Goal: Information Seeking & Learning: Learn about a topic

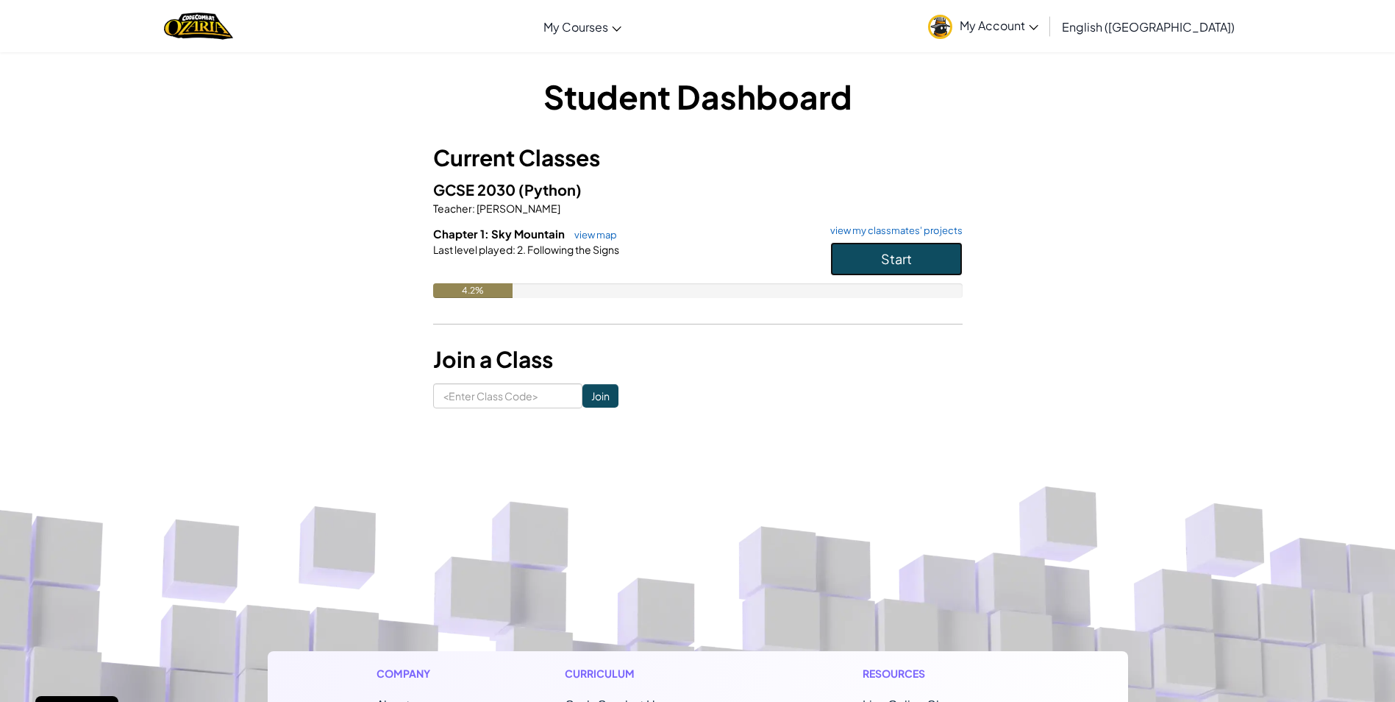
click at [906, 258] on span "Start" at bounding box center [896, 258] width 31 height 17
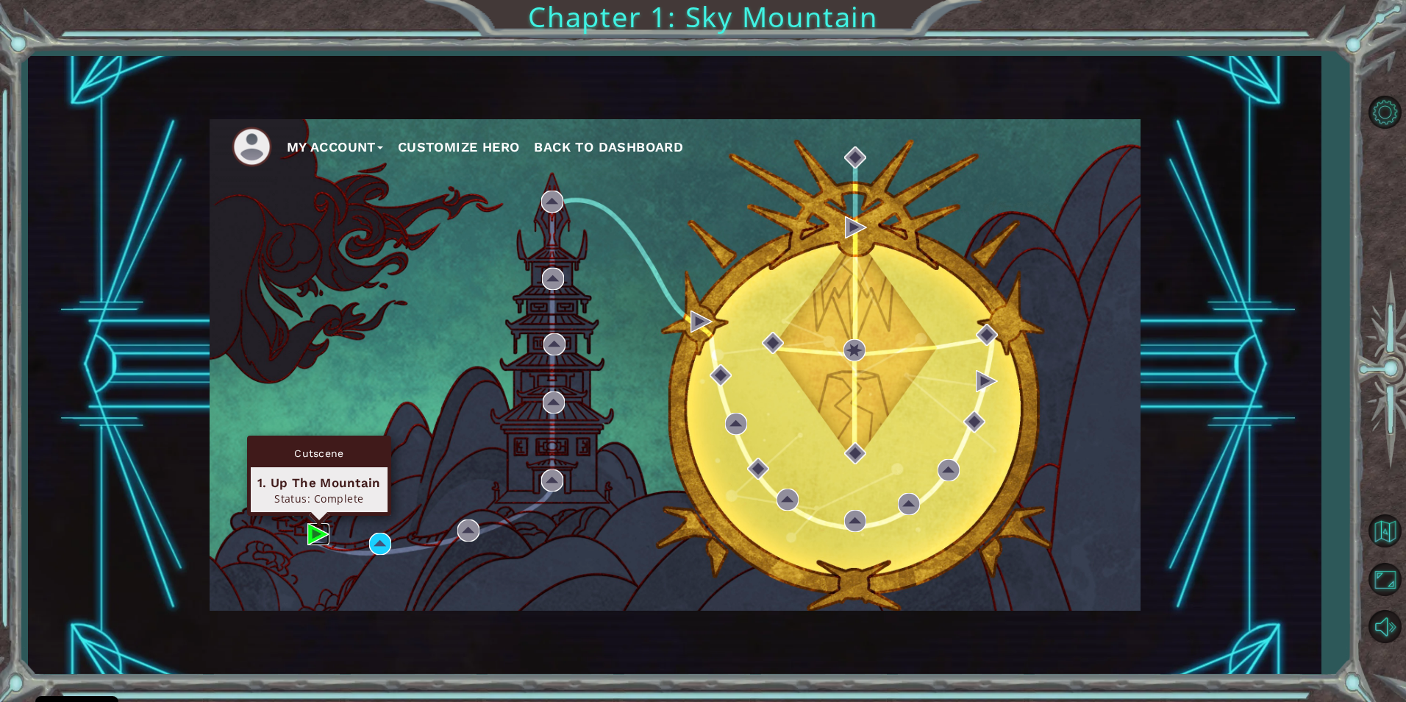
click at [315, 538] on img at bounding box center [318, 534] width 22 height 22
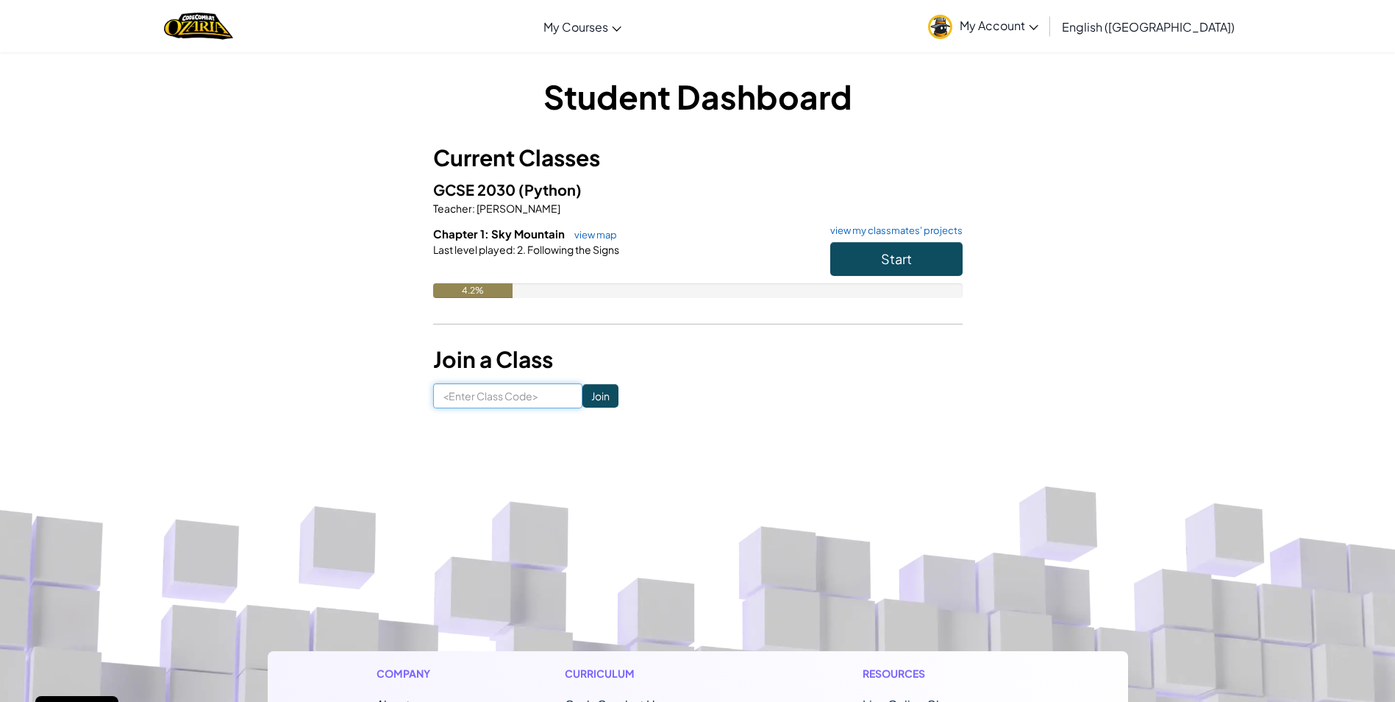
click at [470, 386] on input at bounding box center [507, 395] width 149 height 25
type input "happyideasick"
click input "Join" at bounding box center [600, 396] width 36 height 24
click at [869, 230] on link "view my classmates' projects" at bounding box center [893, 231] width 140 height 10
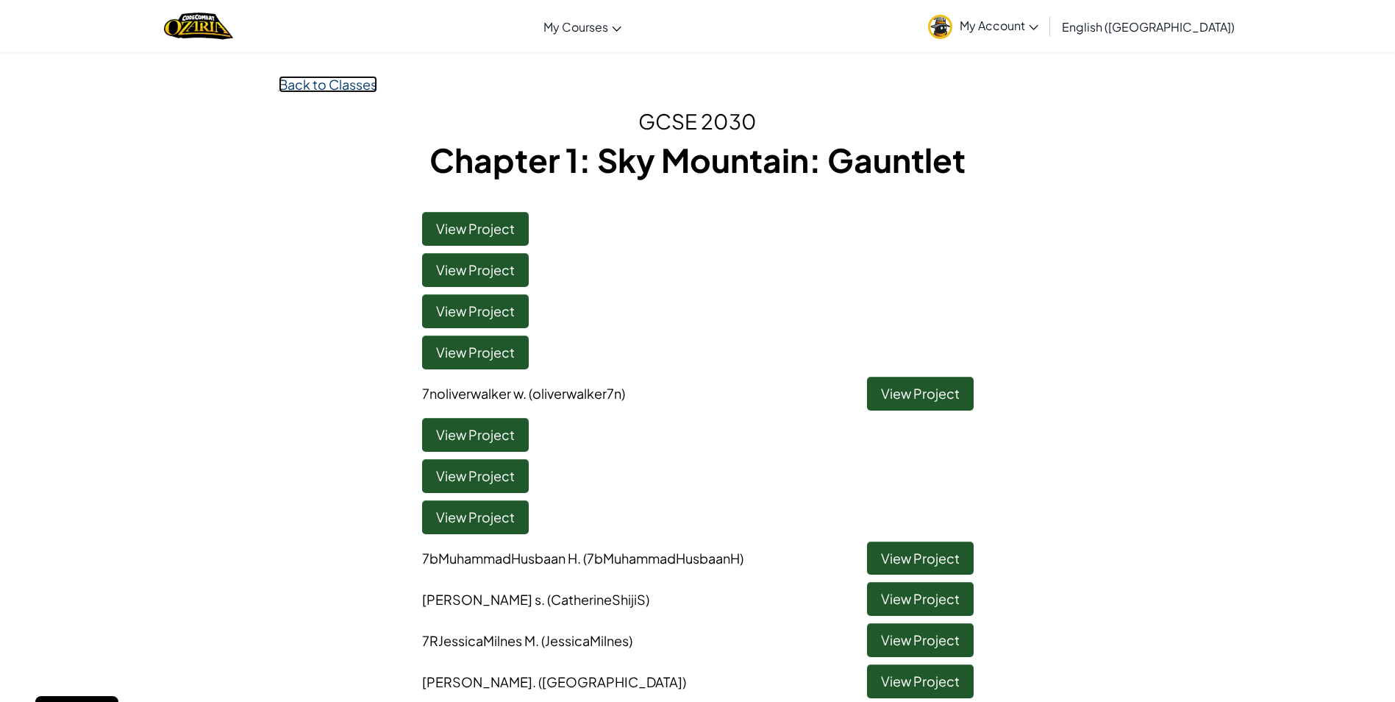
click at [362, 90] on link "Back to Classes" at bounding box center [328, 84] width 99 height 17
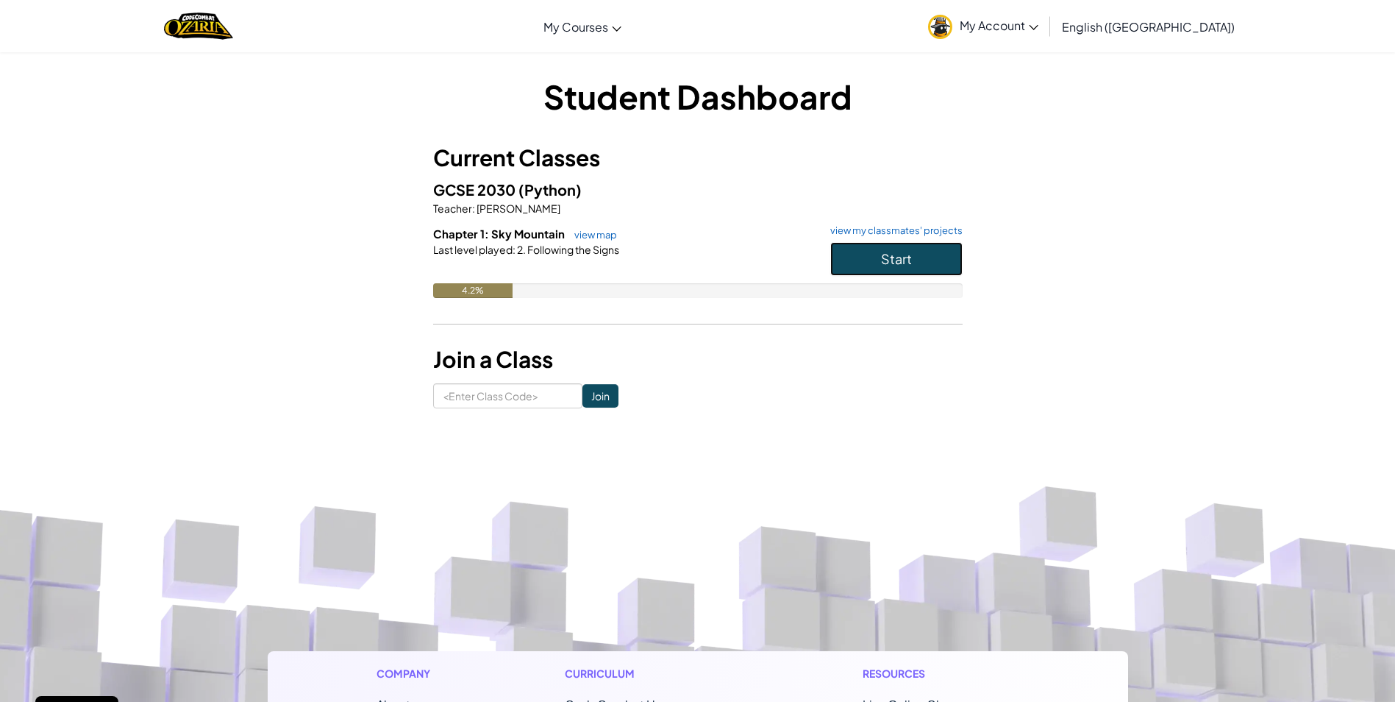
click at [840, 263] on button "Start" at bounding box center [896, 259] width 132 height 34
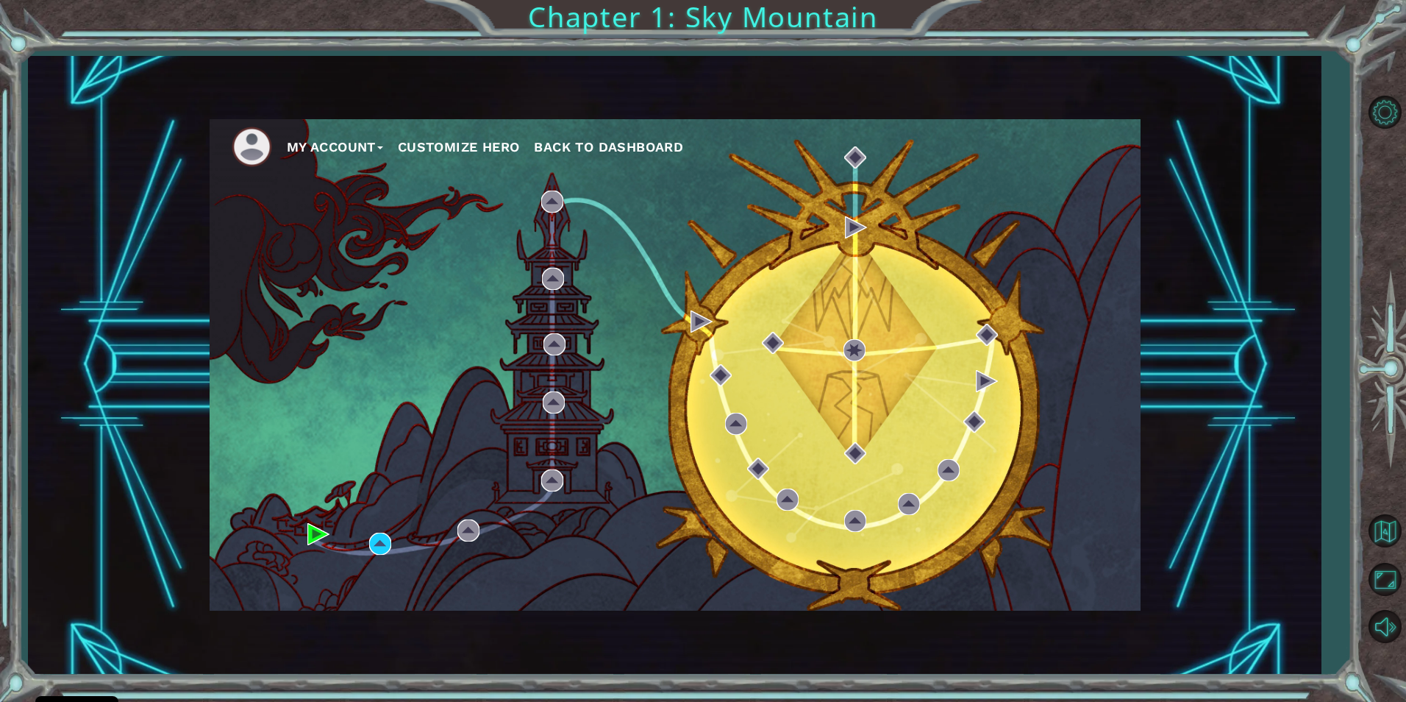
click at [840, 263] on div "My Account Customize Hero Back to Dashboard" at bounding box center [675, 364] width 931 height 491
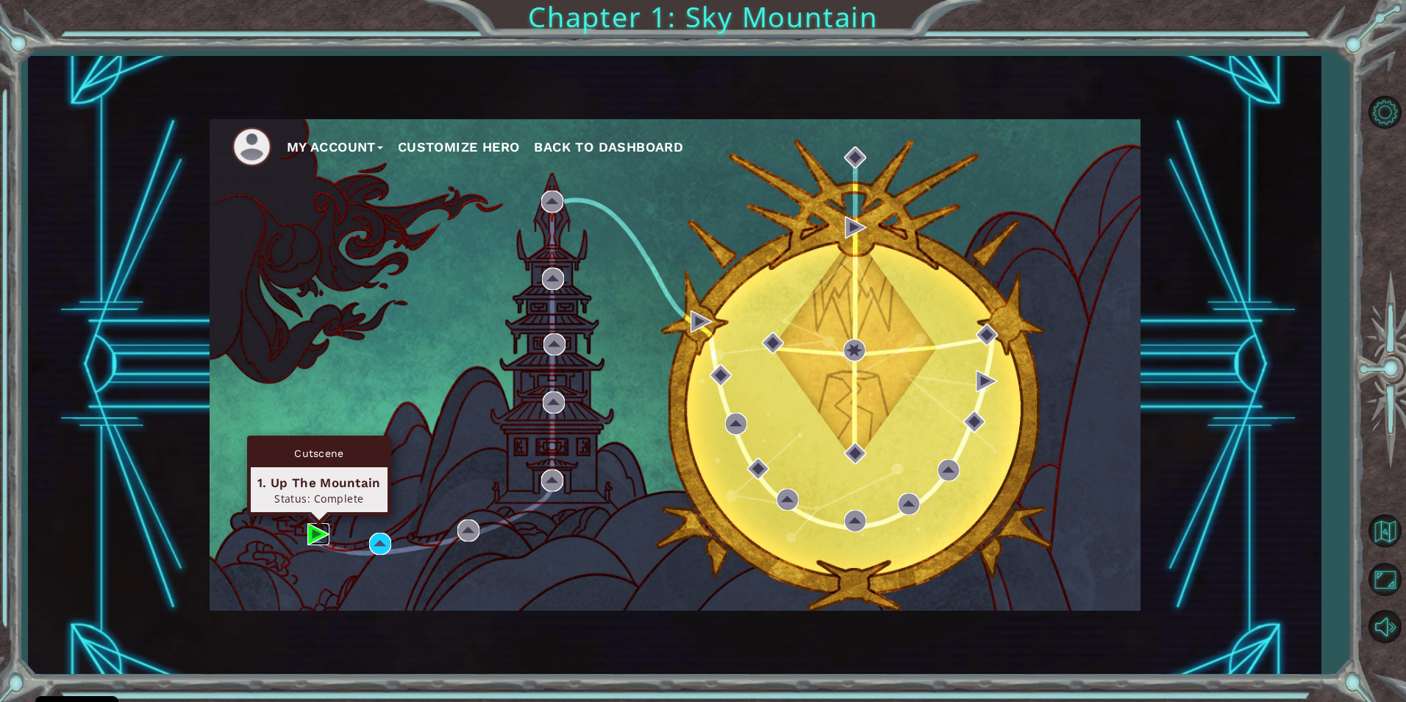
click at [322, 530] on img at bounding box center [318, 534] width 22 height 22
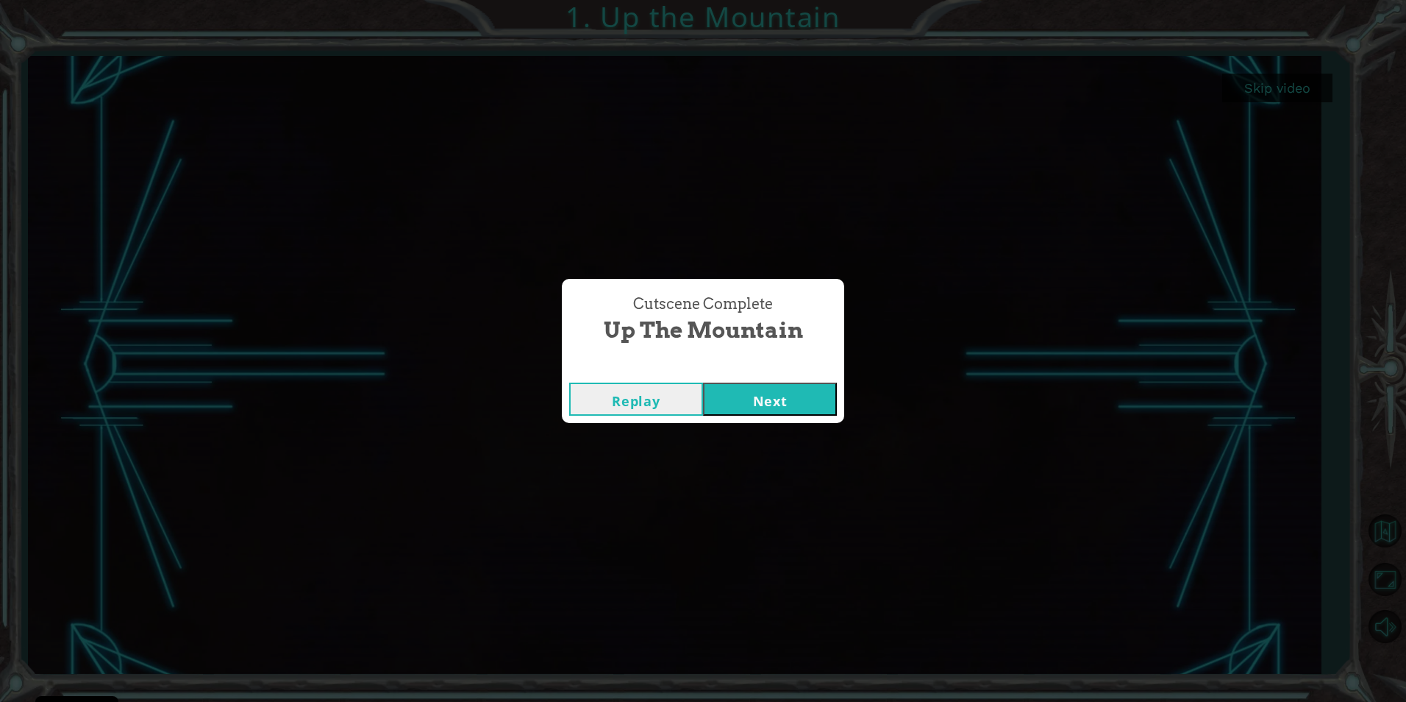
click at [747, 388] on button "Next" at bounding box center [770, 398] width 134 height 33
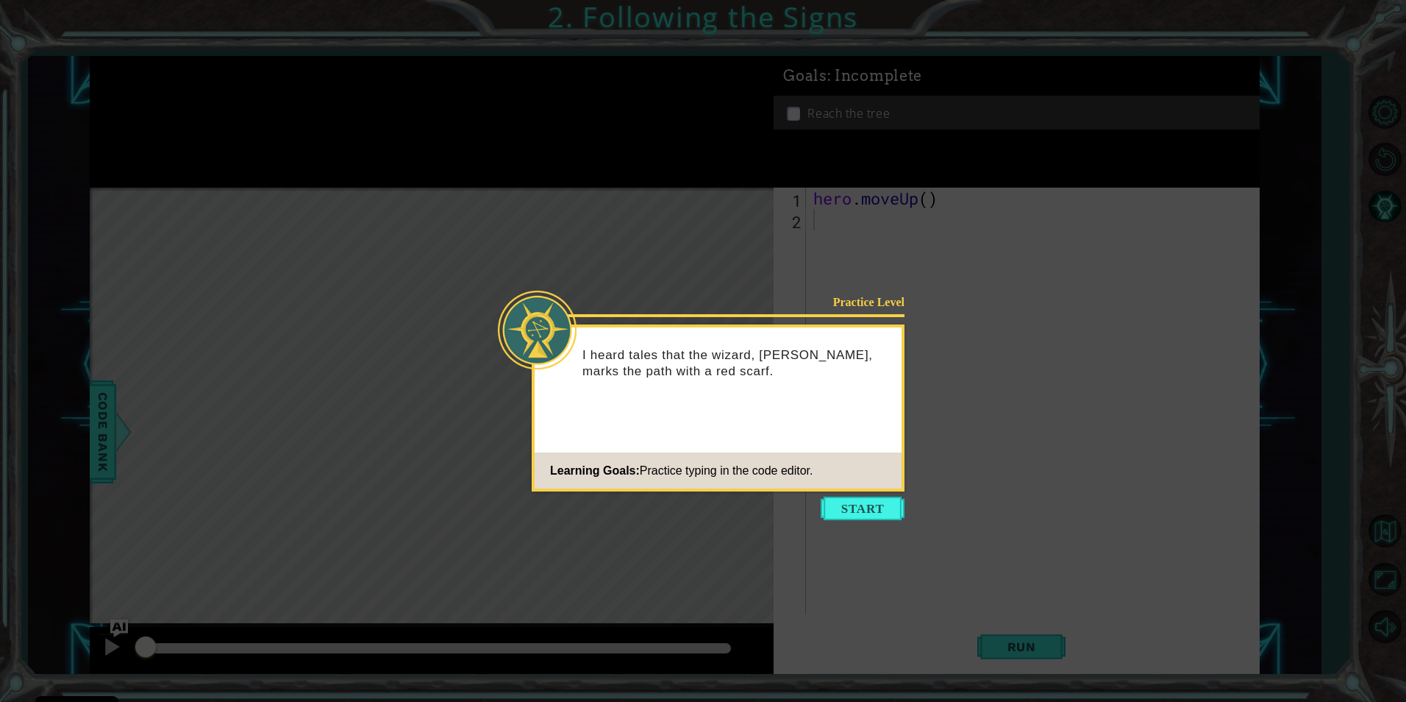
click at [785, 379] on p "I heard tales that the wizard, [PERSON_NAME], marks the path with a red scarf." at bounding box center [736, 363] width 309 height 32
click at [856, 506] on button "Start" at bounding box center [863, 508] width 84 height 24
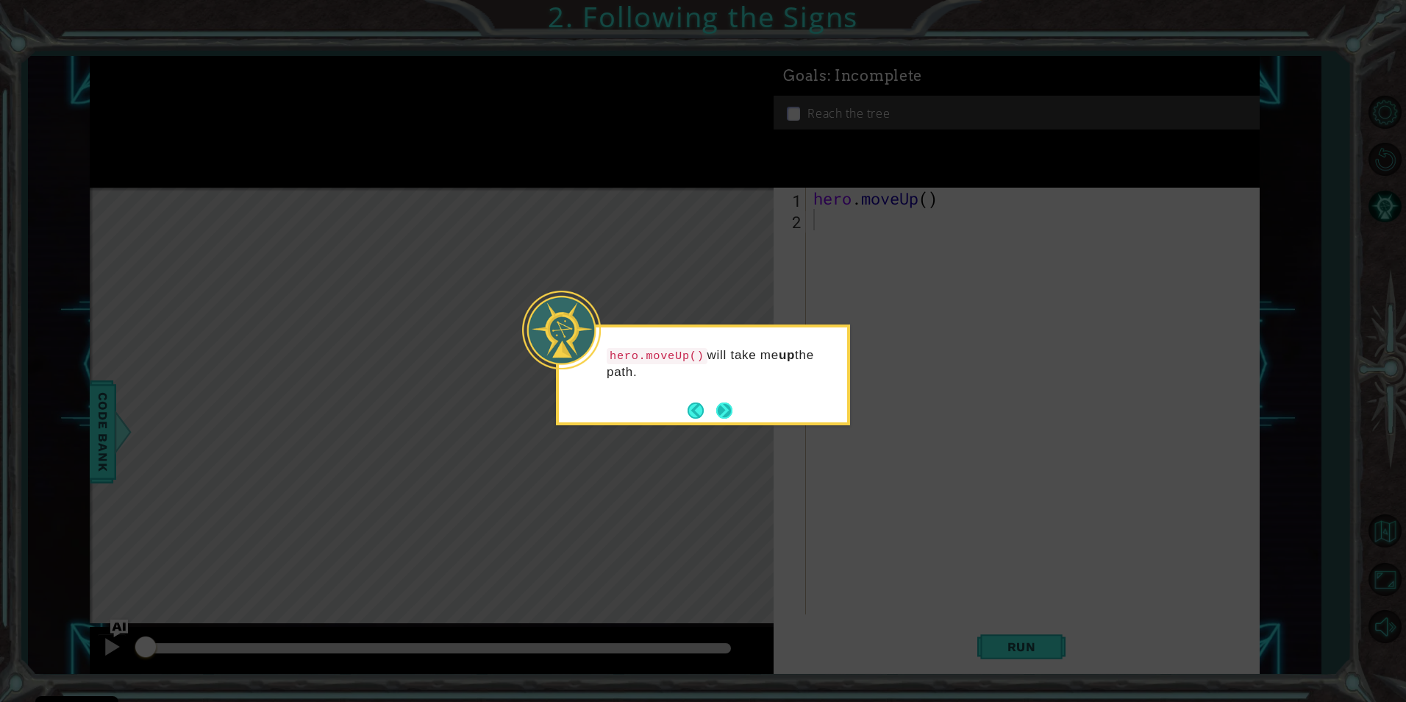
click at [720, 410] on button "Next" at bounding box center [724, 410] width 17 height 17
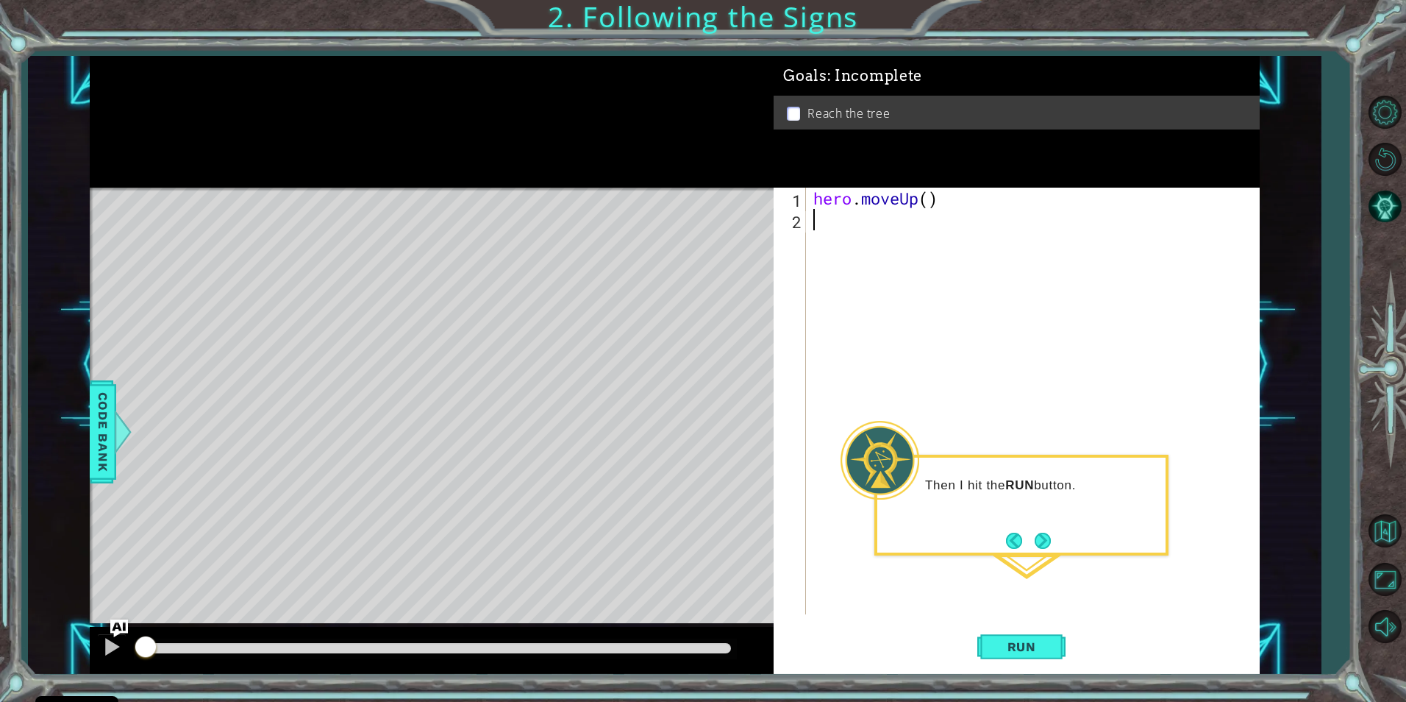
type textarea "hero.moveUp()"
click at [1038, 647] on span "Run" at bounding box center [1022, 646] width 58 height 15
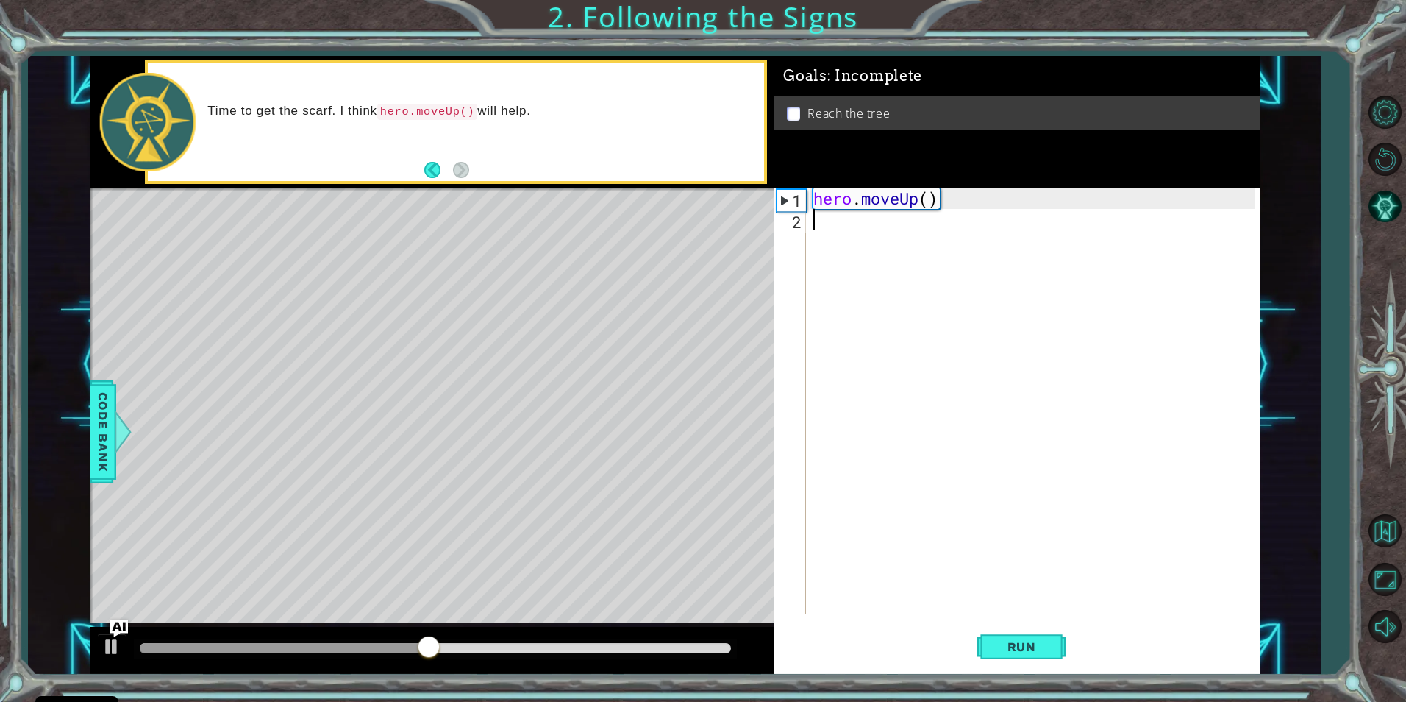
click at [869, 235] on div "hero . moveUp ( )" at bounding box center [1036, 422] width 452 height 469
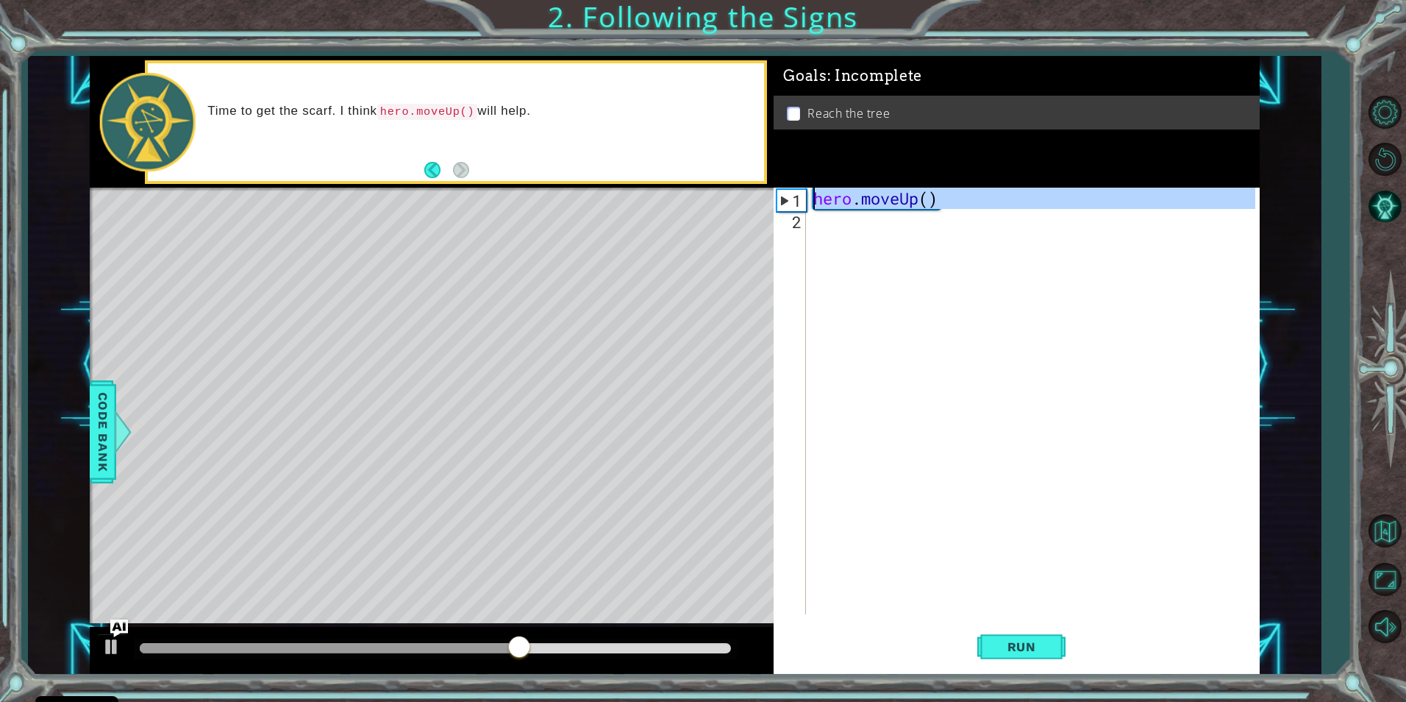
click at [791, 190] on div "1" at bounding box center [791, 200] width 29 height 21
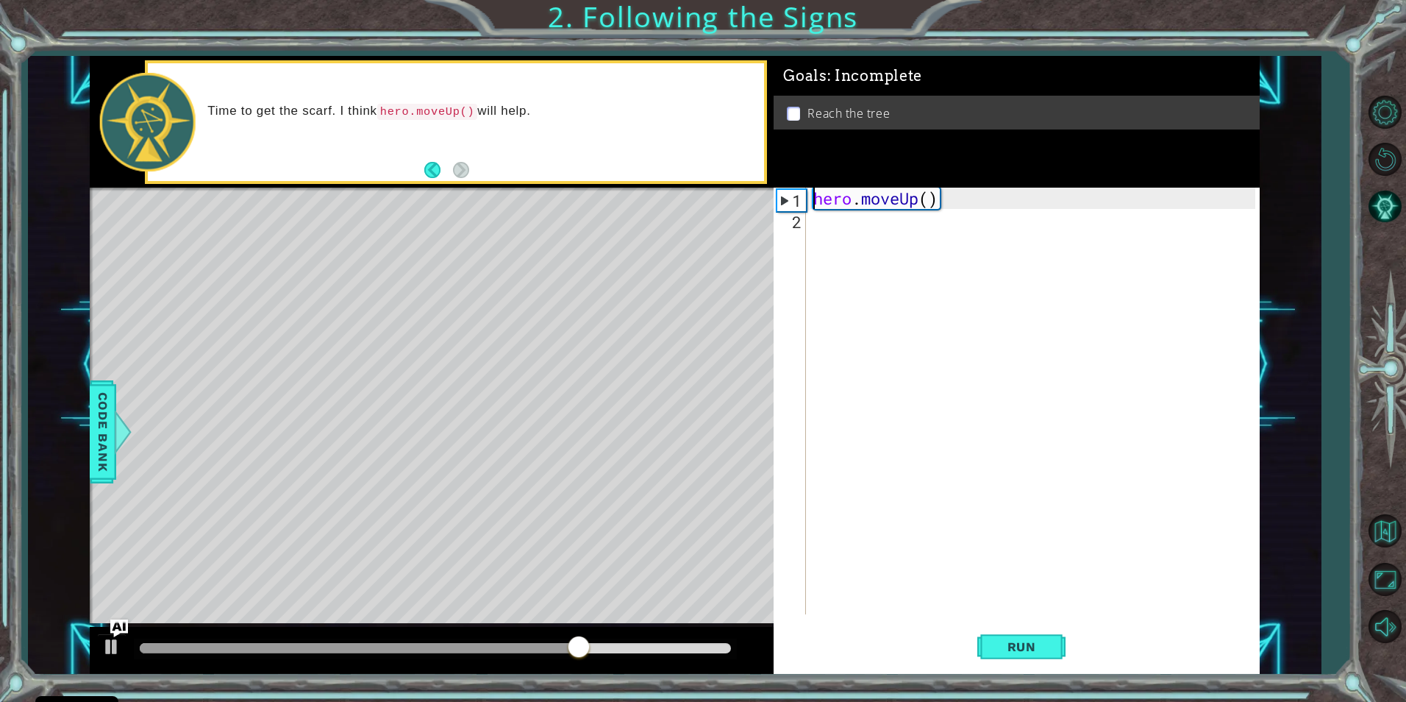
drag, startPoint x: 794, startPoint y: 197, endPoint x: 789, endPoint y: 214, distance: 17.7
type textarea "hero.moveUp()"
click at [861, 199] on div "hero . moveUp ( )" at bounding box center [1036, 422] width 452 height 469
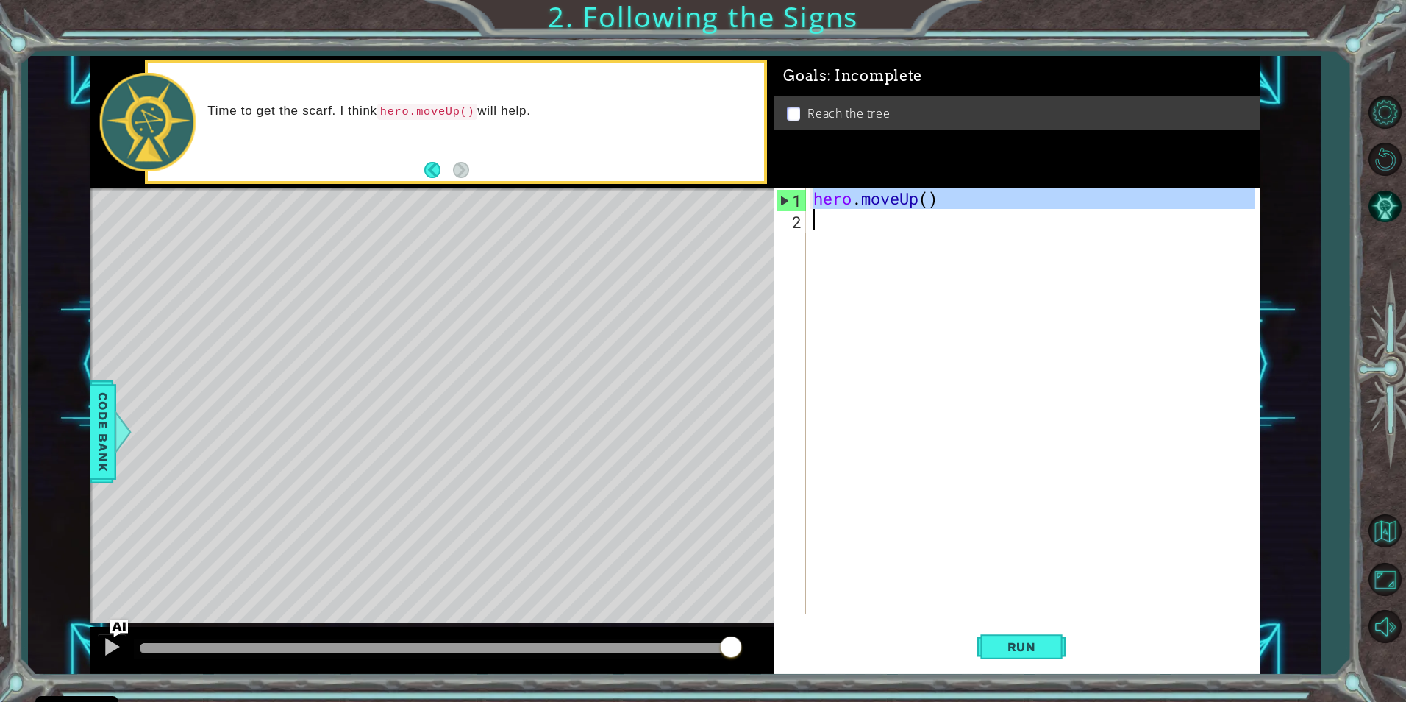
drag, startPoint x: 799, startPoint y: 199, endPoint x: 849, endPoint y: 233, distance: 59.8
click at [849, 233] on div "hero.moveUp() 1 2 hero . moveUp ( ) ההההההההההההההההההההההההההההההההההההההההההה…" at bounding box center [1014, 401] width 481 height 427
type textarea "hero.moveUp()"
click at [1039, 655] on button "Run" at bounding box center [1021, 646] width 88 height 49
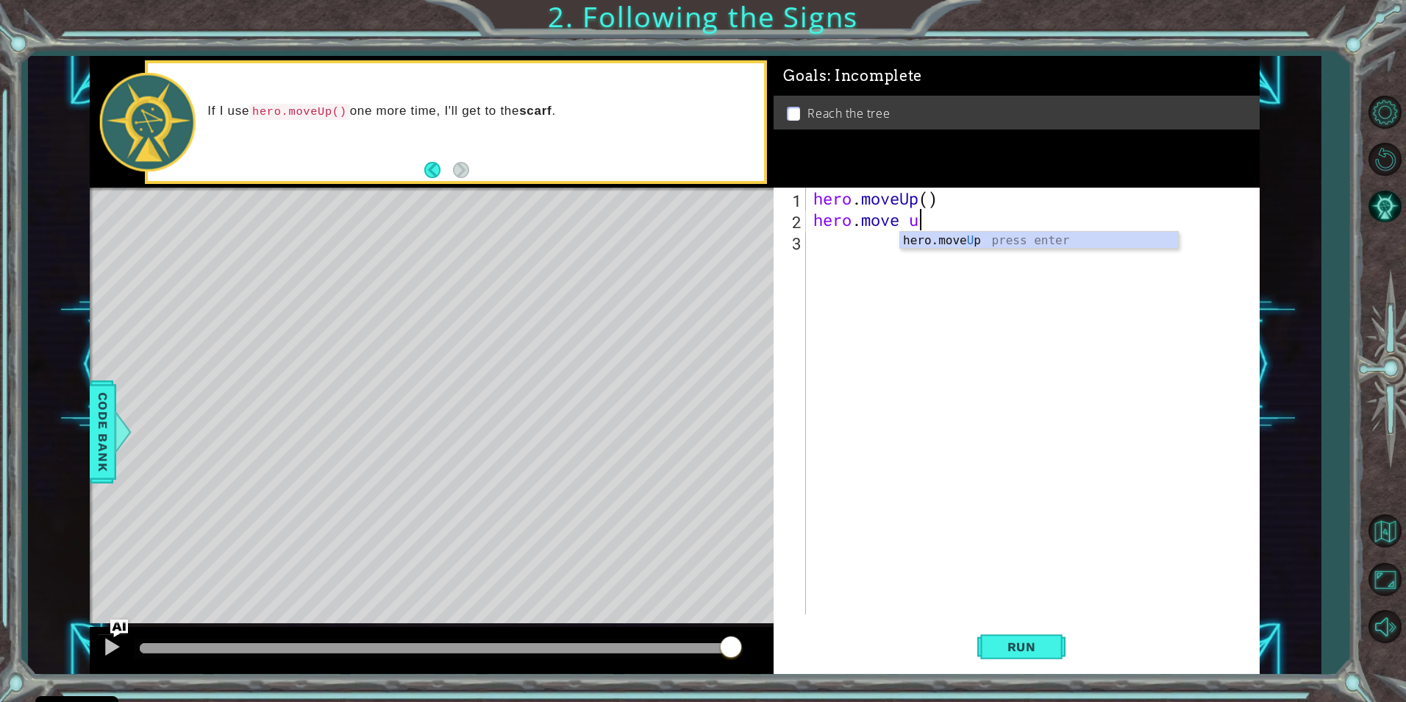
scroll to position [0, 4]
type textarea "hero.move up"
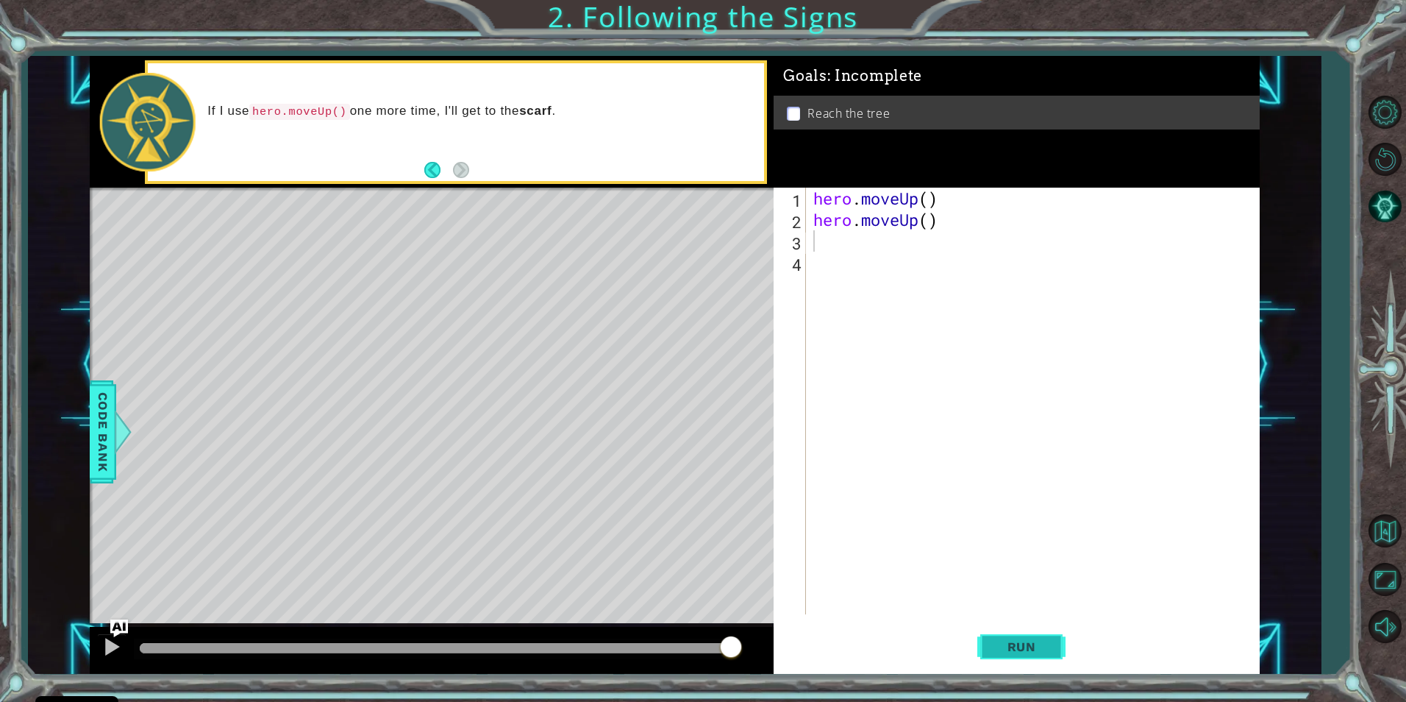
click at [1024, 646] on span "Run" at bounding box center [1022, 646] width 58 height 15
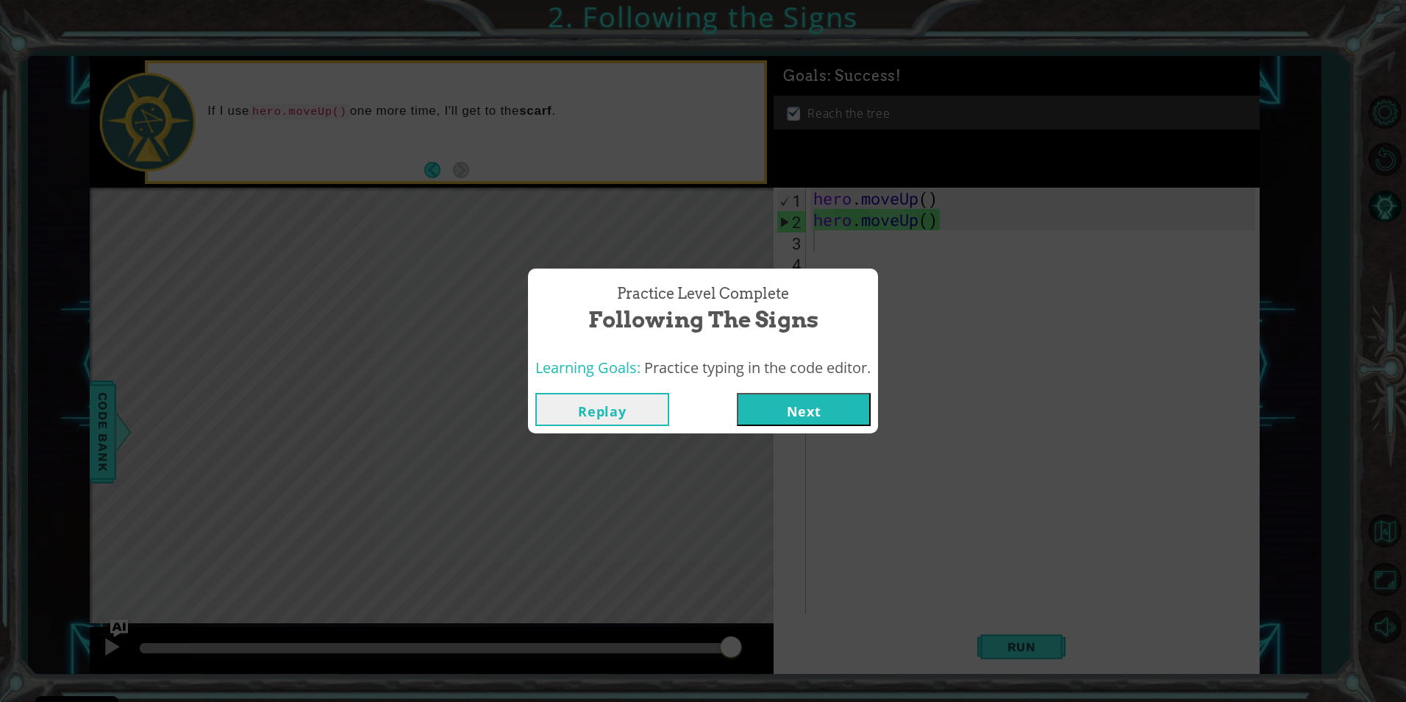
click at [802, 414] on button "Next" at bounding box center [804, 409] width 134 height 33
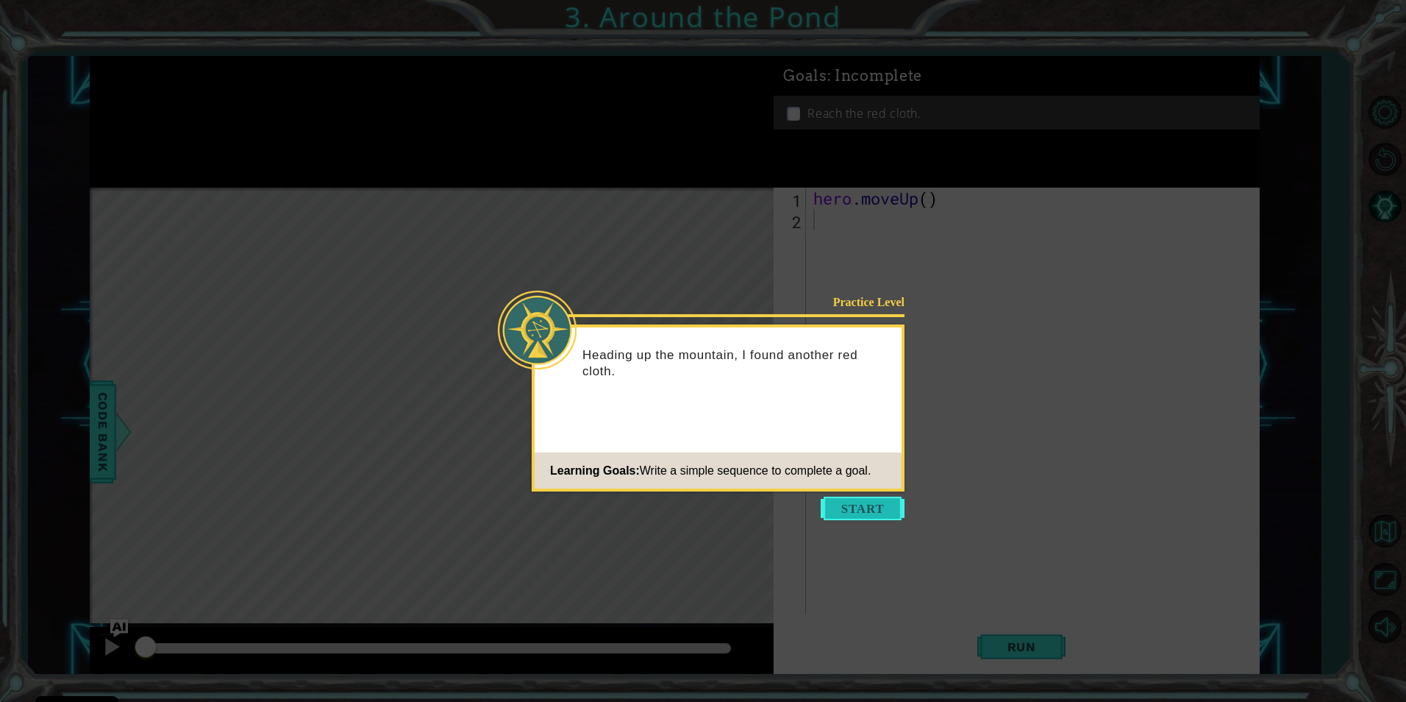
click at [841, 506] on button "Start" at bounding box center [863, 508] width 84 height 24
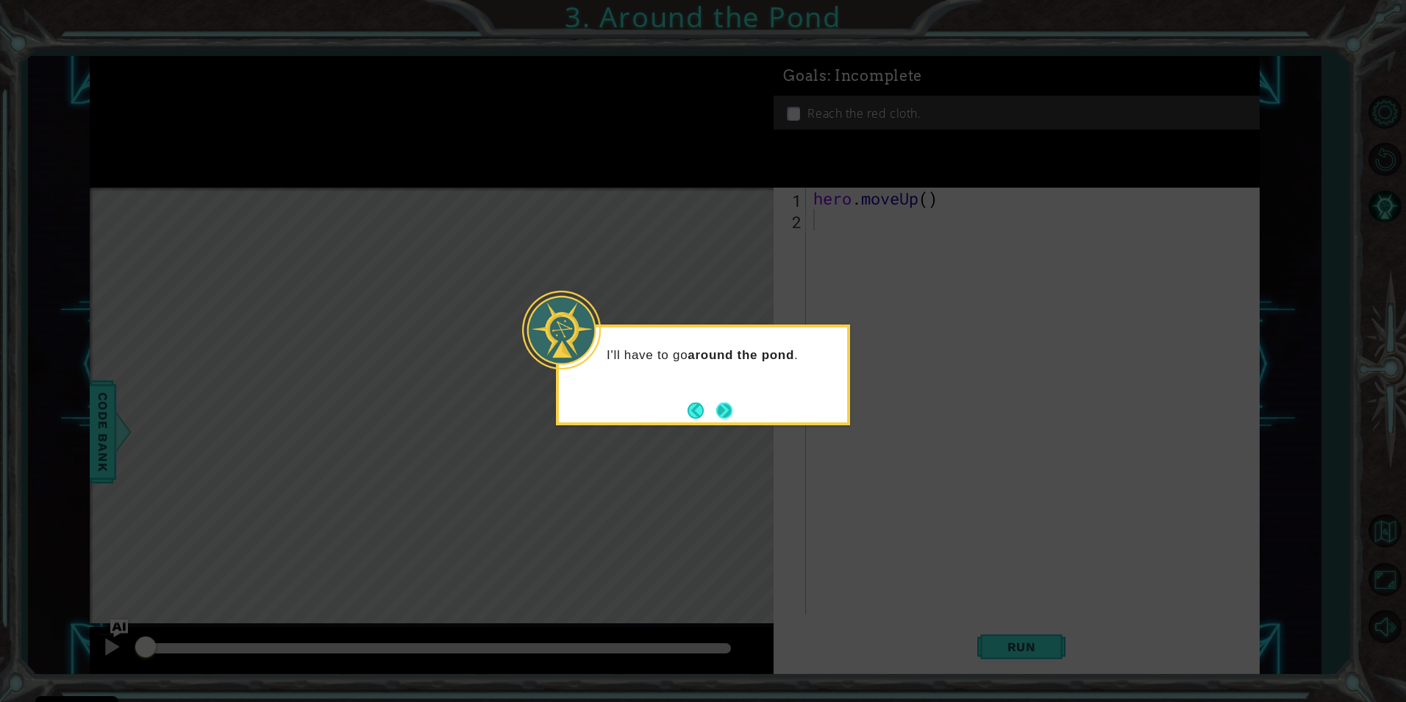
click at [724, 410] on button "Next" at bounding box center [724, 410] width 17 height 17
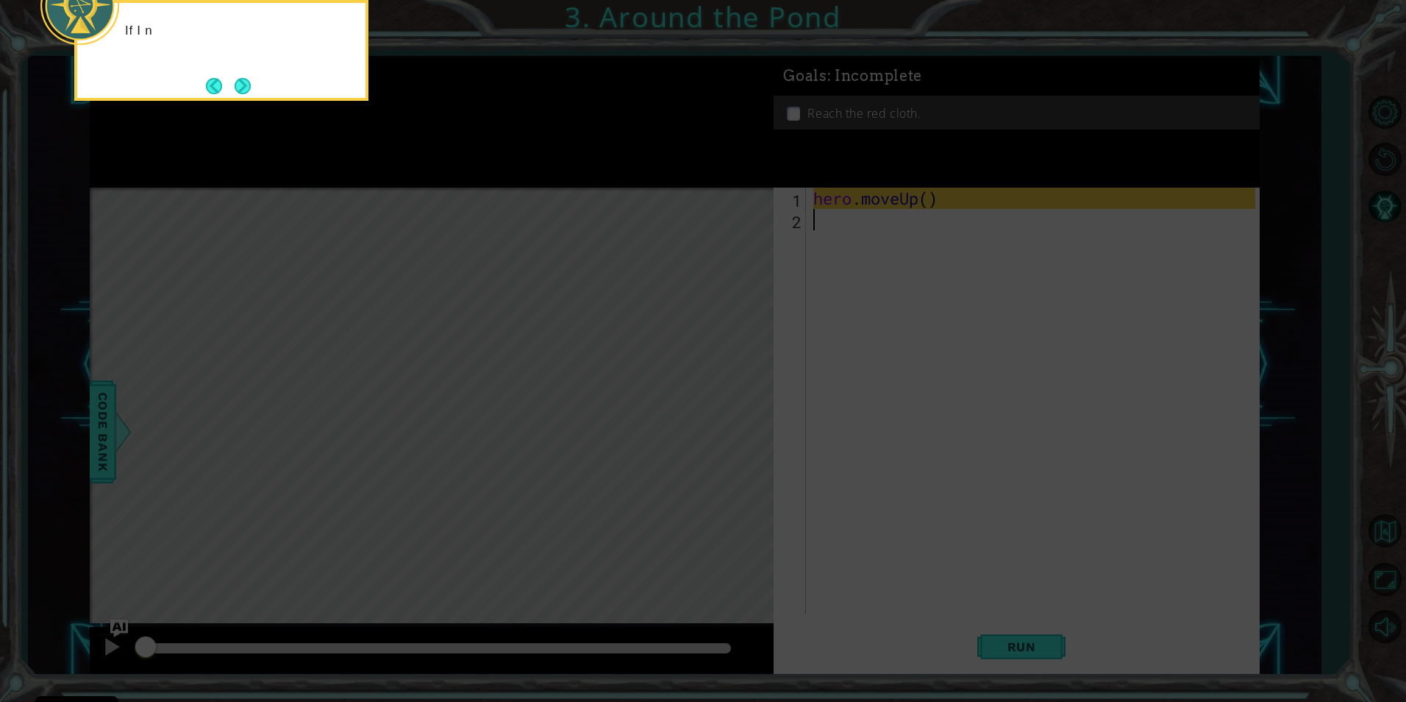
click at [775, 435] on icon at bounding box center [703, 105] width 1406 height 1193
drag, startPoint x: 779, startPoint y: 467, endPoint x: 460, endPoint y: 315, distance: 353.0
click at [753, 468] on icon at bounding box center [703, 105] width 1406 height 1193
click at [246, 86] on button "Next" at bounding box center [243, 85] width 18 height 18
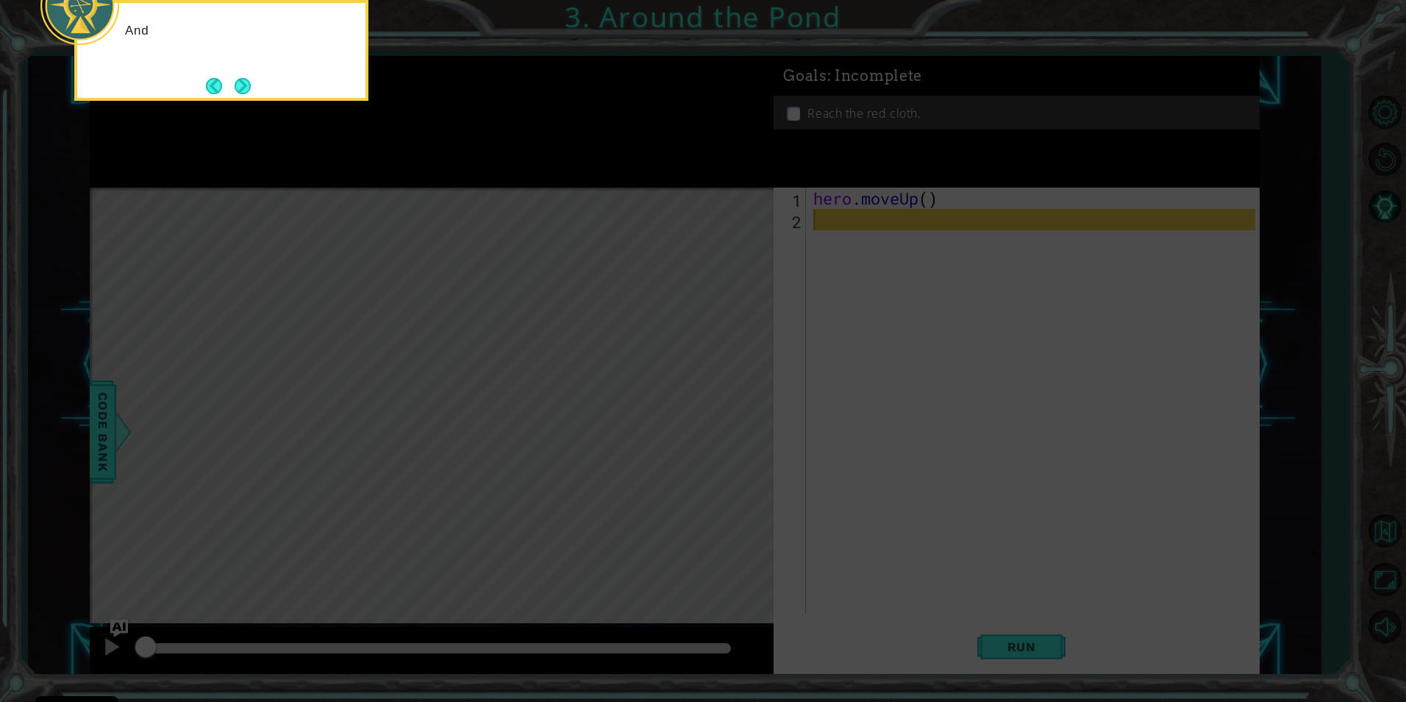
click at [246, 86] on button "Next" at bounding box center [242, 85] width 18 height 18
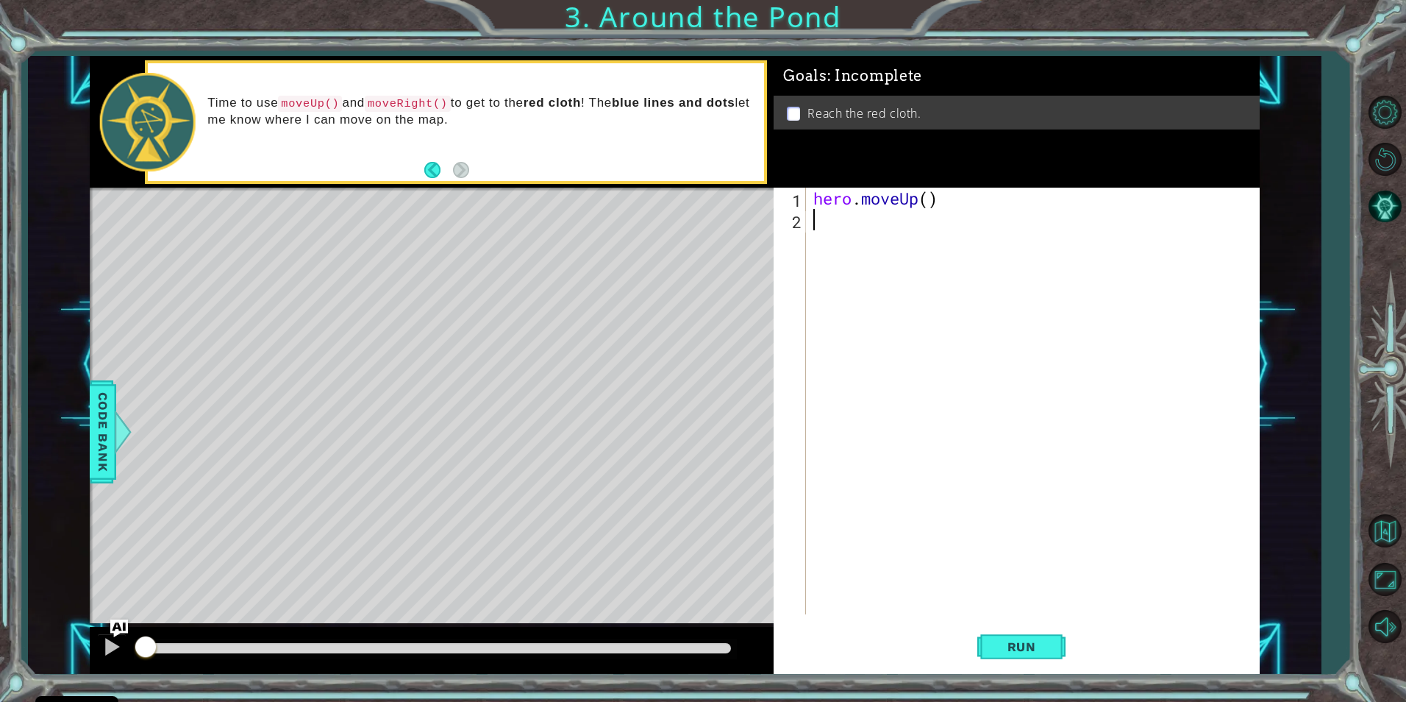
type textarea "m"
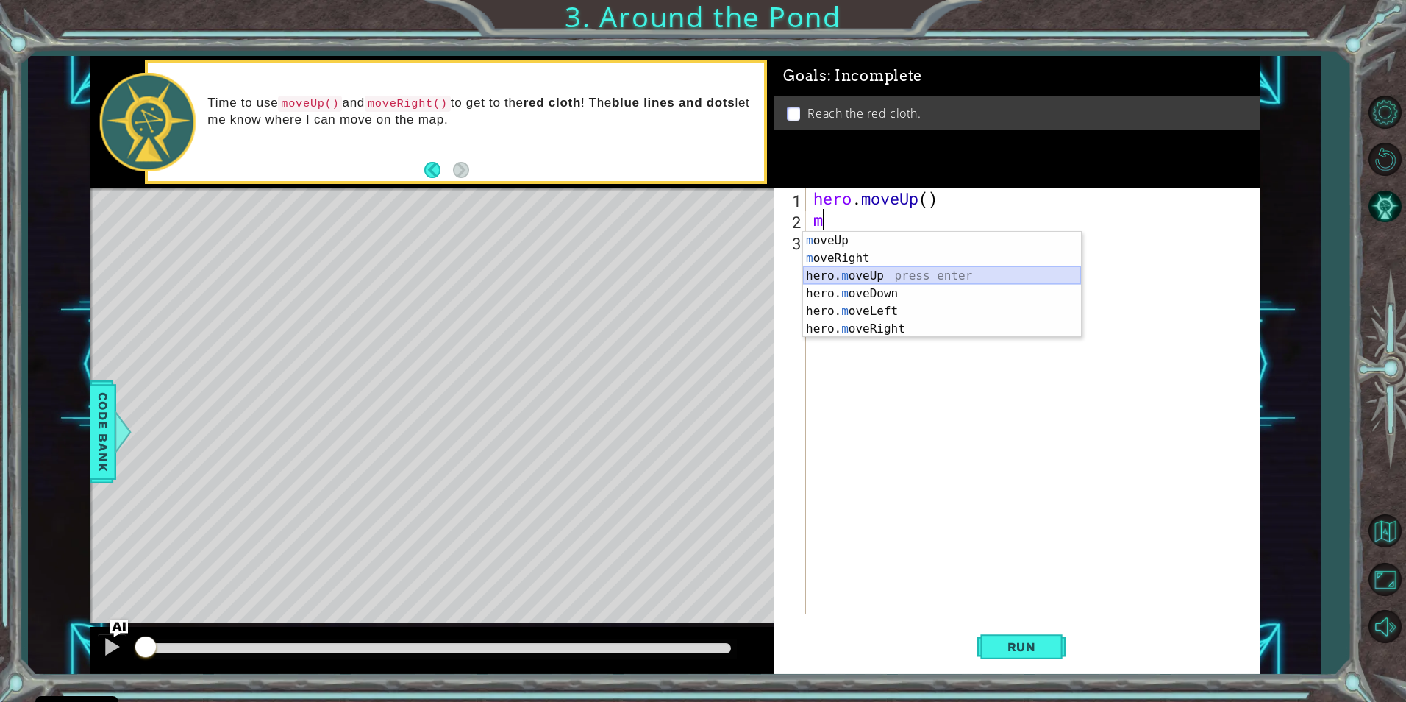
click at [842, 269] on div "m oveUp press enter m oveRight press enter hero. m oveUp press enter hero. m ov…" at bounding box center [942, 302] width 278 height 141
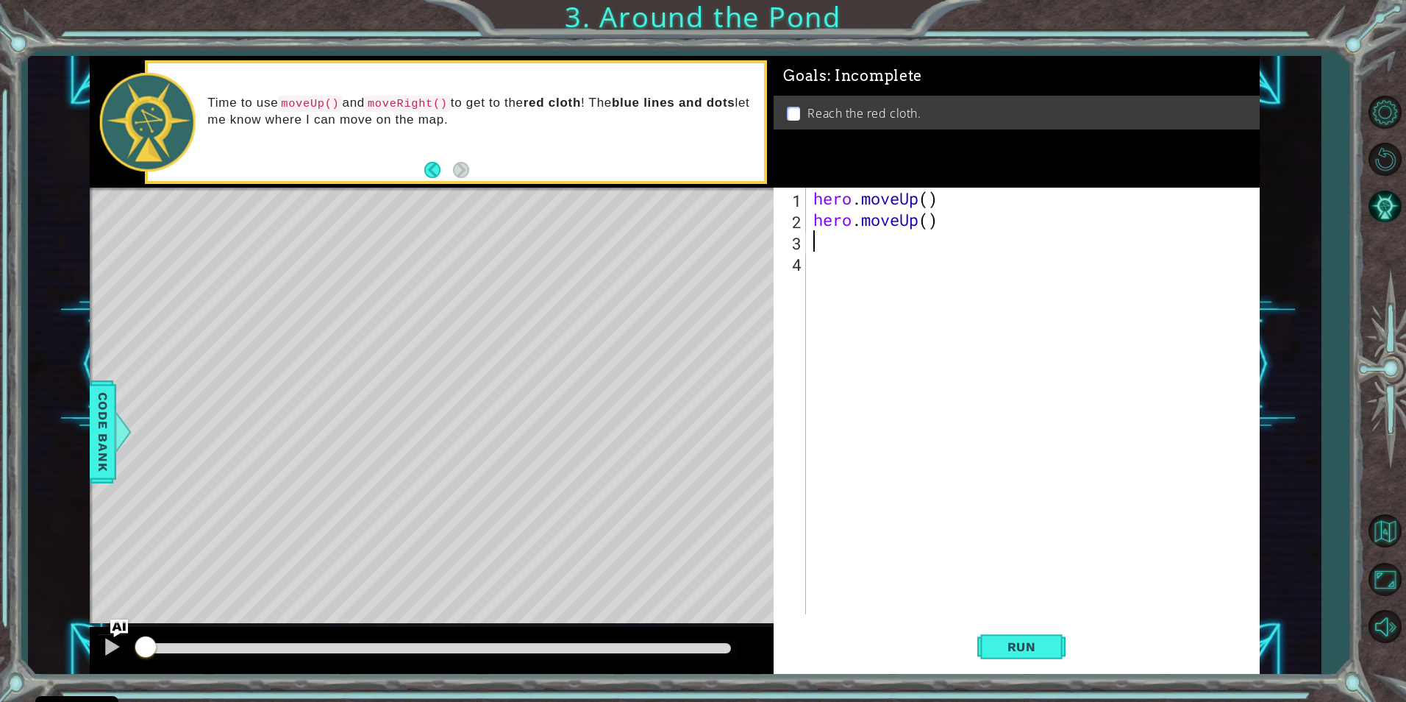
type textarea "r"
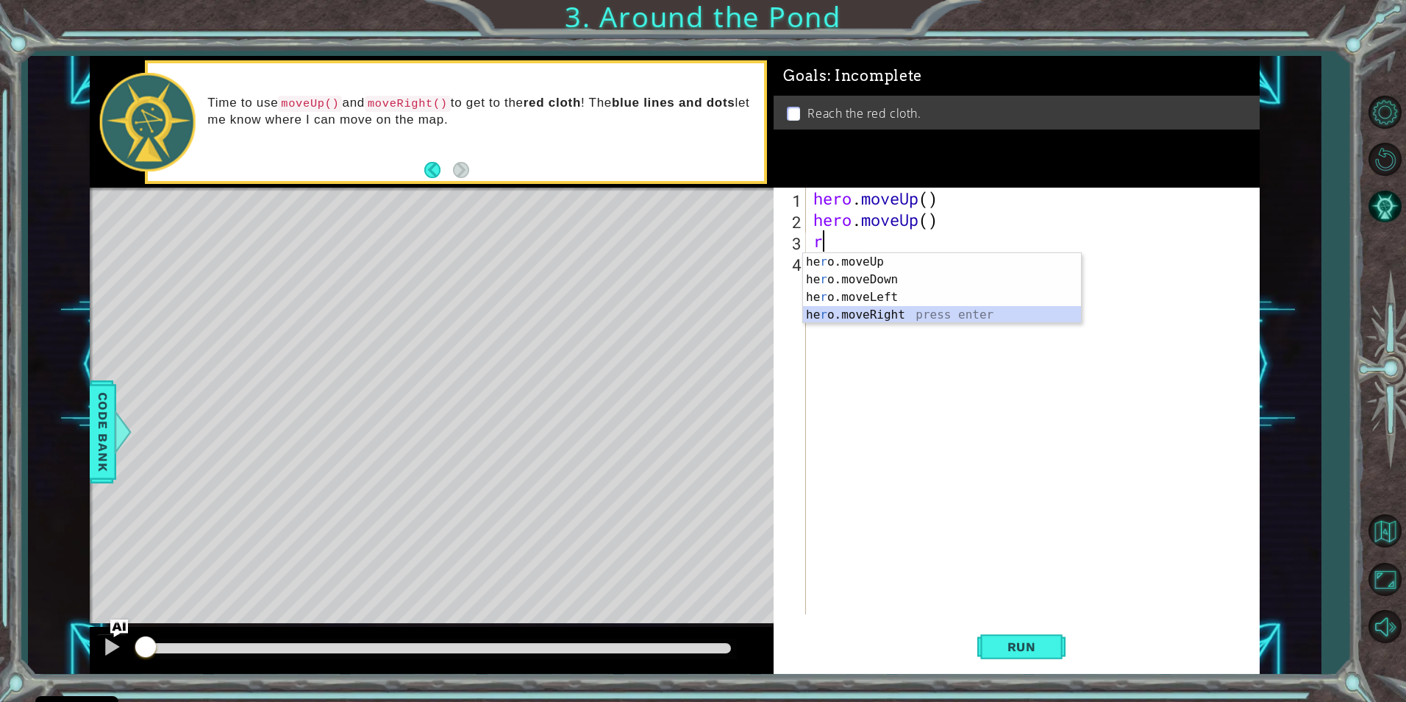
click at [879, 318] on div "he r o.moveUp press enter he r o.moveDown press enter he r o.moveLeft press ent…" at bounding box center [942, 306] width 278 height 106
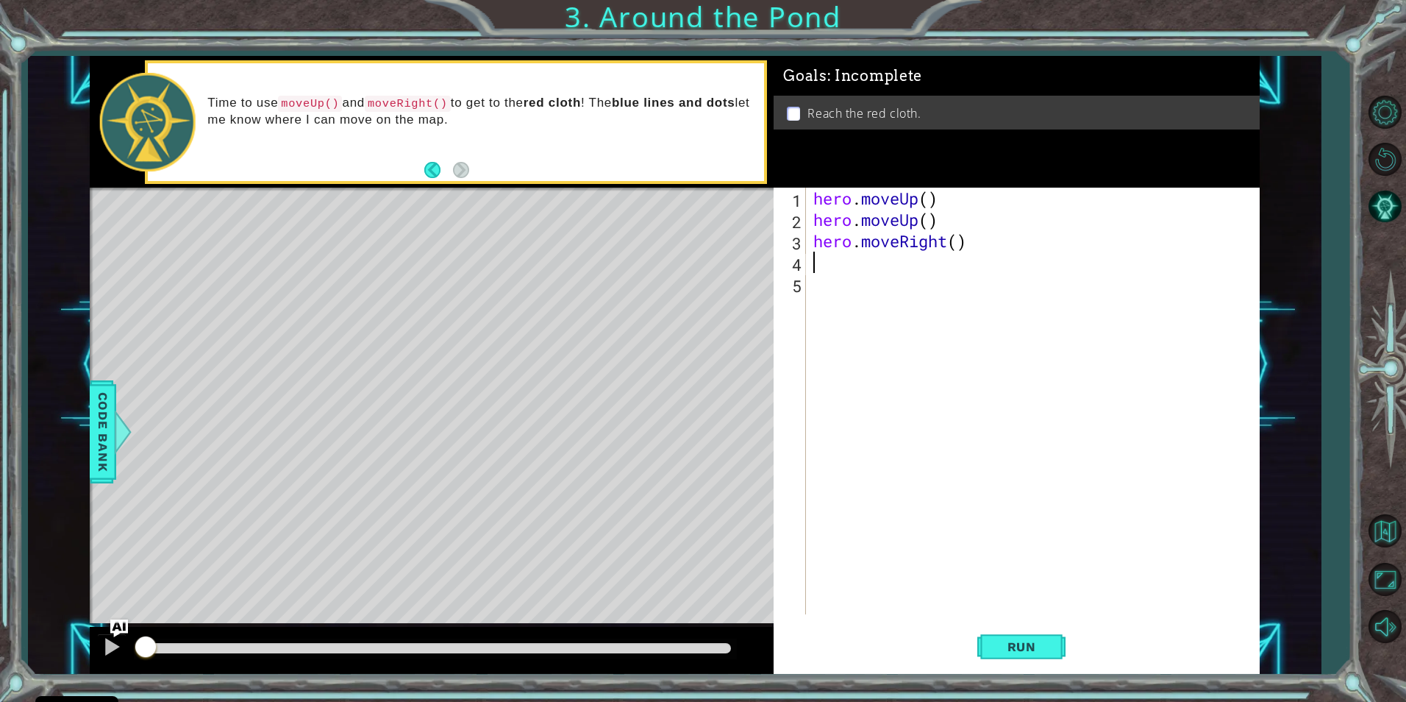
type textarea "u"
click at [919, 289] on div "hero.move U p press enter" at bounding box center [942, 300] width 278 height 53
click at [1037, 643] on span "Run" at bounding box center [1022, 646] width 58 height 15
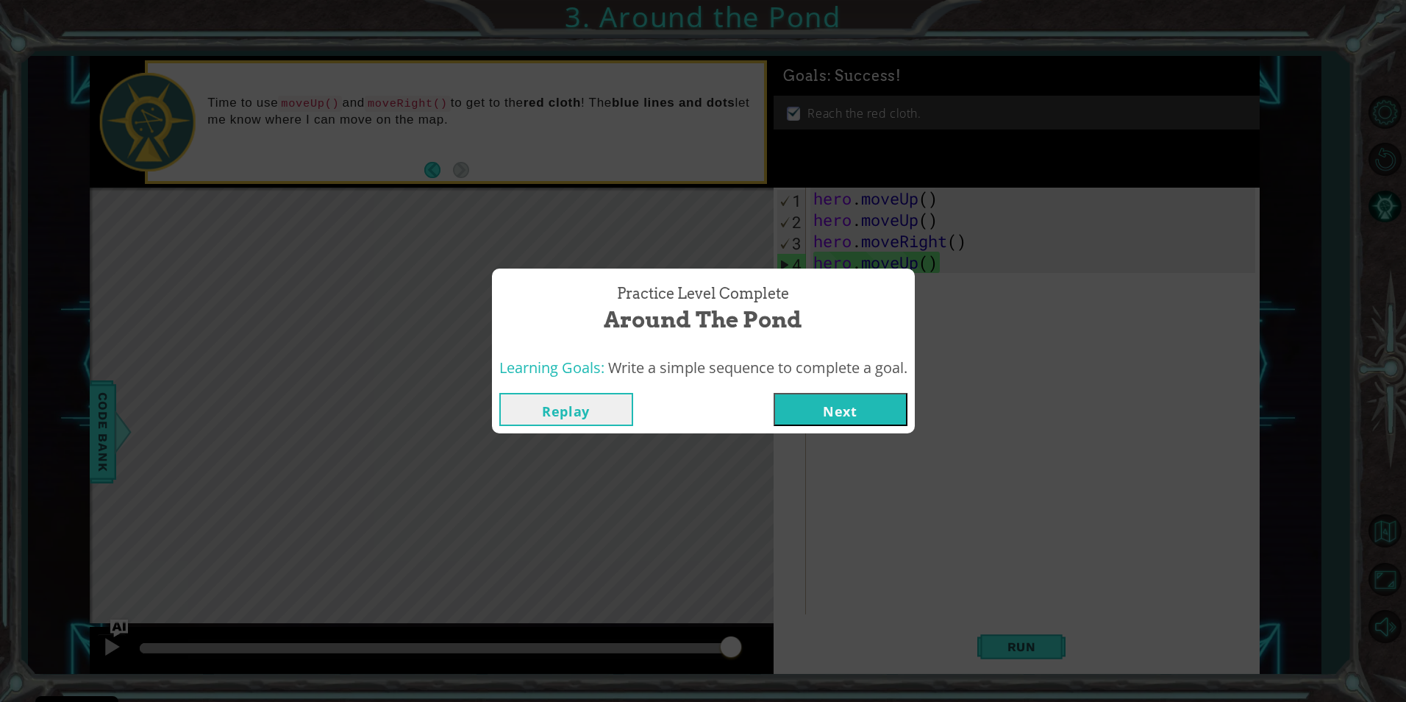
click at [834, 405] on button "Next" at bounding box center [841, 409] width 134 height 33
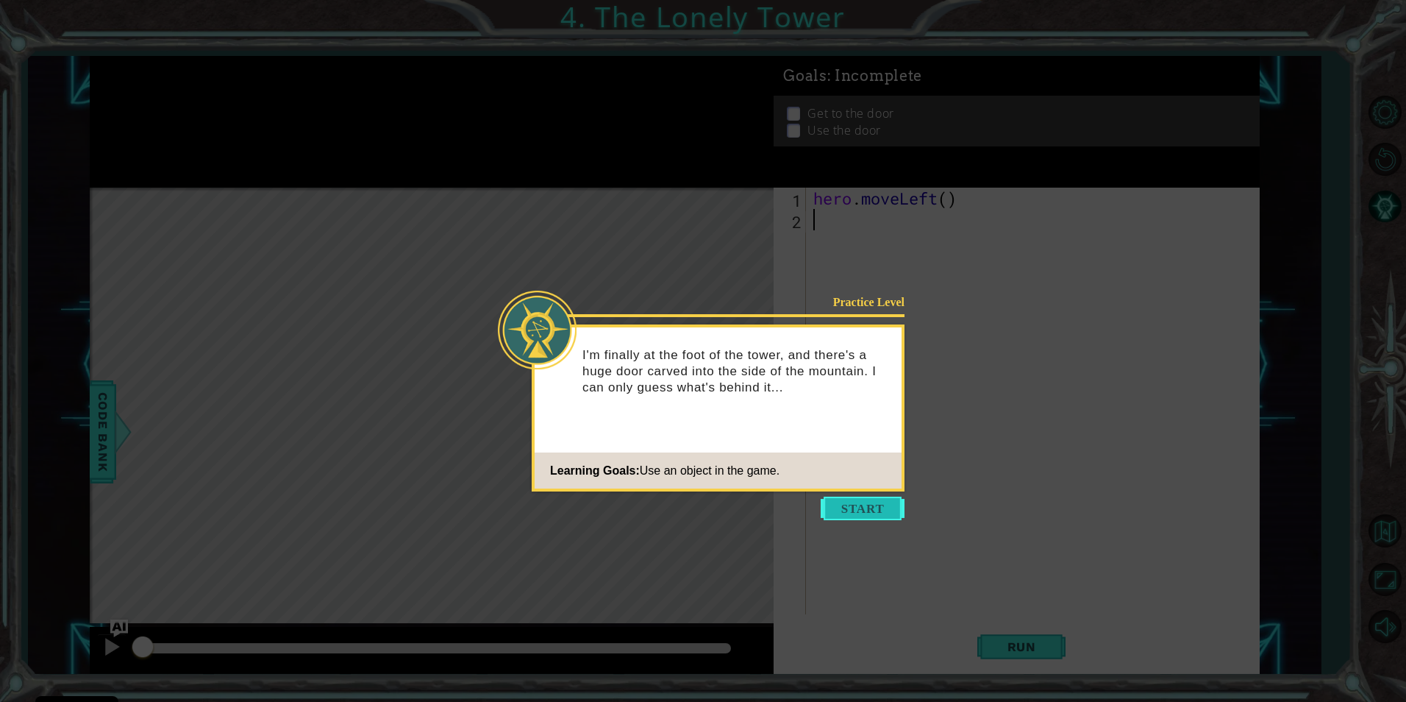
click at [868, 510] on button "Start" at bounding box center [863, 508] width 84 height 24
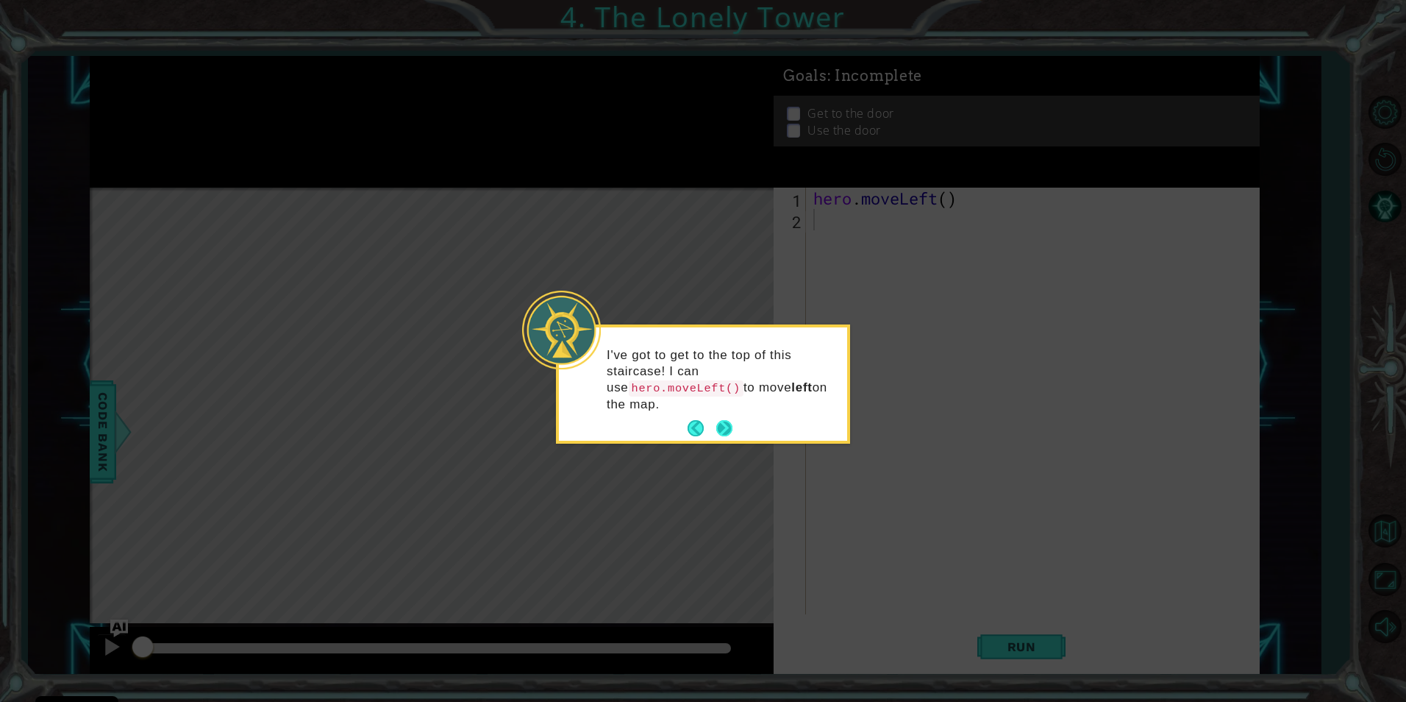
click at [722, 418] on button "Next" at bounding box center [725, 428] width 20 height 20
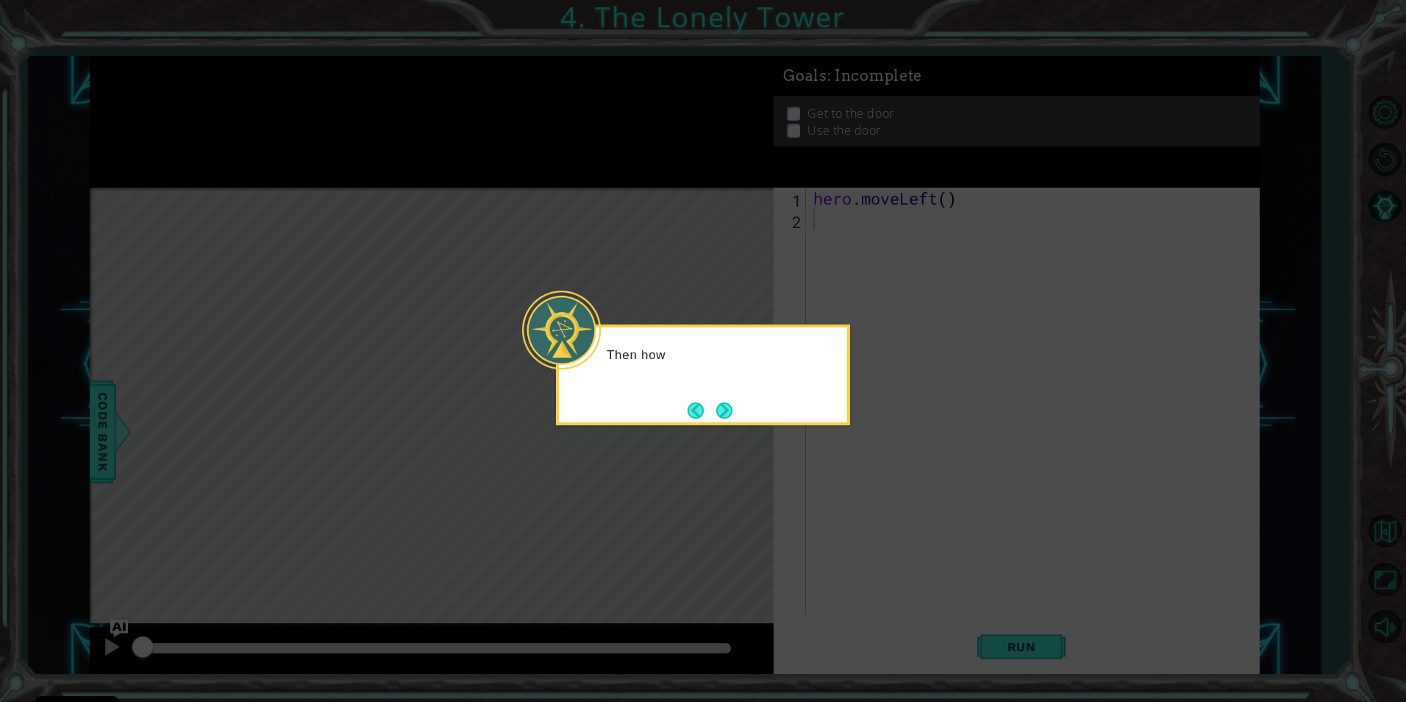
click at [722, 403] on button "Next" at bounding box center [725, 411] width 18 height 18
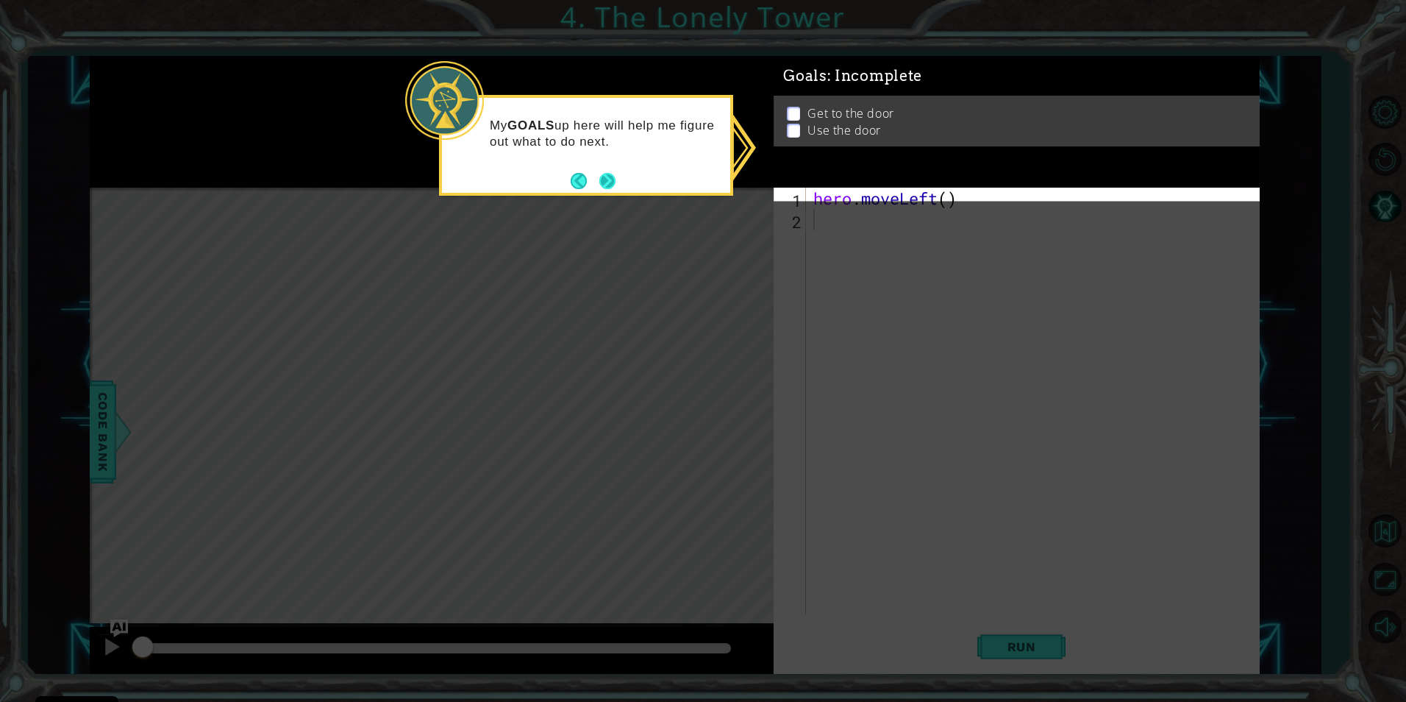
click at [607, 180] on button "Next" at bounding box center [607, 181] width 21 height 21
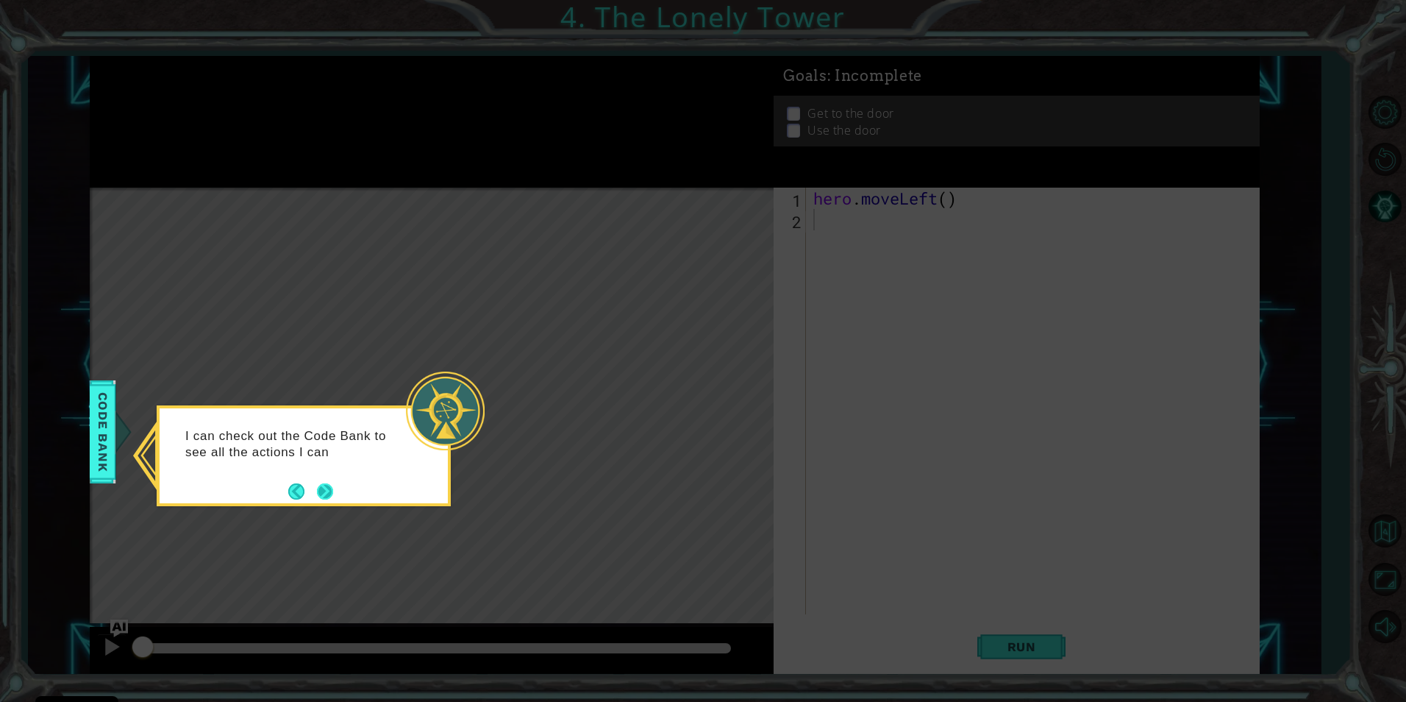
click at [327, 486] on button "Next" at bounding box center [325, 491] width 16 height 16
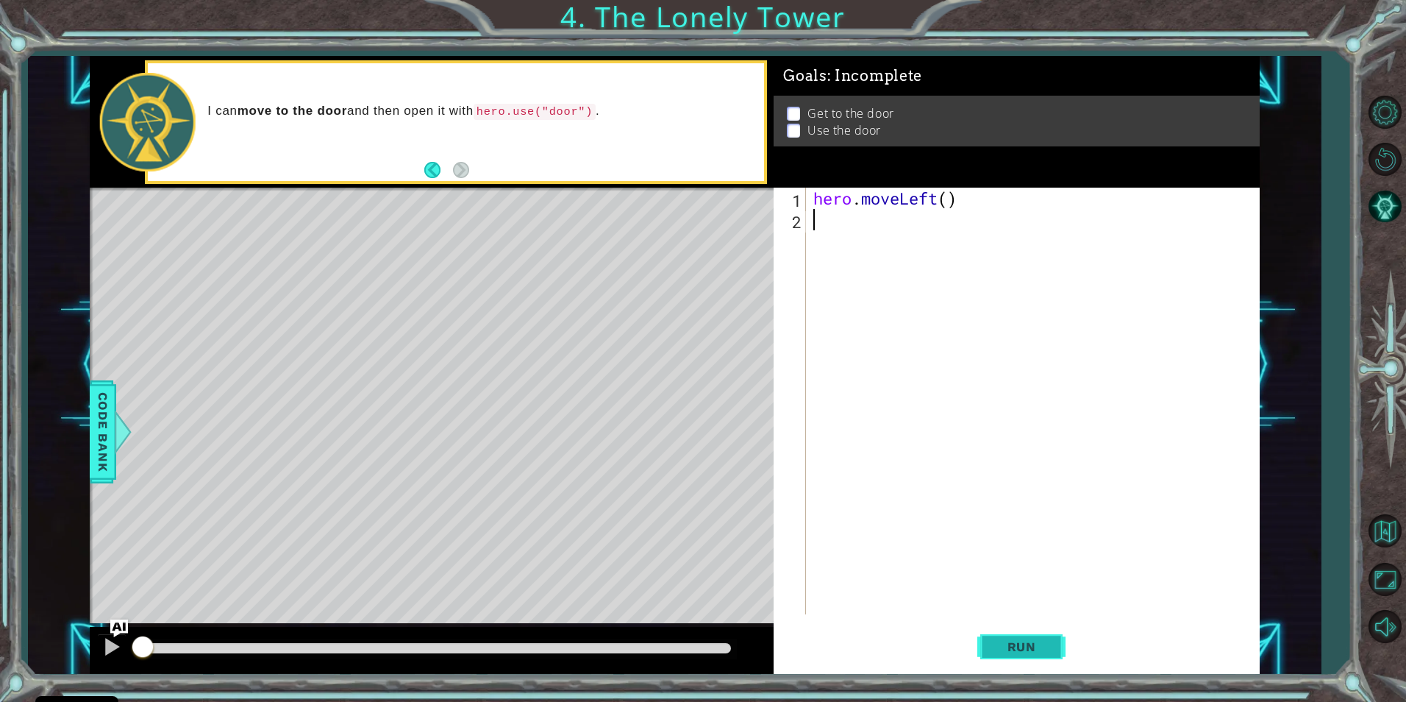
click at [1019, 650] on span "Run" at bounding box center [1022, 646] width 58 height 15
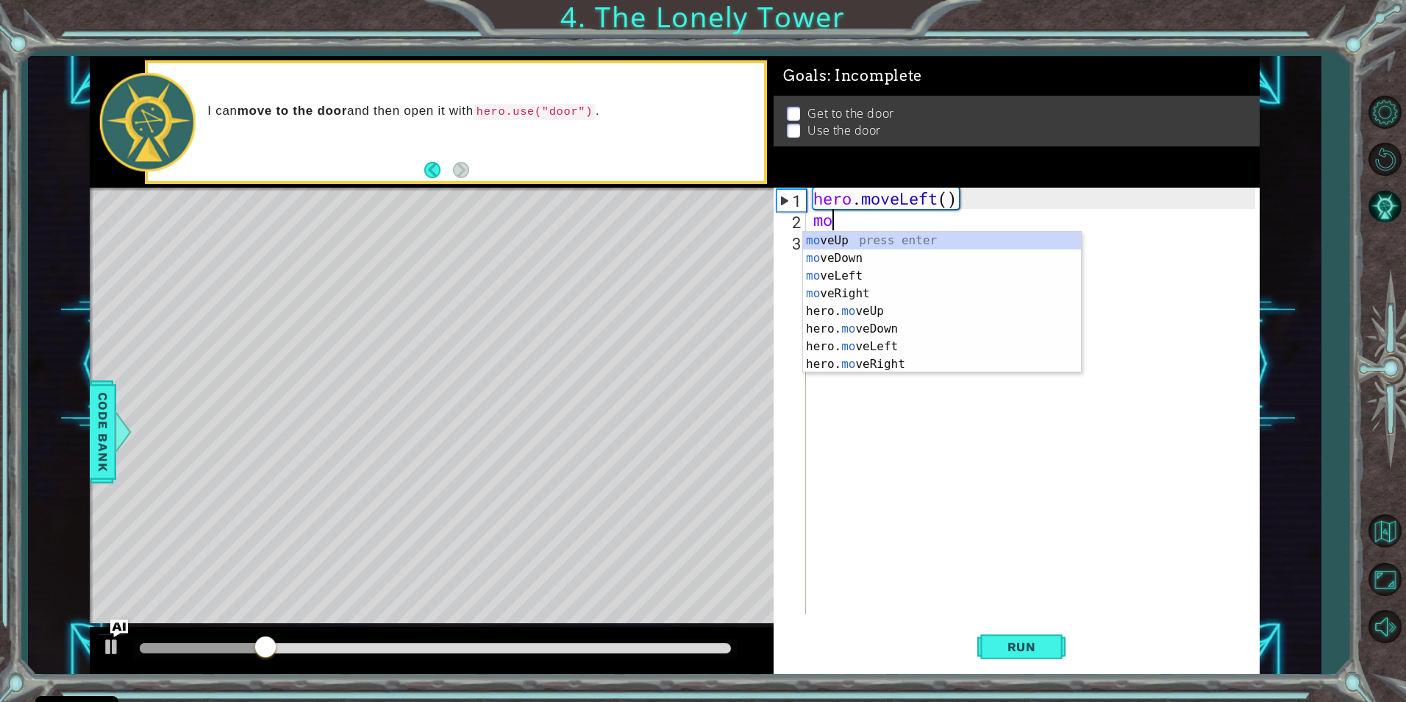
type textarea "mov"
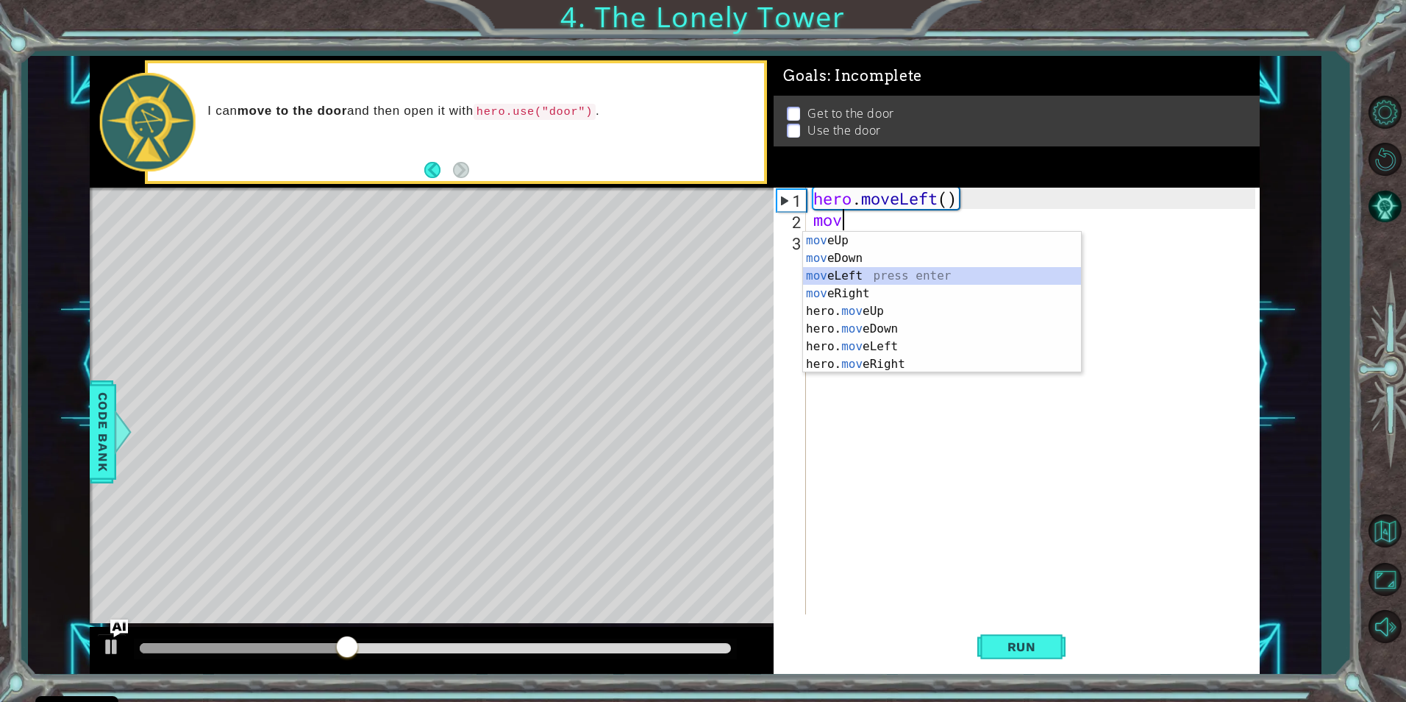
click at [938, 281] on div "mov eUp press enter mov eDown press enter mov eLeft press enter mov eRight pres…" at bounding box center [942, 320] width 278 height 177
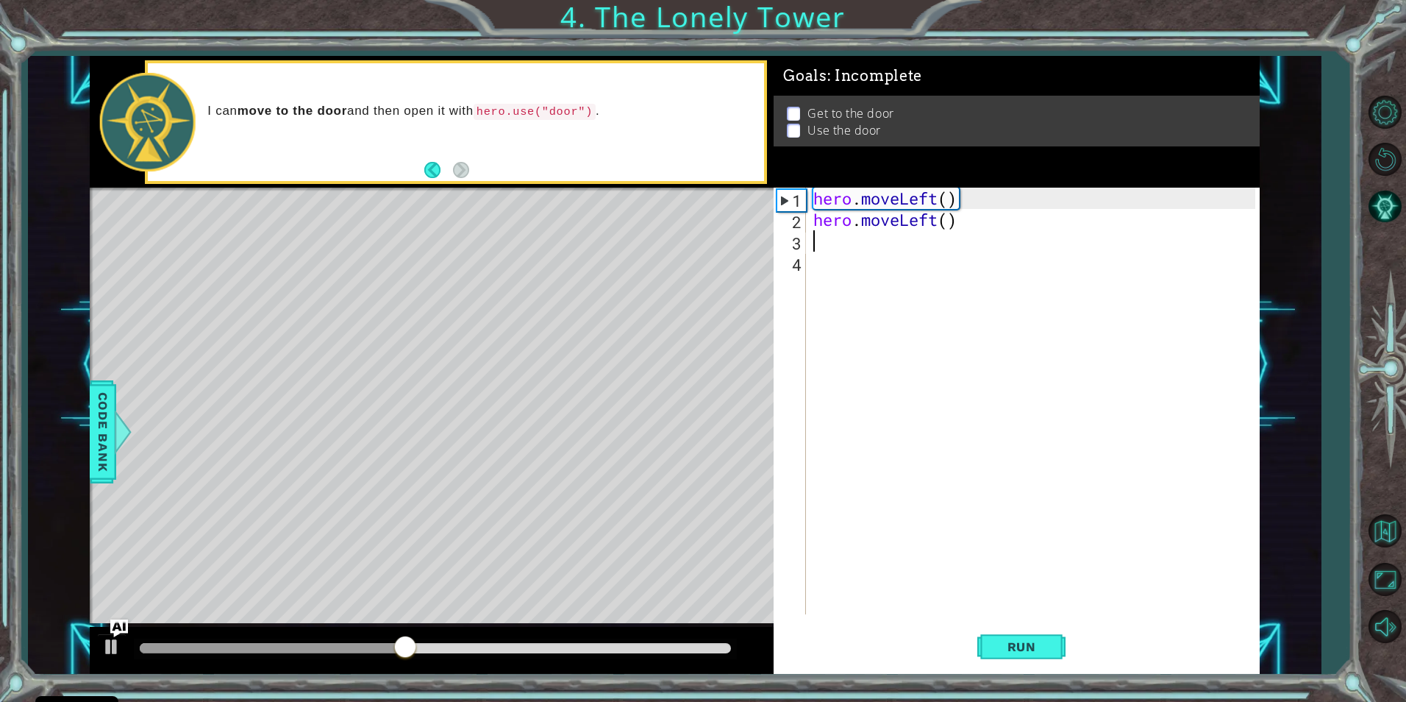
type textarea "l"
click at [867, 265] on div "hero.move L eft press enter" at bounding box center [942, 279] width 278 height 53
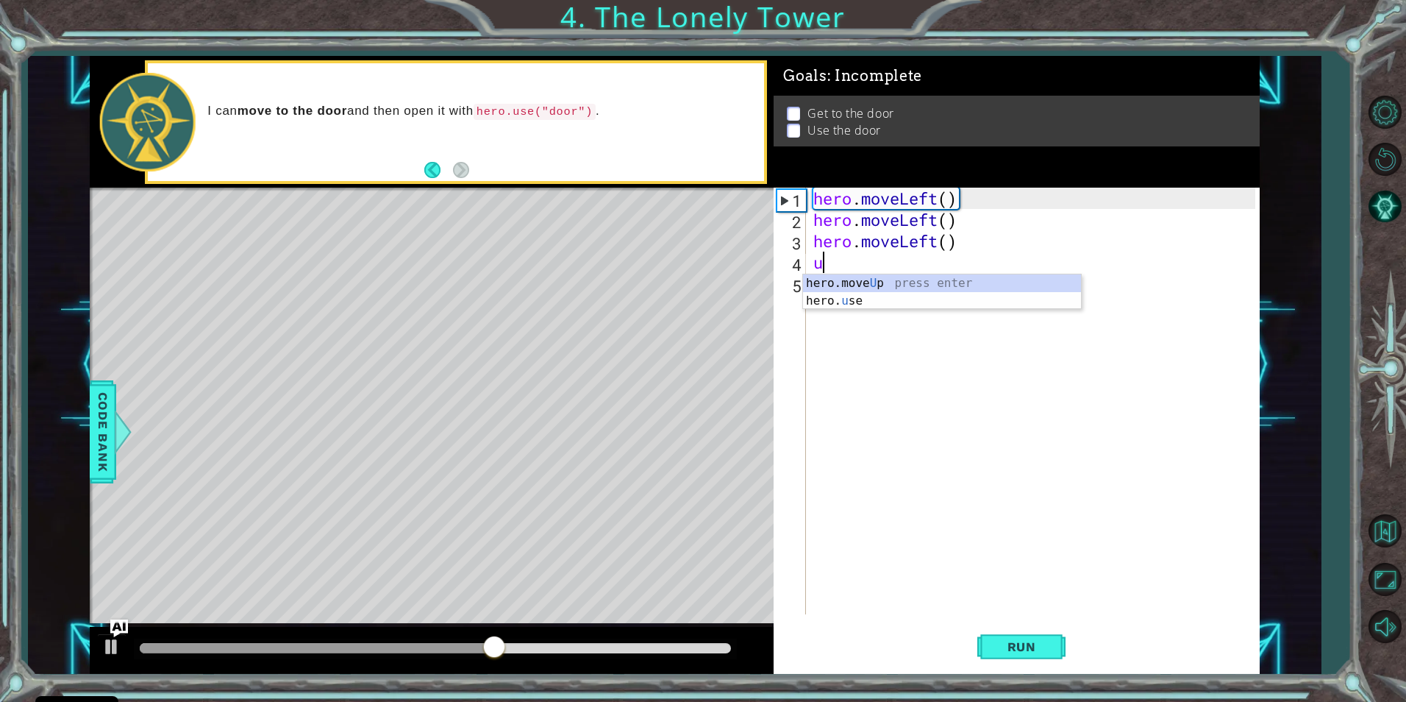
type textarea "up"
click at [865, 281] on div "hero.move Up press enter" at bounding box center [942, 300] width 278 height 53
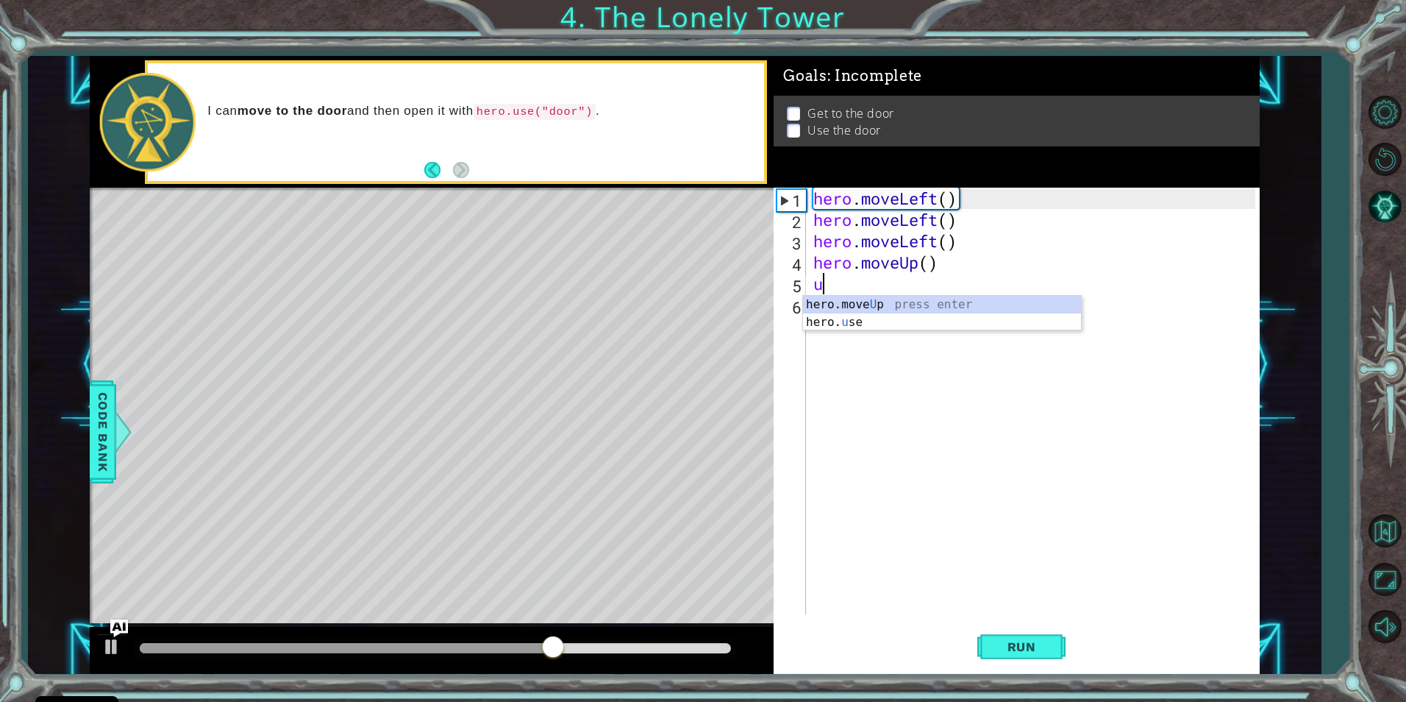
type textarea "up"
click at [874, 304] on div "hero.move Up press enter" at bounding box center [942, 322] width 278 height 53
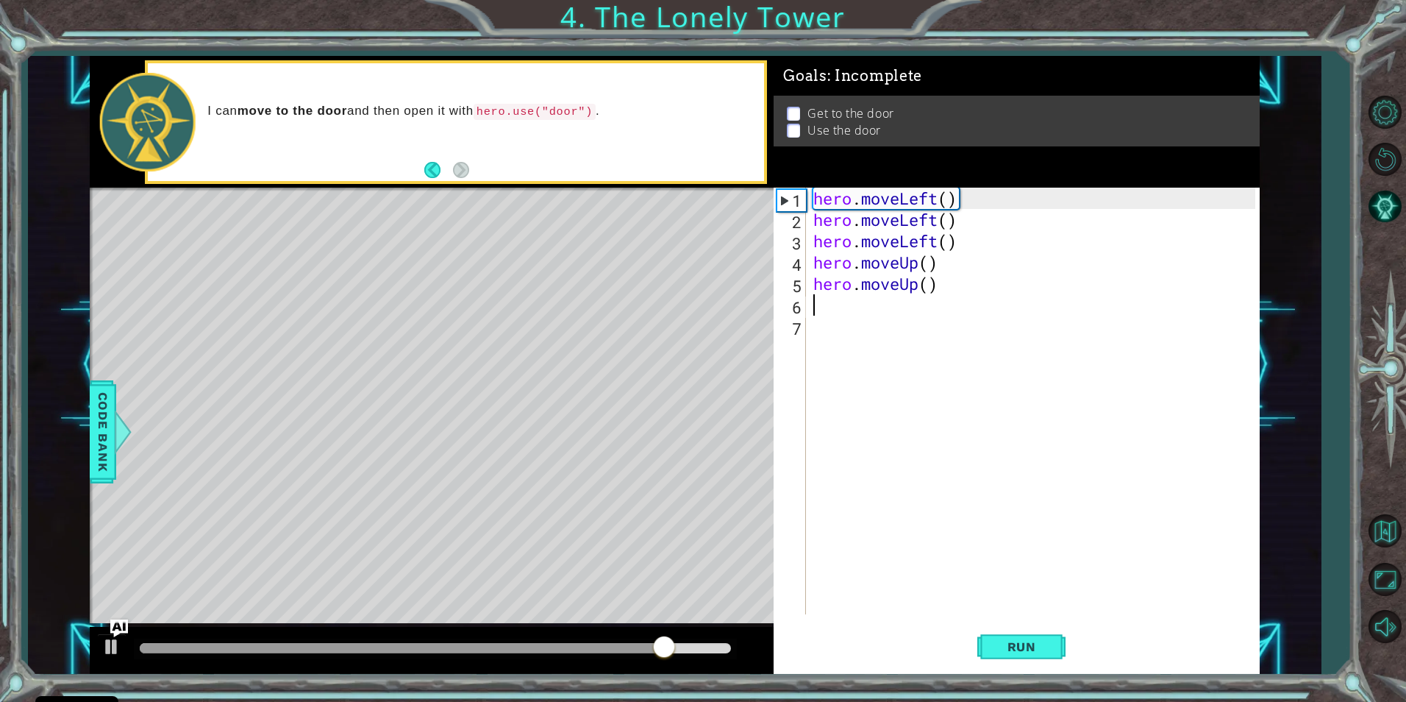
type textarea "r"
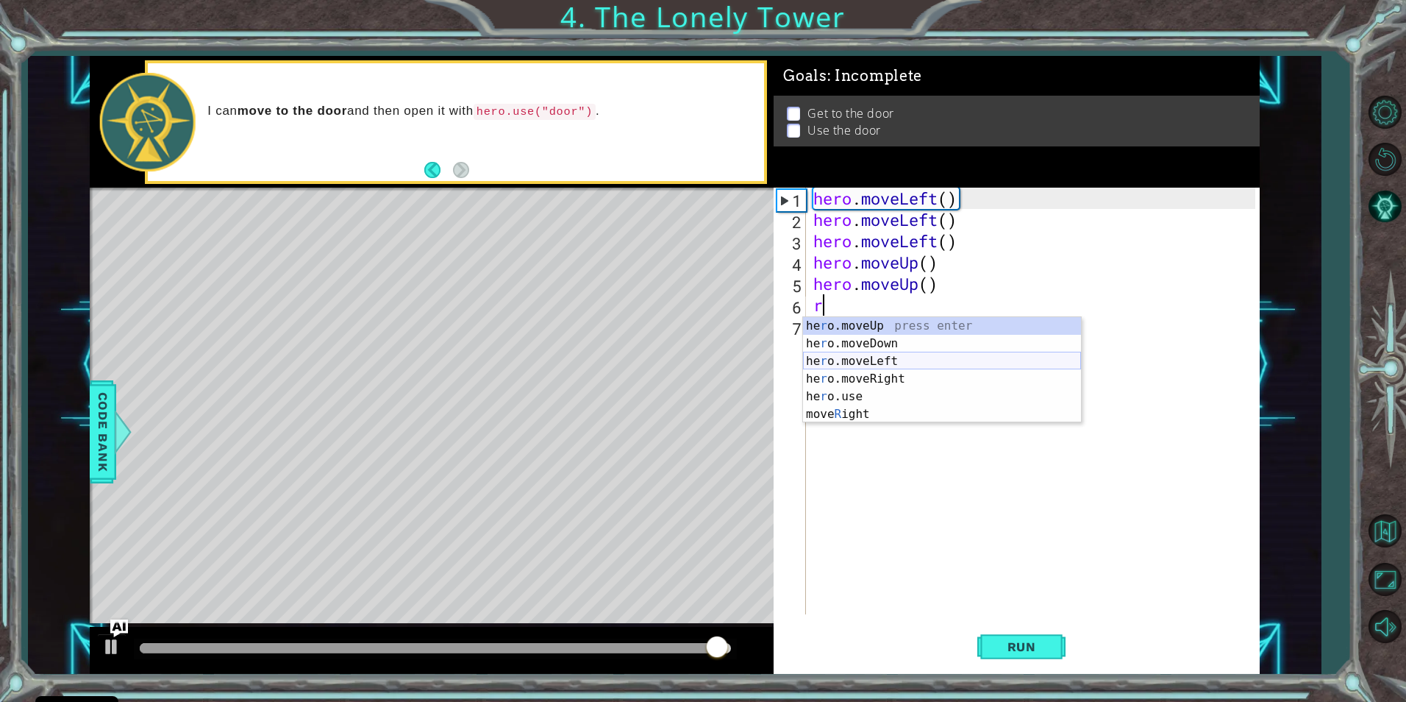
click at [874, 369] on div "he r o.moveUp press enter he r o.moveDown press enter he r o.moveLeft press ent…" at bounding box center [942, 387] width 278 height 141
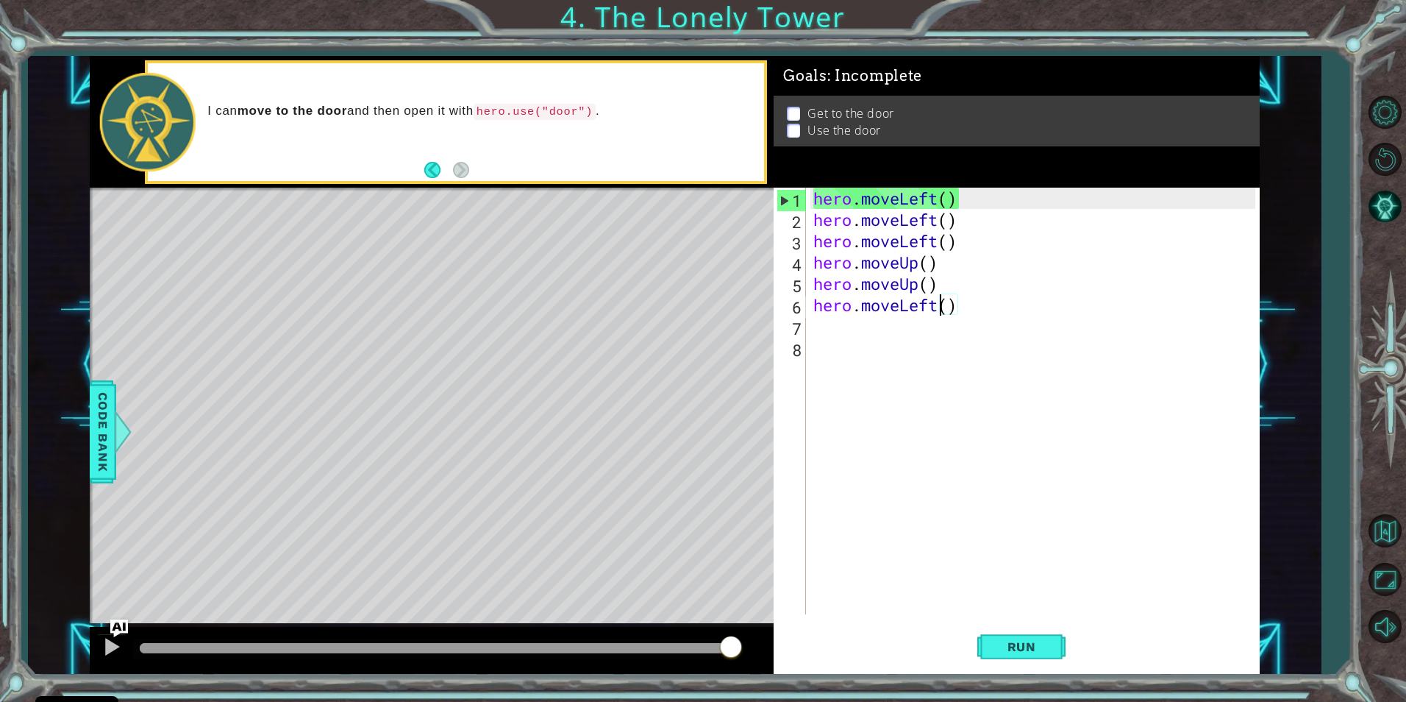
click at [937, 308] on div "hero . moveLeft ( ) hero . moveLeft ( ) hero . moveLeft ( ) hero . moveUp ( ) h…" at bounding box center [1036, 422] width 452 height 469
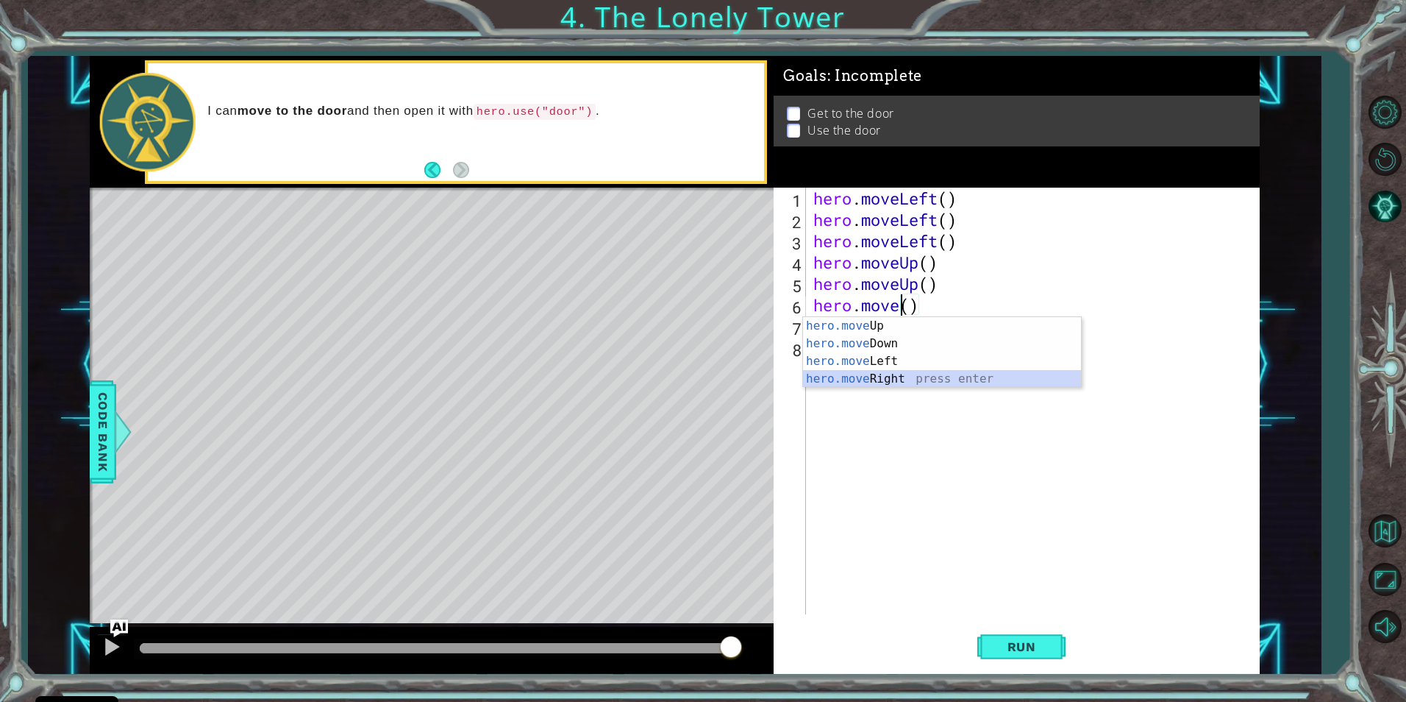
click at [935, 379] on div "hero.move Up press enter hero.move Down press enter hero.move Left press enter …" at bounding box center [942, 370] width 278 height 106
type textarea "hero.moveRight"
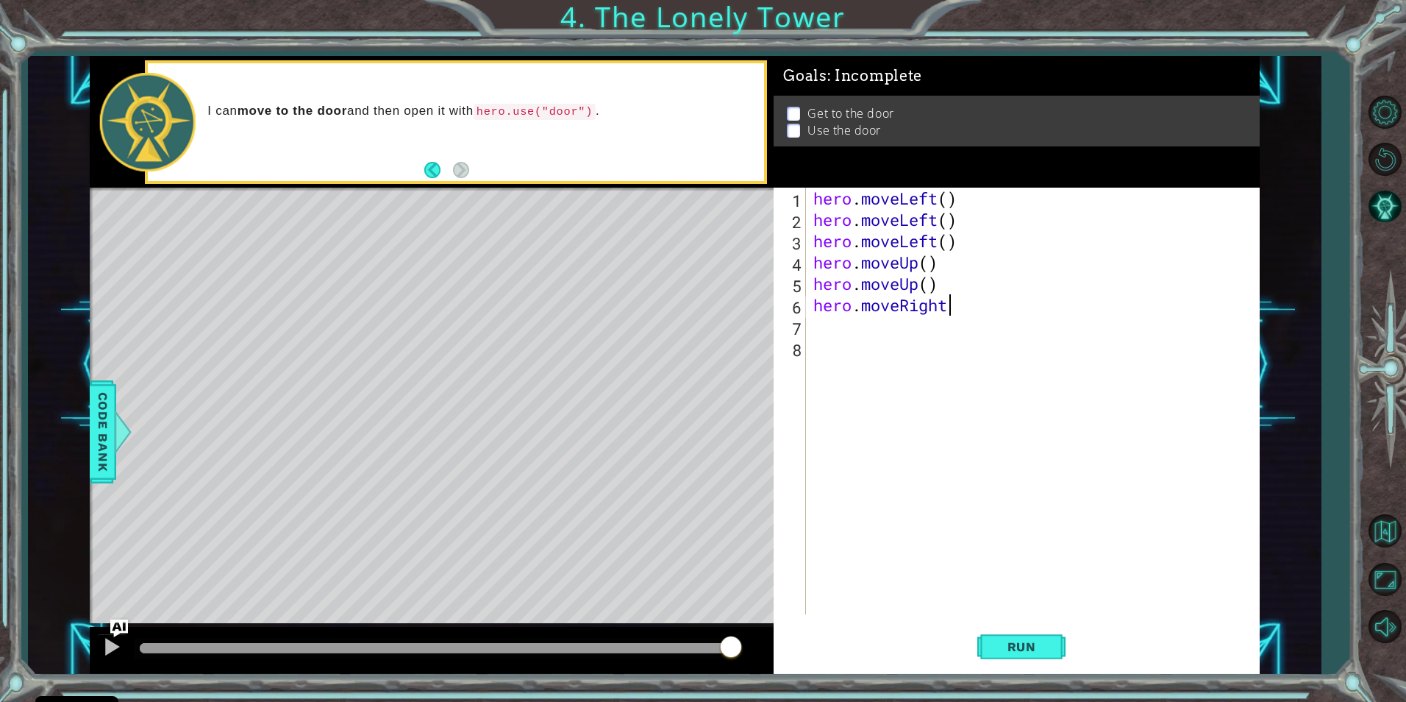
click at [858, 334] on div "hero . moveLeft ( ) hero . moveLeft ( ) hero . moveLeft ( ) hero . moveUp ( ) h…" at bounding box center [1036, 422] width 452 height 469
type textarea "r"
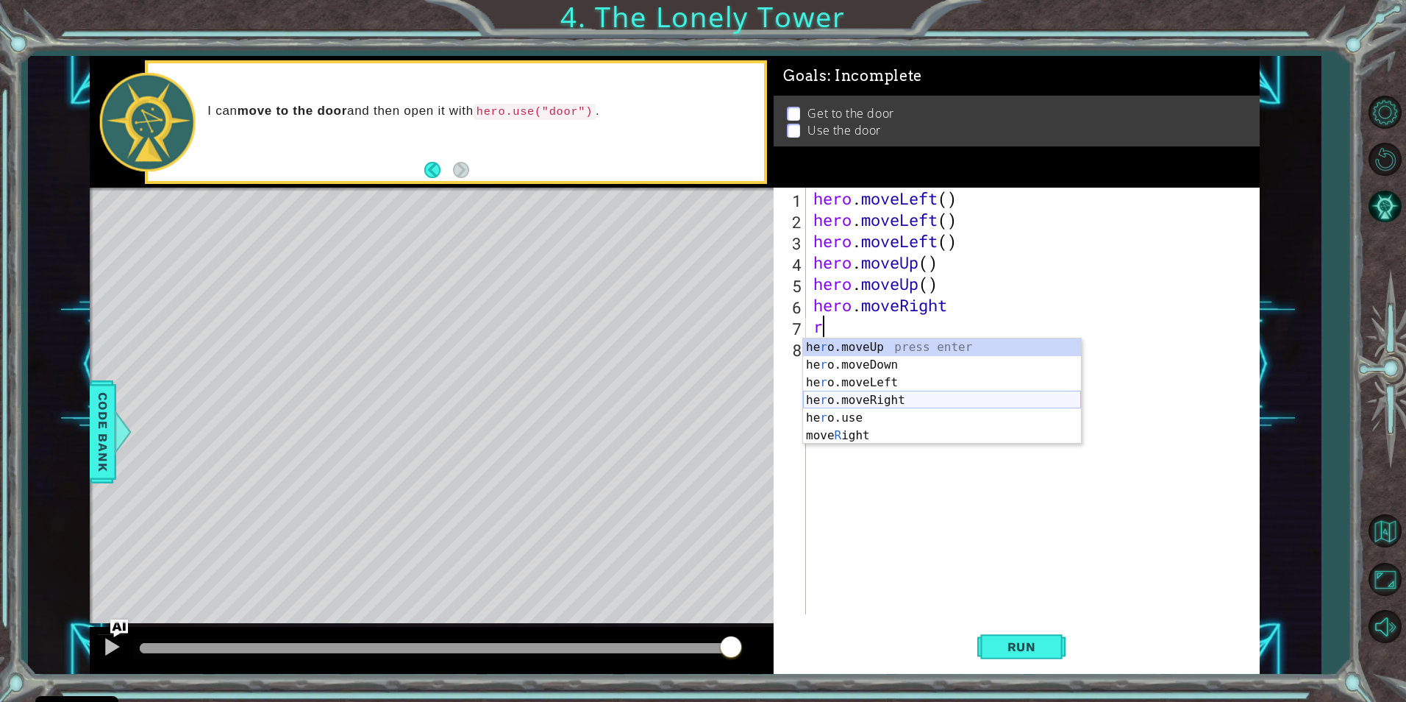
click at [869, 402] on div "he r o.moveUp press enter he r o.moveDown press enter he r o.moveLeft press ent…" at bounding box center [942, 408] width 278 height 141
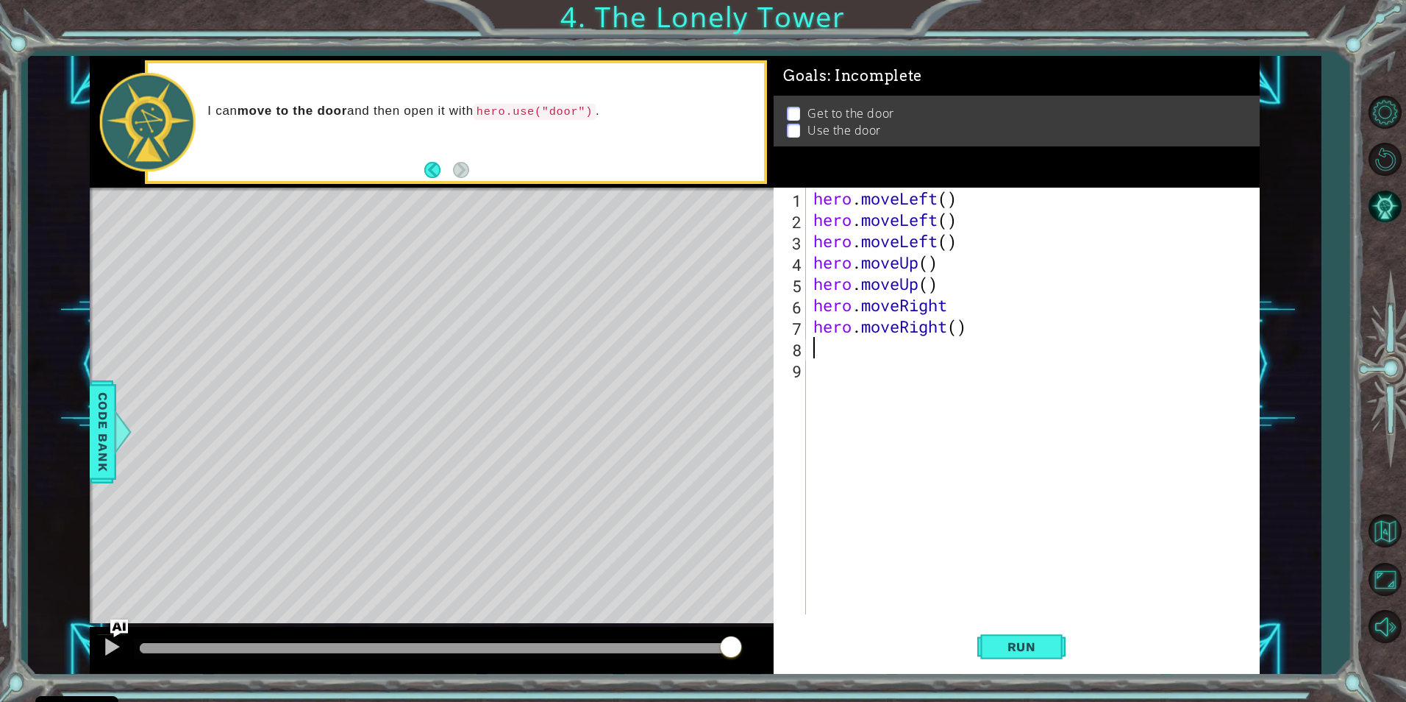
type textarea "r"
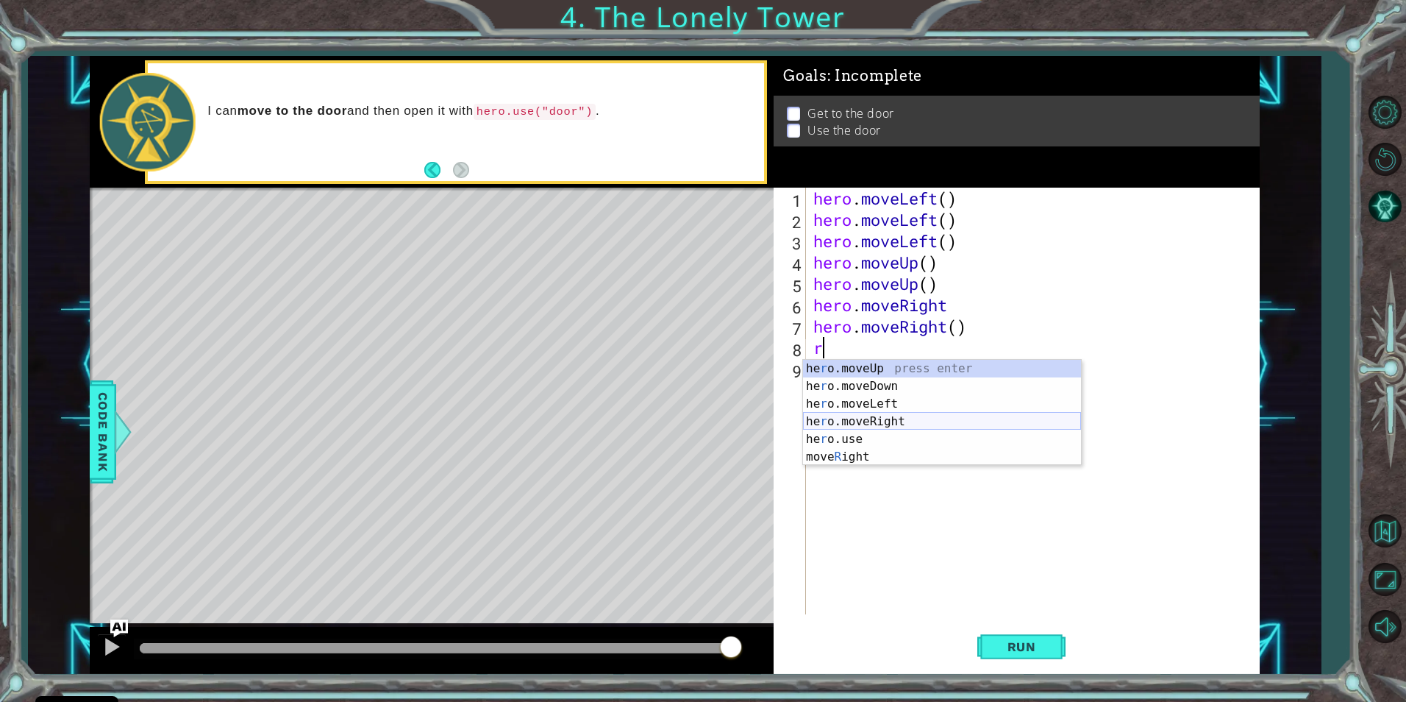
click at [871, 421] on div "he r o.moveUp press enter he r o.moveDown press enter he r o.moveLeft press ent…" at bounding box center [942, 430] width 278 height 141
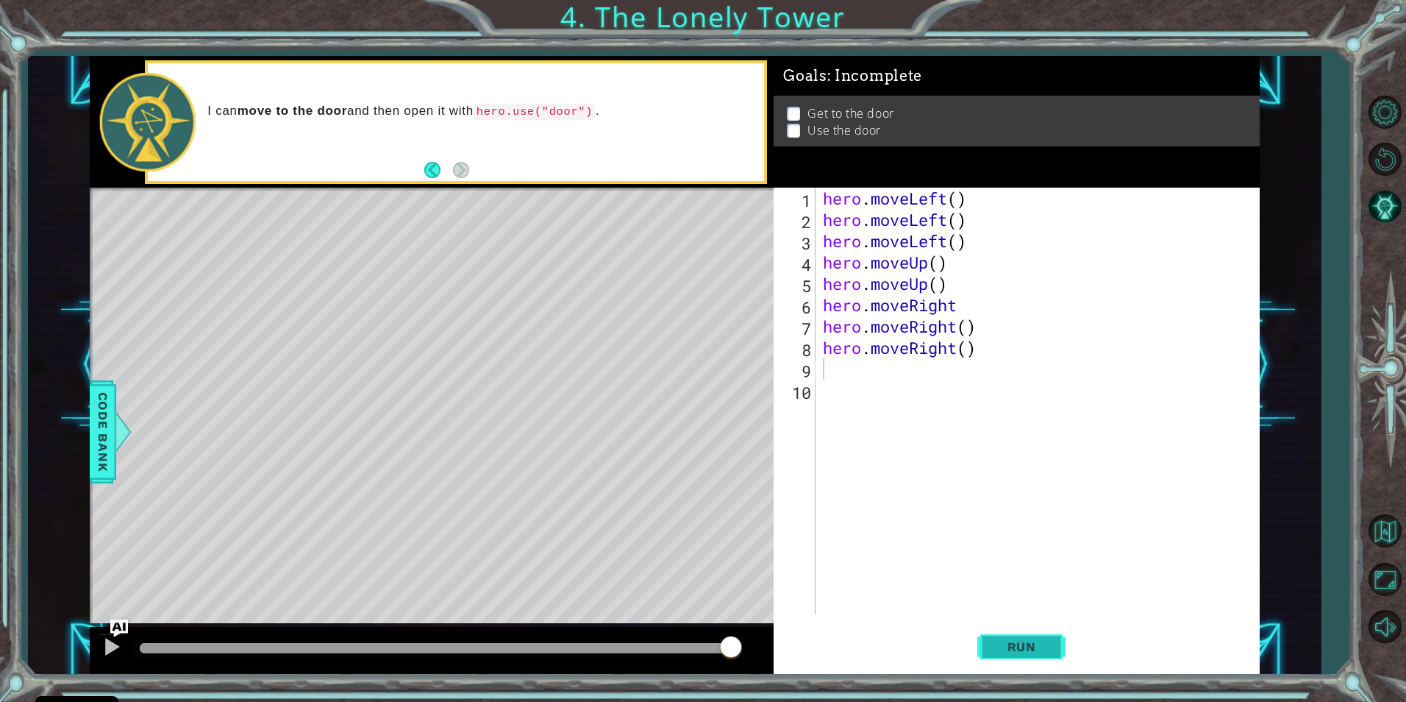
click at [999, 655] on button "Run" at bounding box center [1021, 646] width 88 height 49
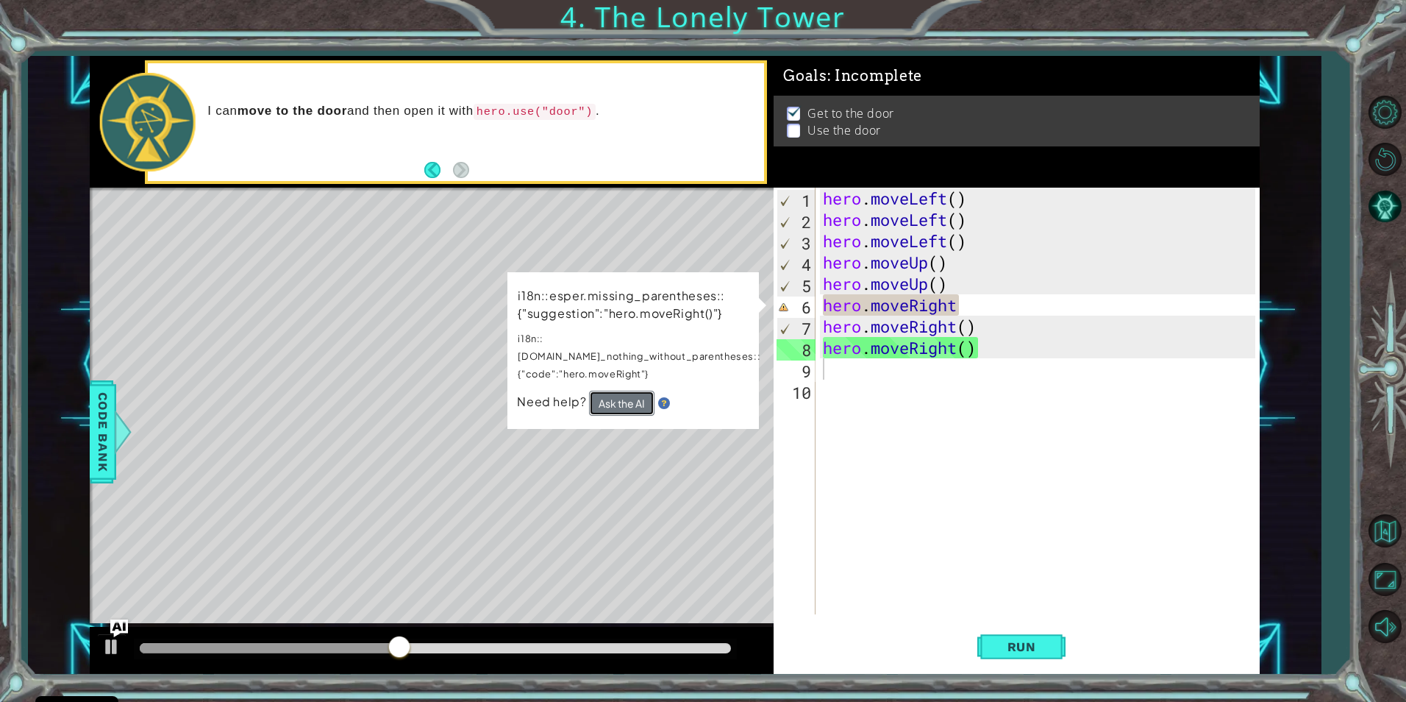
click at [617, 391] on button "Ask the AI" at bounding box center [621, 403] width 65 height 25
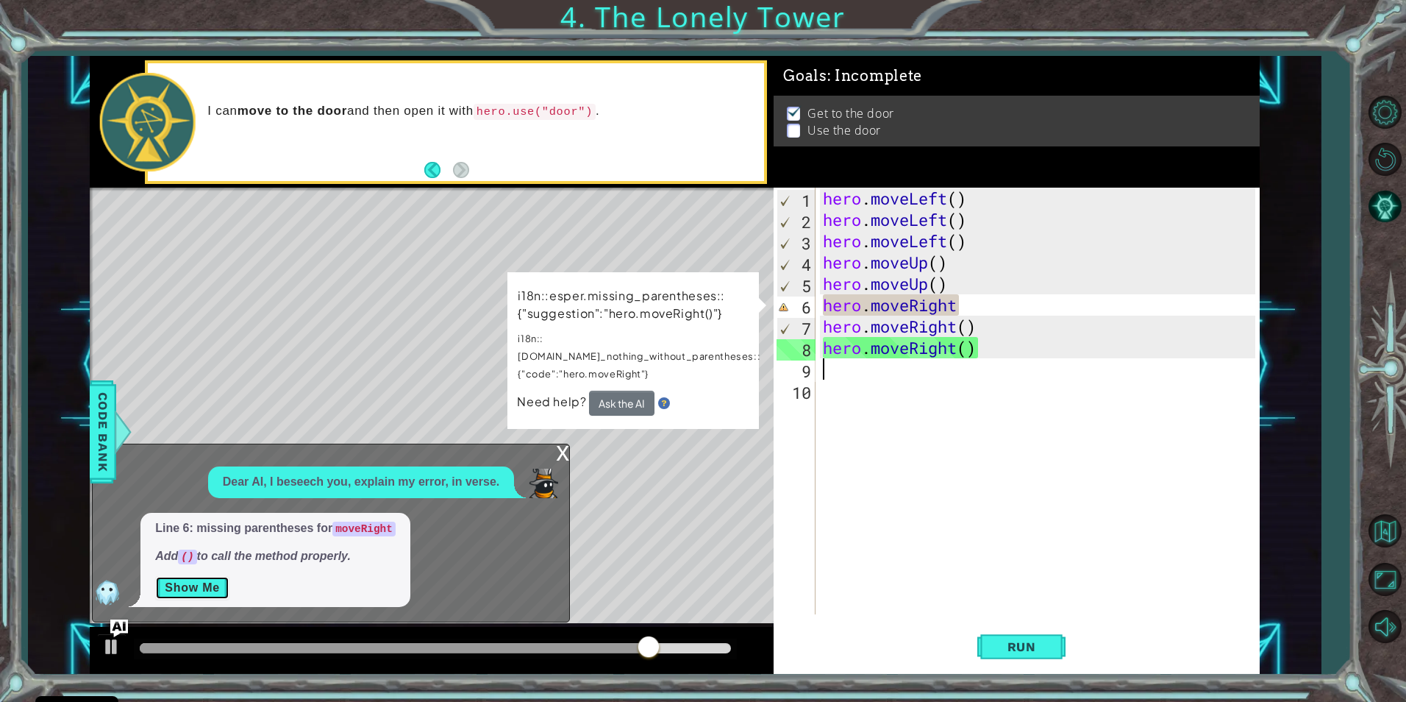
click at [206, 593] on button "Show Me" at bounding box center [192, 588] width 74 height 24
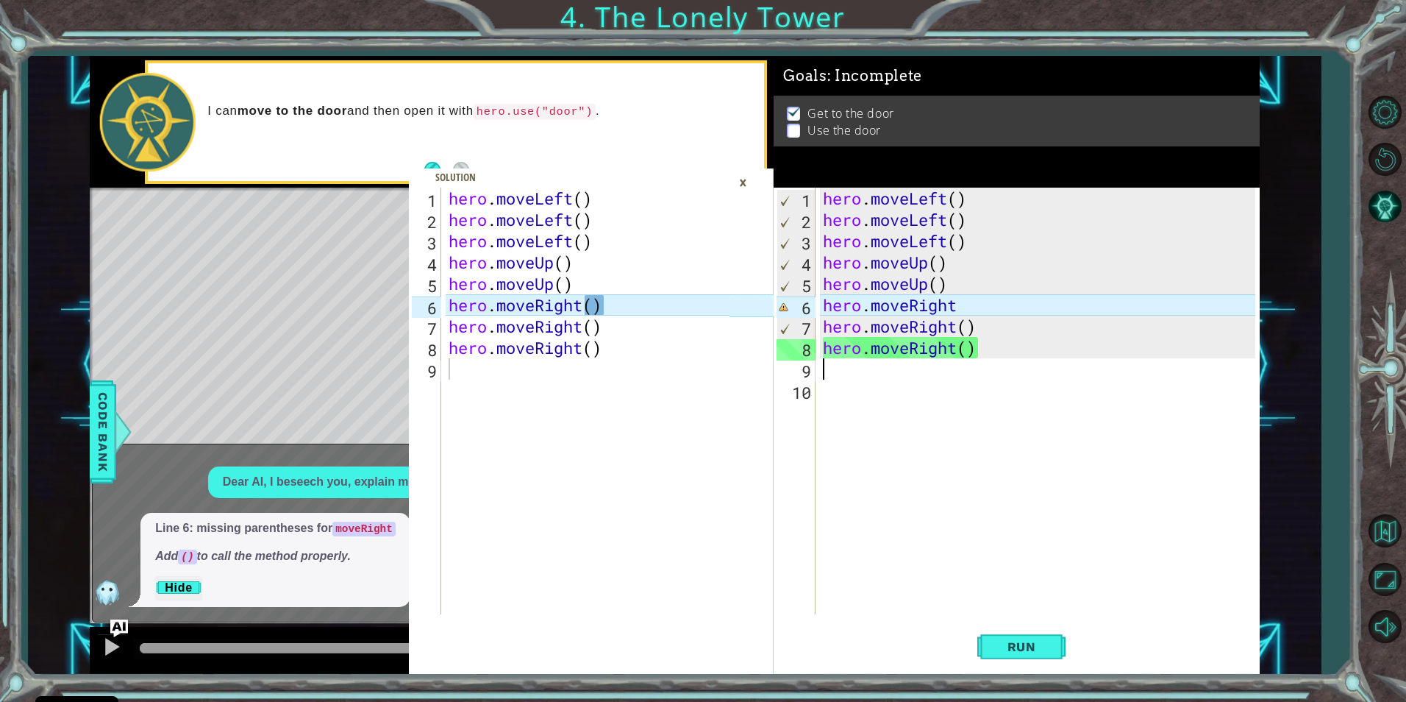
click at [968, 310] on div "hero . moveLeft ( ) hero . moveLeft ( ) hero . moveLeft ( ) hero . moveUp ( ) h…" at bounding box center [1041, 422] width 443 height 469
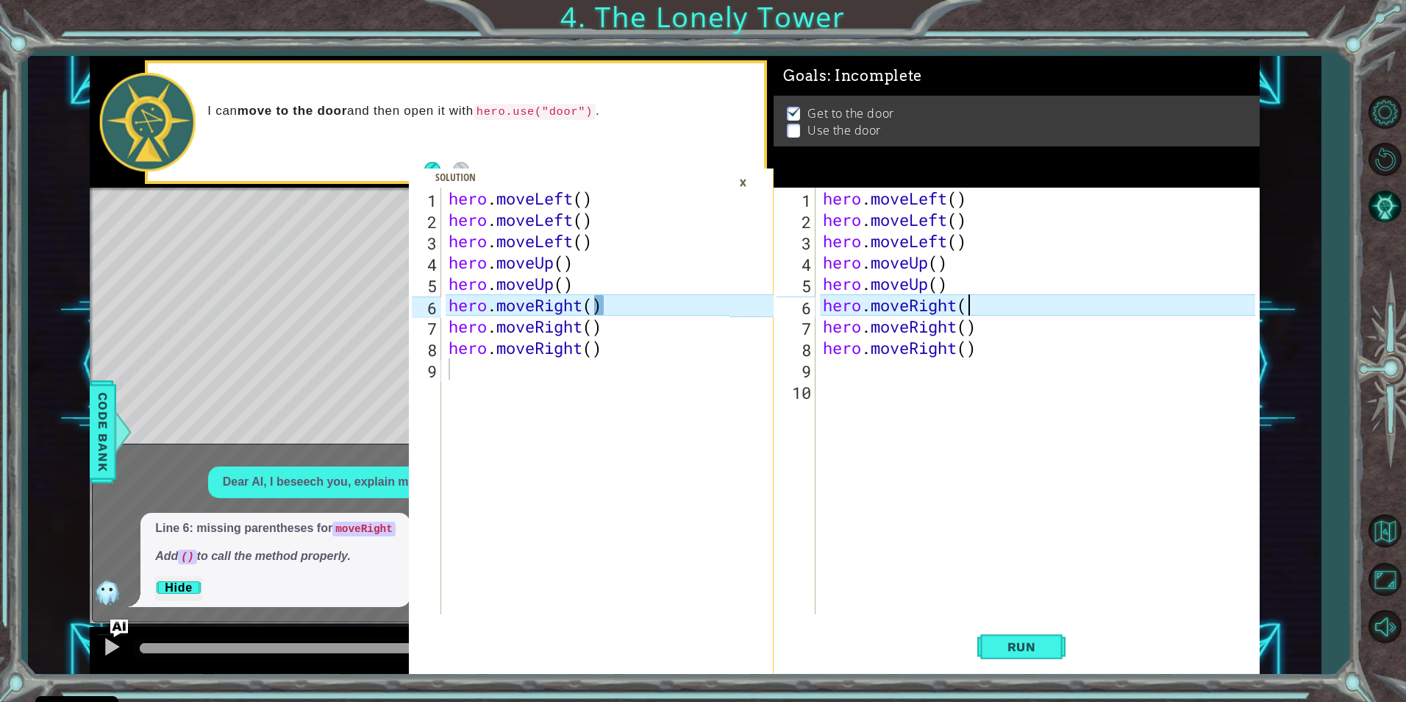
scroll to position [0, 7]
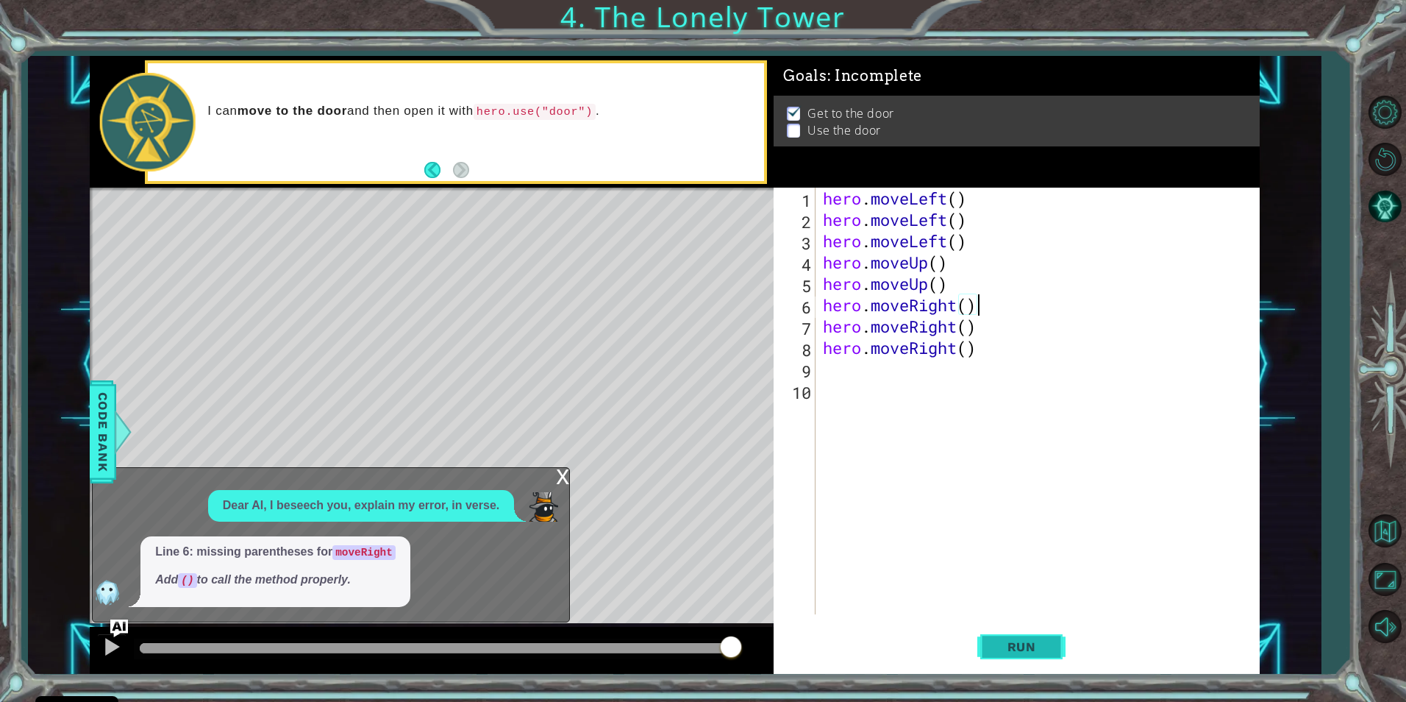
type textarea "hero.moveRight()"
click at [1011, 648] on span "Run" at bounding box center [1022, 646] width 58 height 15
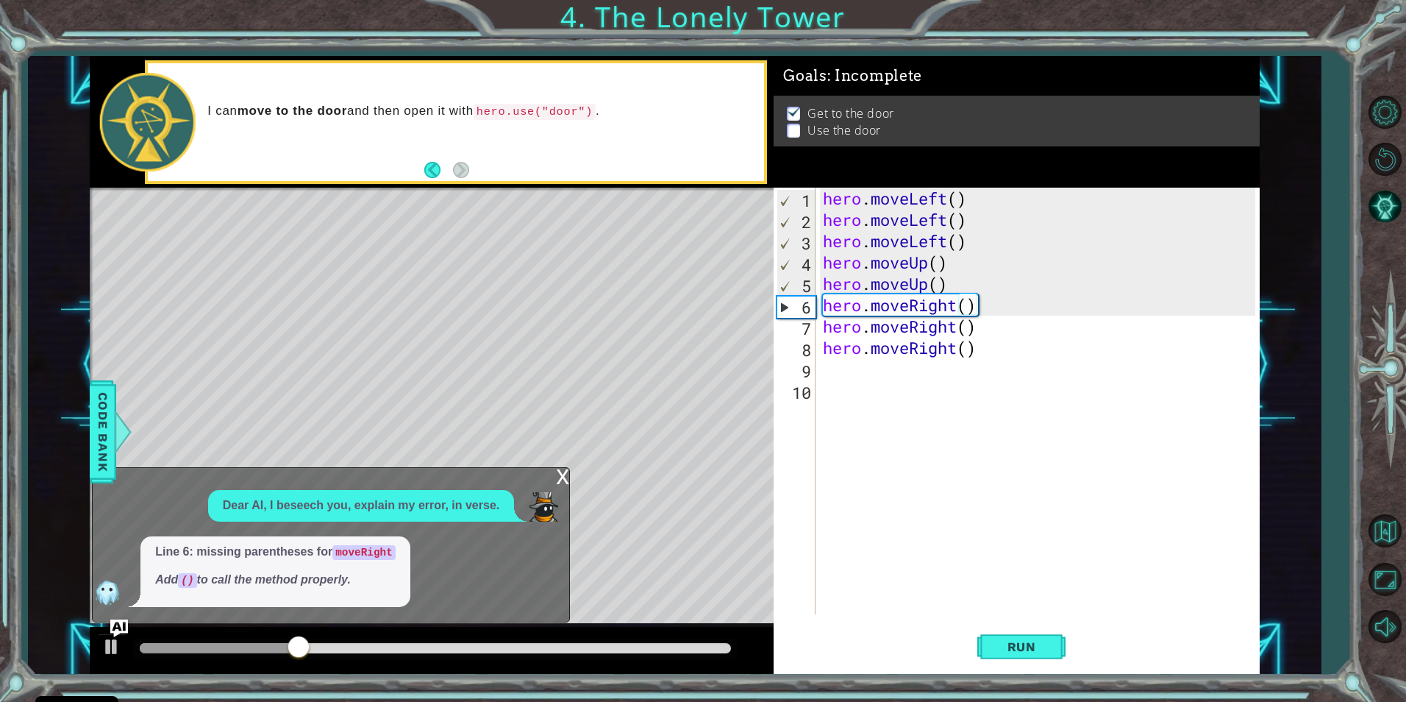
click at [563, 480] on div "x" at bounding box center [562, 475] width 13 height 15
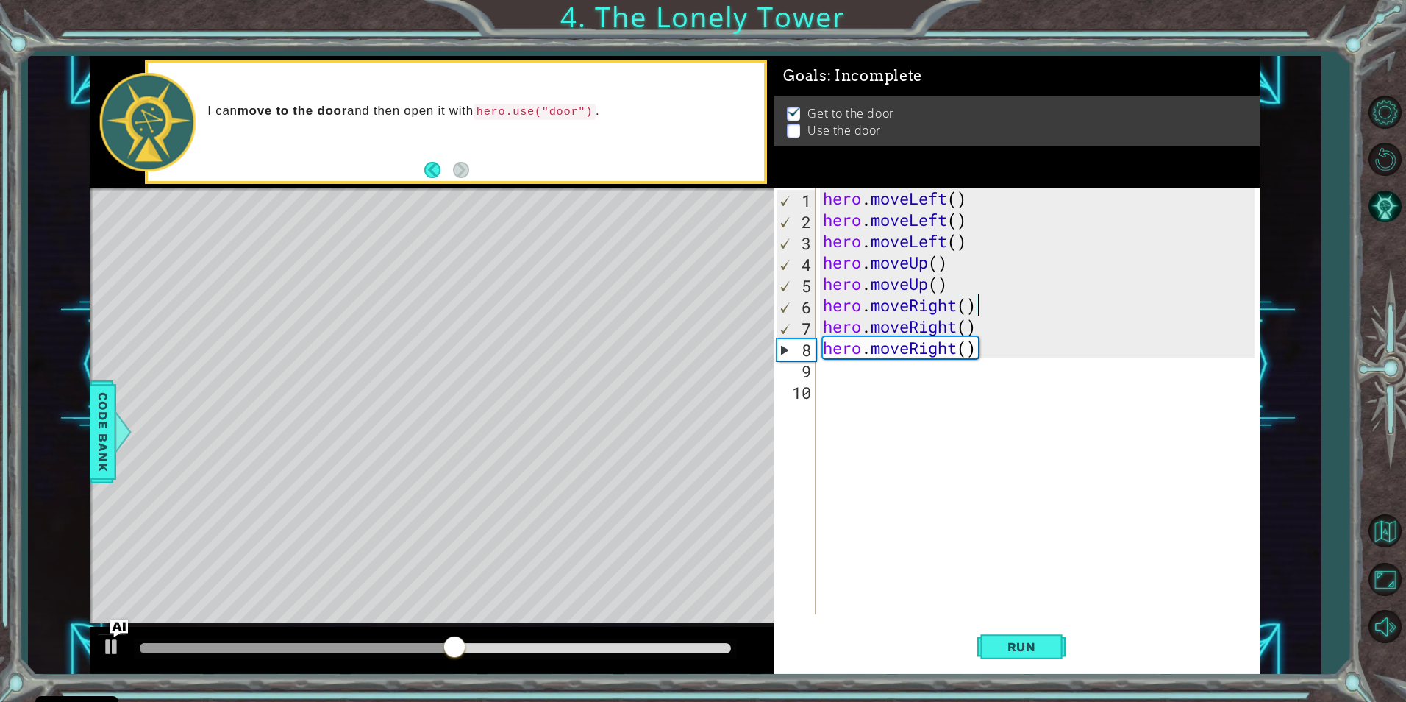
click at [812, 370] on div "9" at bounding box center [796, 370] width 39 height 21
click at [818, 372] on div "hero.moveRight() 1 2 3 4 5 6 7 8 9 10 hero . moveLeft ( ) hero . moveLeft ( ) h…" at bounding box center [1014, 401] width 481 height 427
click at [824, 369] on div "hero . moveLeft ( ) hero . moveLeft ( ) hero . moveLeft ( ) hero . moveUp ( ) h…" at bounding box center [1041, 422] width 443 height 469
click at [555, 288] on div "Level Map" at bounding box center [430, 404] width 680 height 433
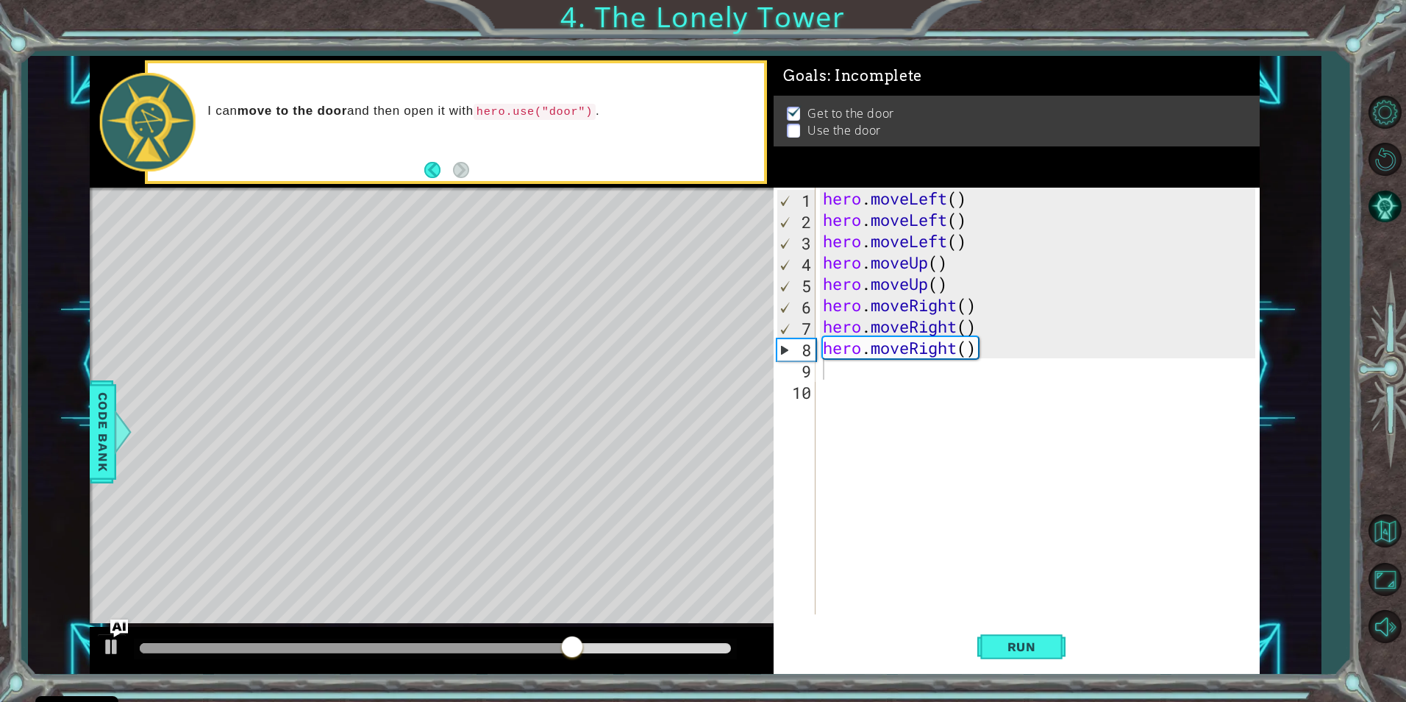
click at [555, 288] on div "Level Map" at bounding box center [430, 404] width 680 height 433
click at [786, 349] on div "8" at bounding box center [796, 349] width 38 height 21
click at [849, 379] on div "hero . moveLeft ( ) hero . moveLeft ( ) hero . moveLeft ( ) hero . moveUp ( ) h…" at bounding box center [1041, 422] width 443 height 469
type textarea "d"
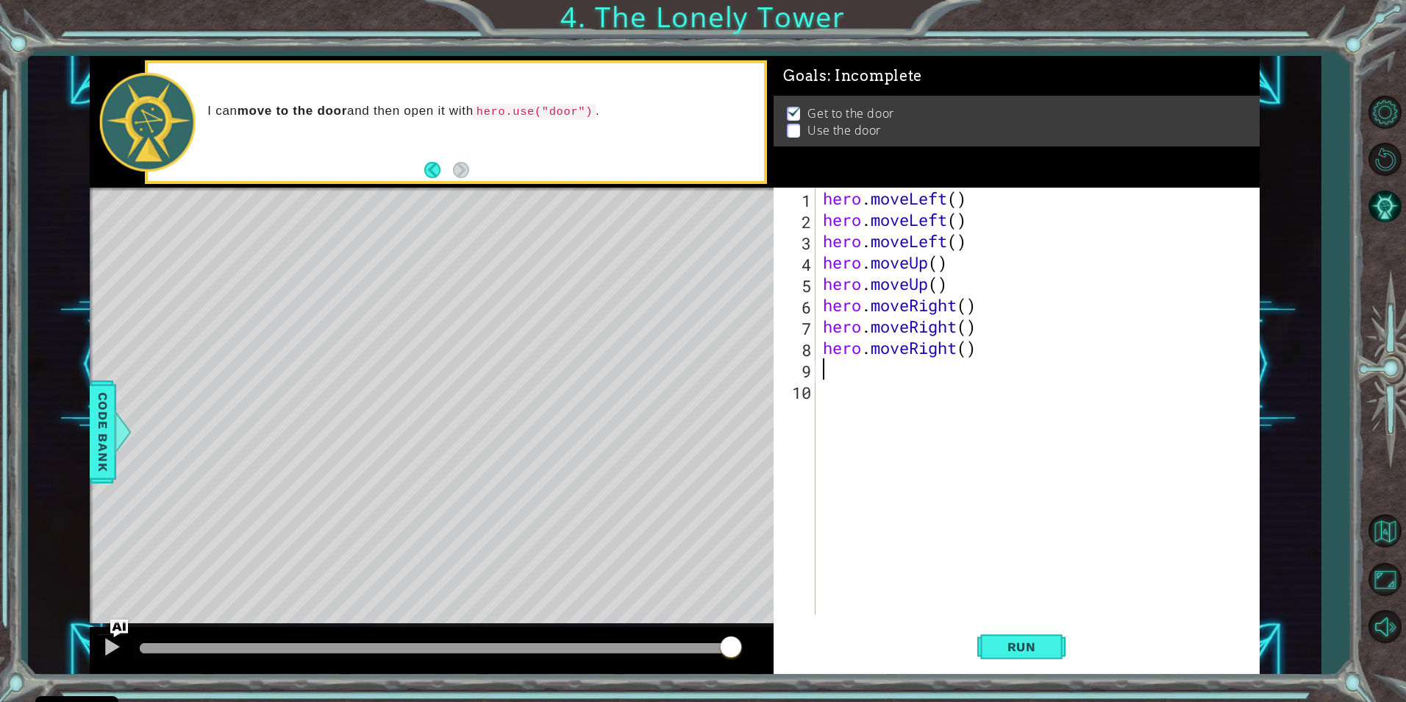
type textarea "l"
click at [886, 385] on div "hero.move L eft press enter" at bounding box center [952, 407] width 278 height 53
click at [985, 641] on button "Run" at bounding box center [1021, 646] width 88 height 49
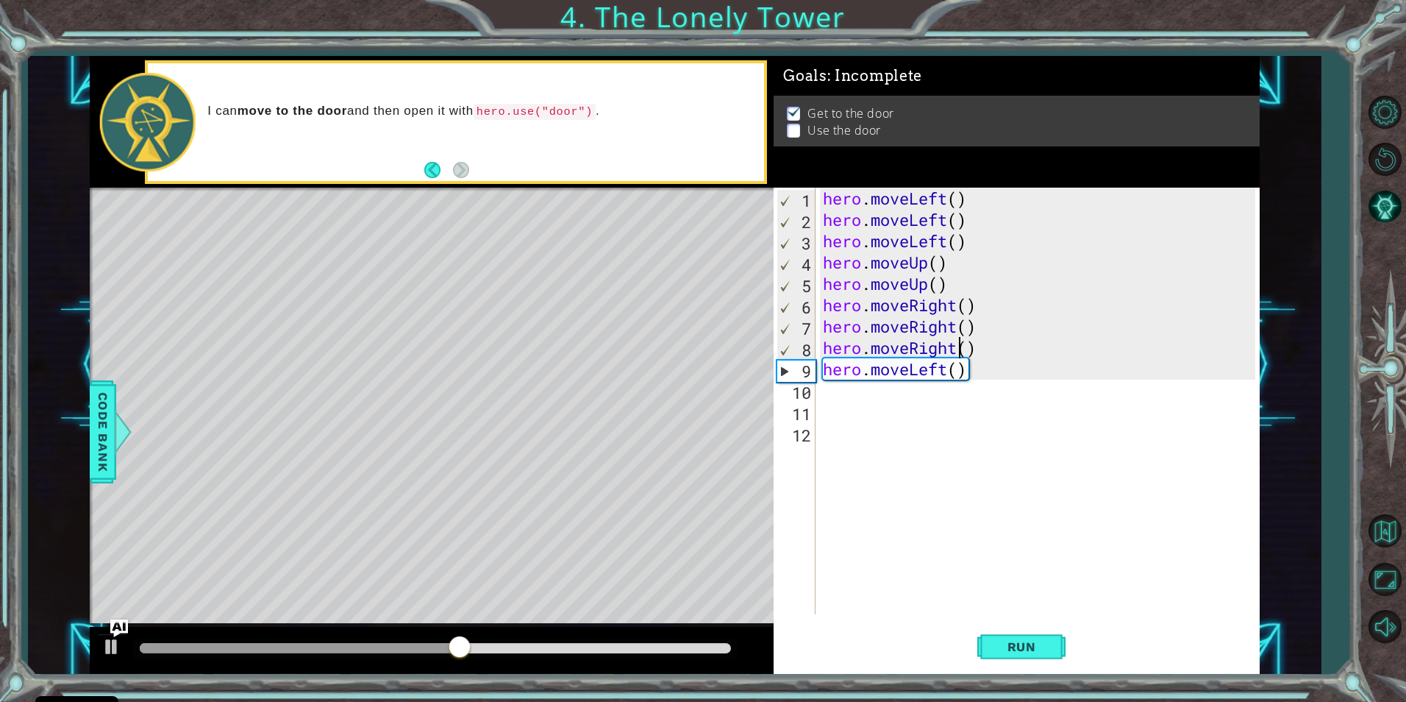
click at [958, 349] on div "hero . moveLeft ( ) hero . moveLeft ( ) hero . moveLeft ( ) hero . moveUp ( ) h…" at bounding box center [1041, 422] width 443 height 469
click at [934, 360] on div "hero . moveLeft ( ) hero . moveLeft ( ) hero . moveLeft ( ) hero . moveUp ( ) h…" at bounding box center [1041, 422] width 443 height 469
click at [839, 349] on div "hero . moveLeft ( ) hero . moveLeft ( ) hero . moveLeft ( ) hero . moveUp ( ) h…" at bounding box center [1041, 422] width 443 height 469
type textarea "("
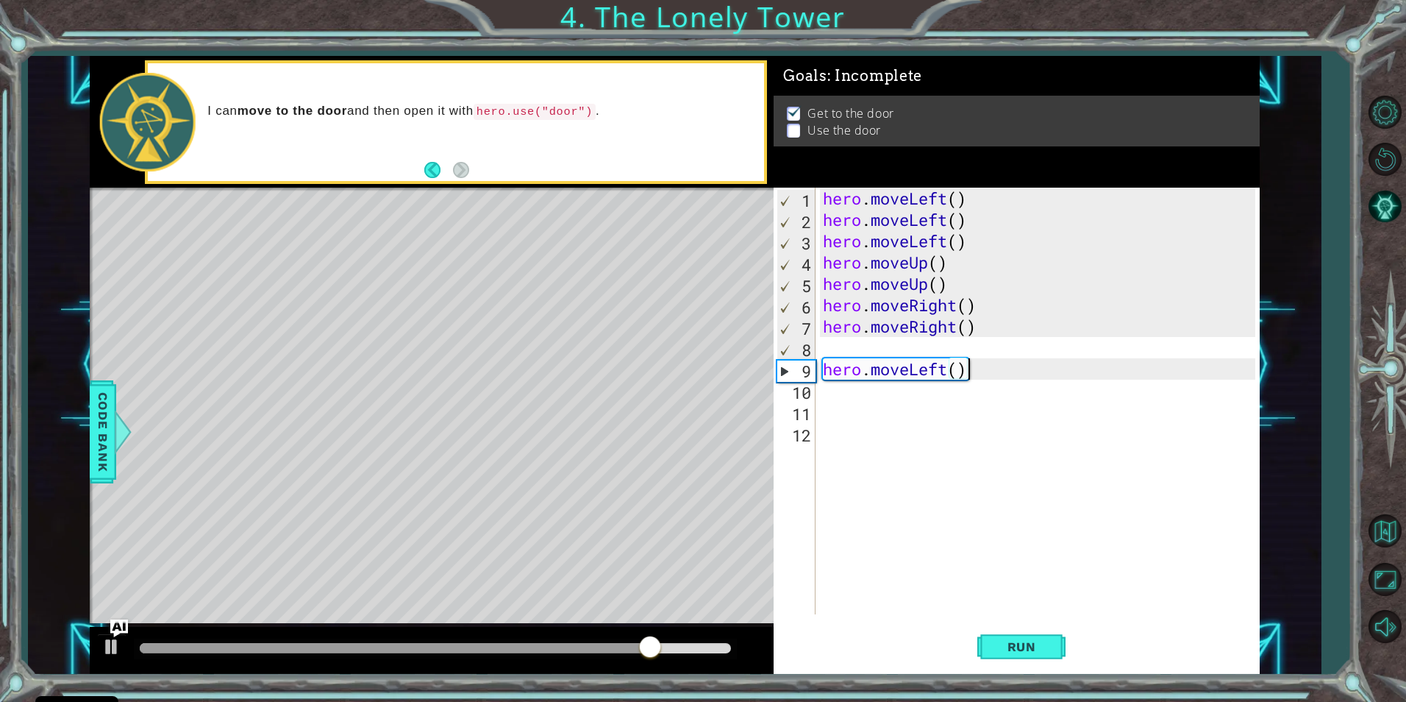
click at [964, 376] on div "hero . moveLeft ( ) hero . moveLeft ( ) hero . moveLeft ( ) hero . moveUp ( ) h…" at bounding box center [1041, 422] width 443 height 469
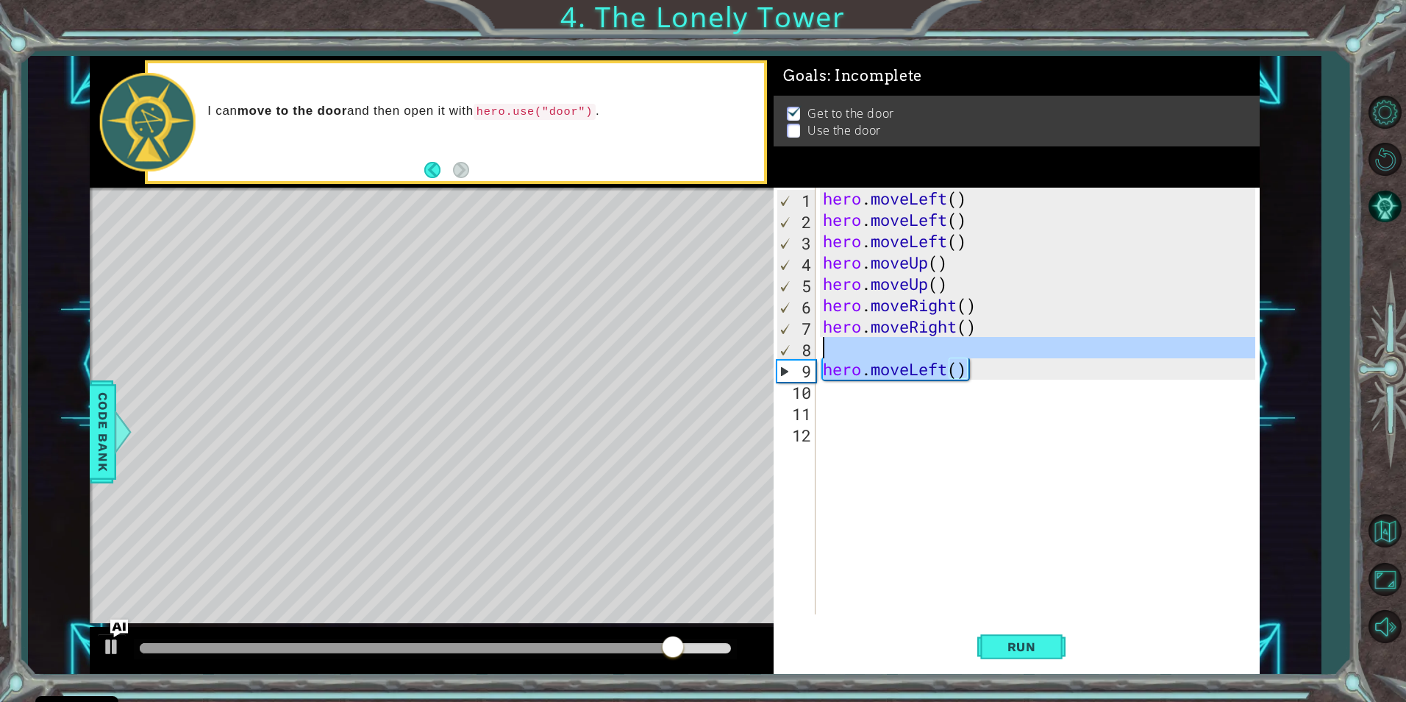
drag, startPoint x: 979, startPoint y: 361, endPoint x: 970, endPoint y: 343, distance: 19.7
click at [978, 327] on div "hero . moveLeft ( ) hero . moveLeft ( ) hero . moveLeft ( ) hero . moveUp ( ) h…" at bounding box center [1041, 422] width 443 height 469
type textarea "hero.moveRight()"
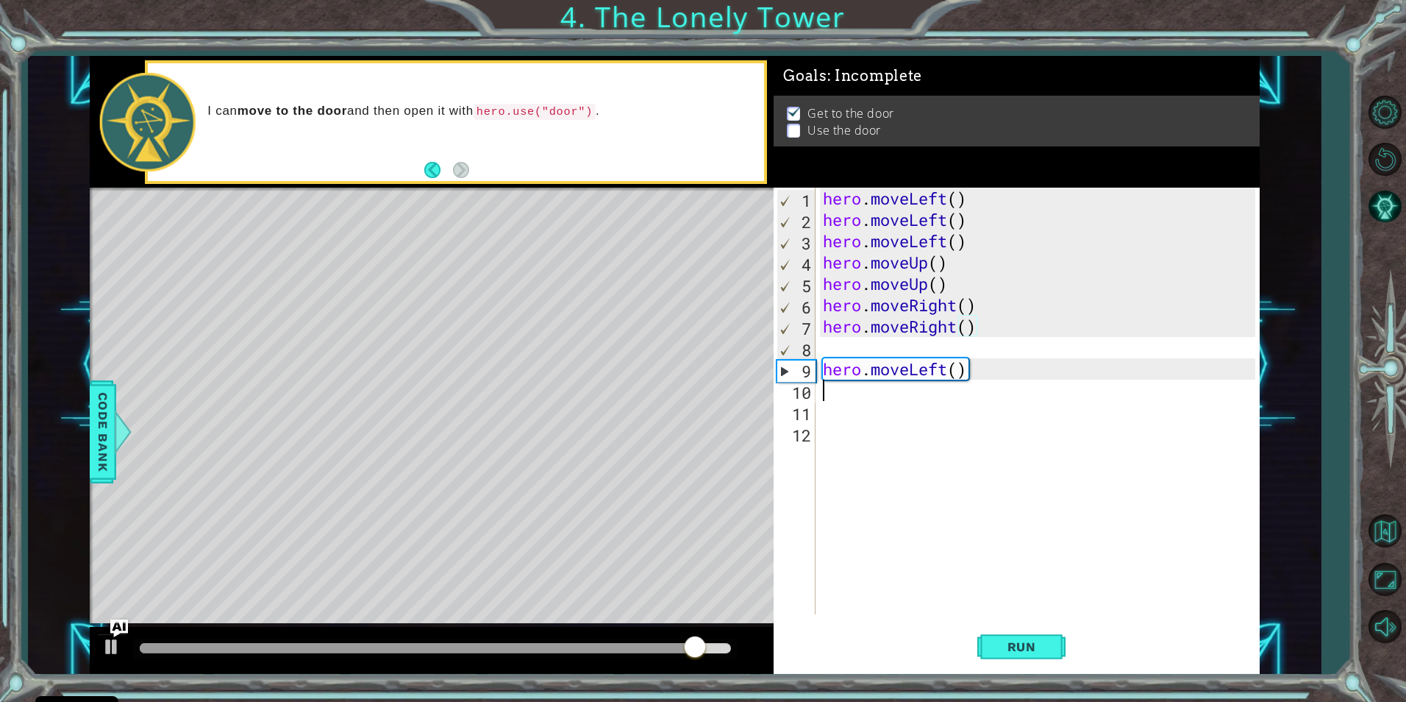
drag, startPoint x: 958, startPoint y: 388, endPoint x: 919, endPoint y: 391, distance: 39.2
click at [957, 388] on div "hero . moveLeft ( ) hero . moveLeft ( ) hero . moveLeft ( ) hero . moveUp ( ) h…" at bounding box center [1041, 422] width 443 height 469
type textarea "hero.moveLeft()"
drag, startPoint x: 895, startPoint y: 376, endPoint x: 894, endPoint y: 354, distance: 21.3
drag, startPoint x: 894, startPoint y: 354, endPoint x: 893, endPoint y: 346, distance: 8.2
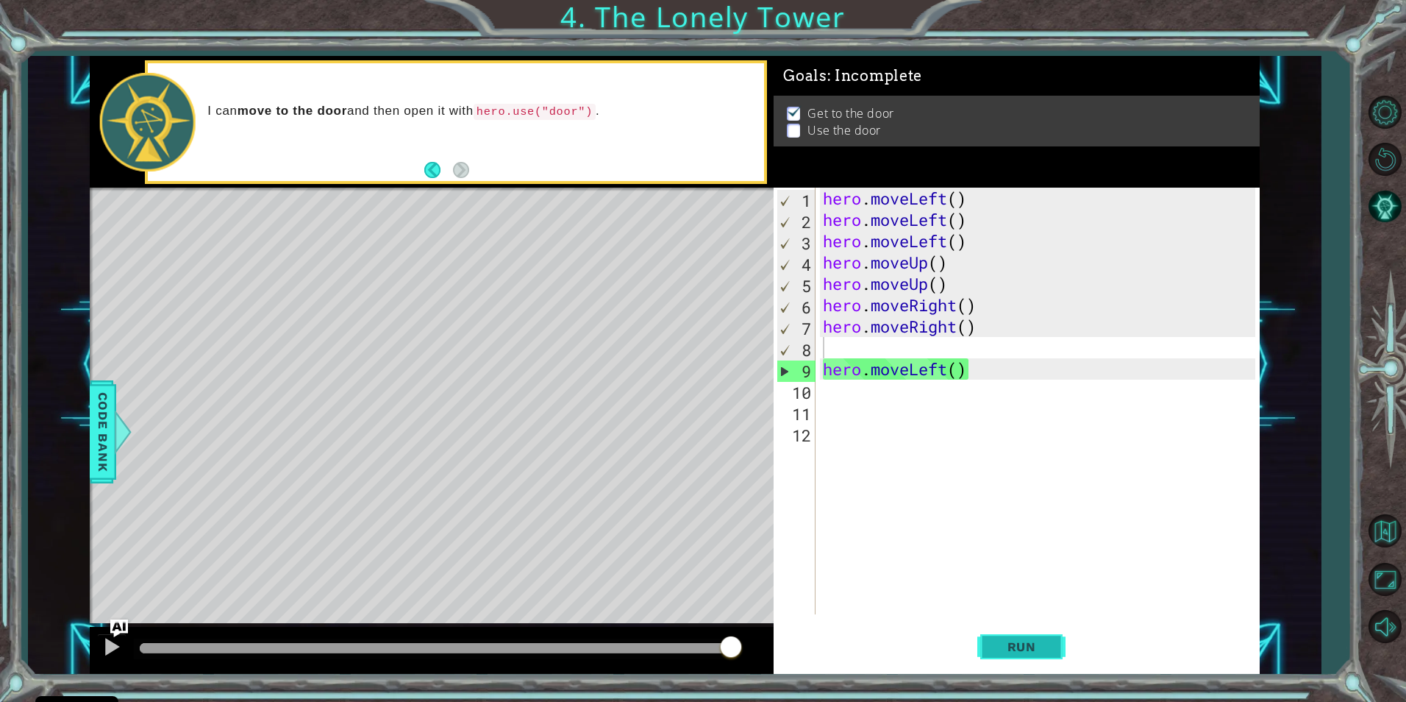
drag, startPoint x: 893, startPoint y: 346, endPoint x: 1024, endPoint y: 635, distance: 316.9
click at [1024, 635] on button "Run" at bounding box center [1021, 646] width 88 height 49
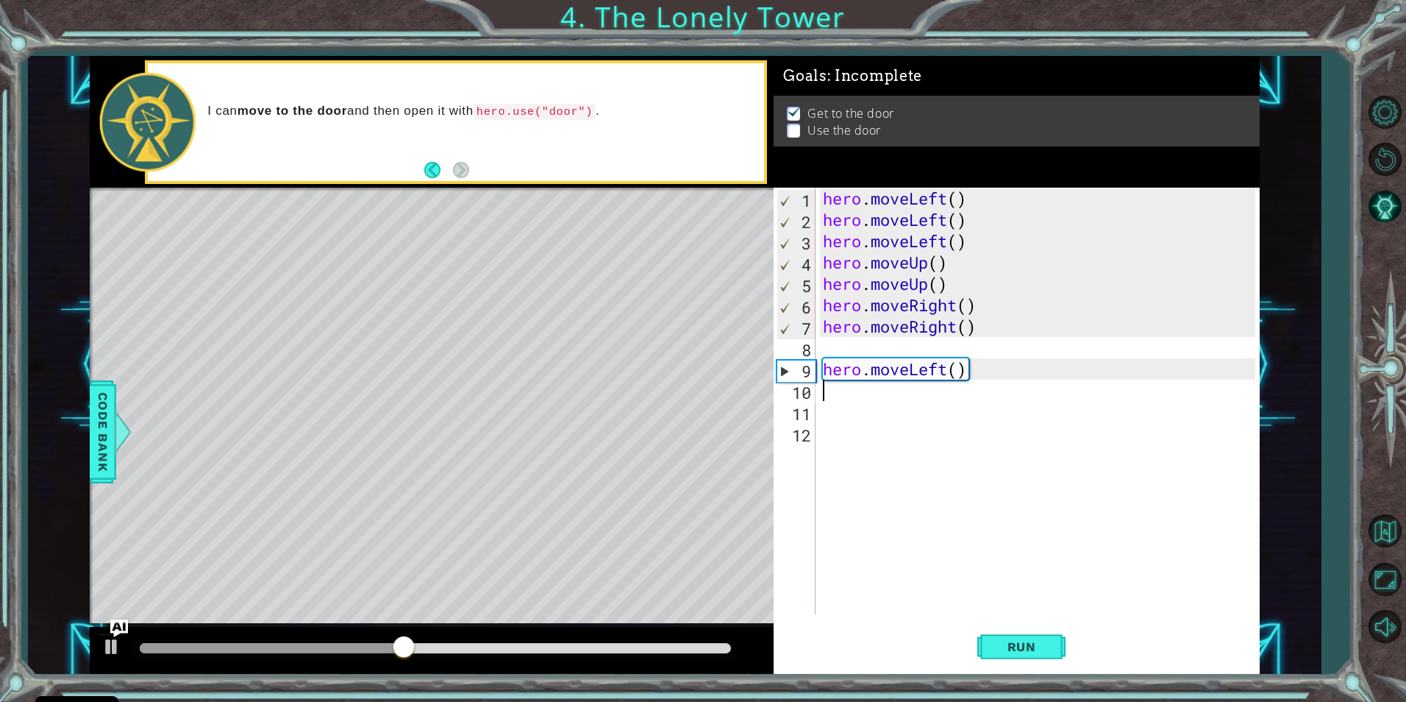
click at [971, 380] on div "hero . moveLeft ( ) hero . moveLeft ( ) hero . moveLeft ( ) hero . moveUp ( ) h…" at bounding box center [1041, 422] width 443 height 469
click at [975, 368] on div "hero . moveLeft ( ) hero . moveLeft ( ) hero . moveLeft ( ) hero . moveUp ( ) h…" at bounding box center [1041, 422] width 443 height 469
type textarea "hero.moveLeft()"
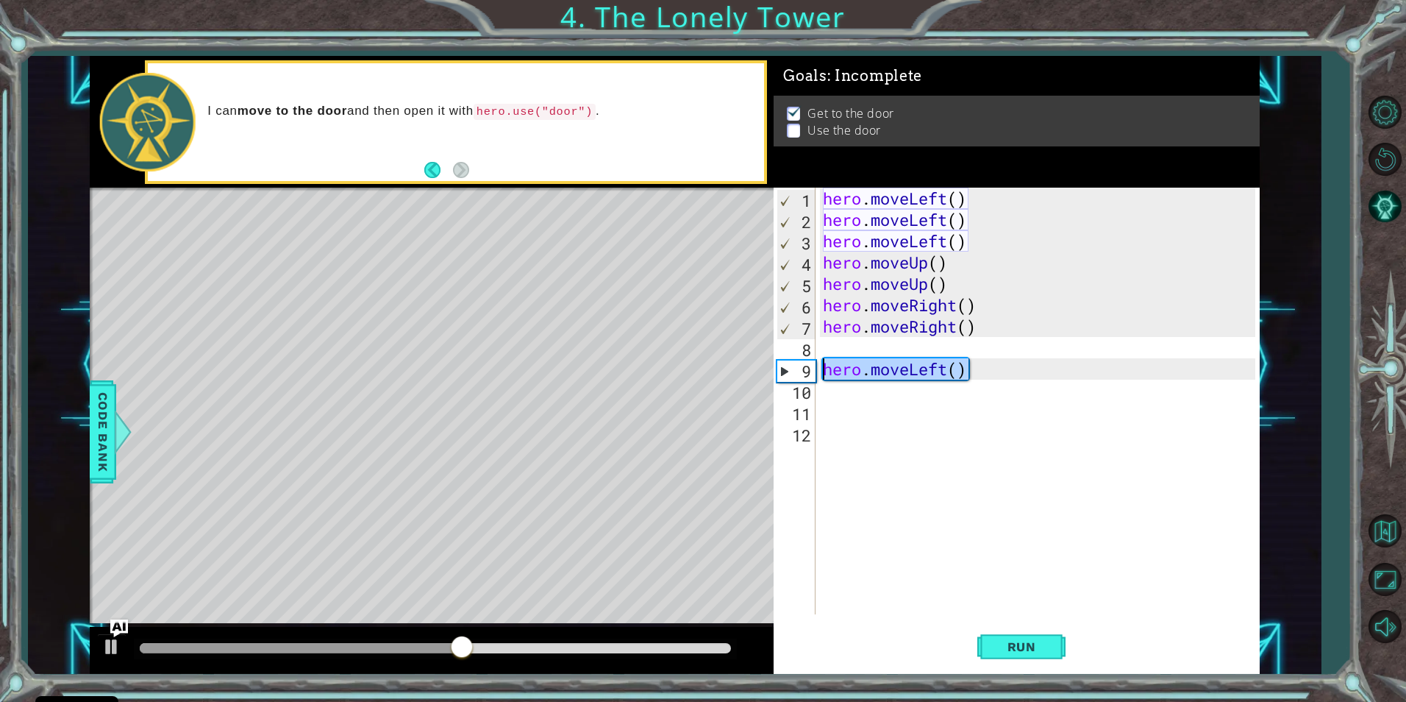
drag, startPoint x: 973, startPoint y: 368, endPoint x: 745, endPoint y: 374, distance: 228.1
click at [745, 374] on div "1 2 3 4 5 6 7 8 9 hero . moveLeft ( ) hero . moveLeft ( ) hero . moveLeft ( ) h…" at bounding box center [675, 365] width 1170 height 618
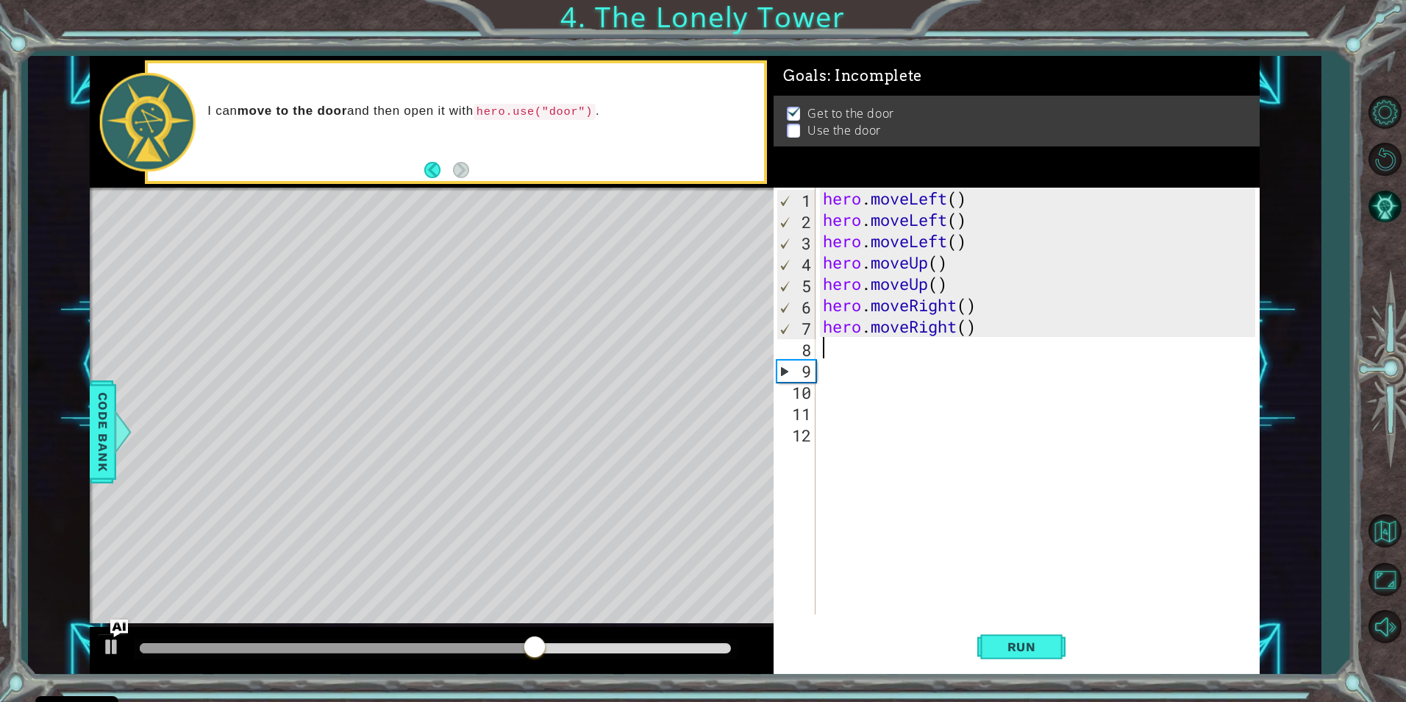
click at [829, 339] on div "hero . moveLeft ( ) hero . moveLeft ( ) hero . moveLeft ( ) hero . moveUp ( ) h…" at bounding box center [1041, 422] width 443 height 469
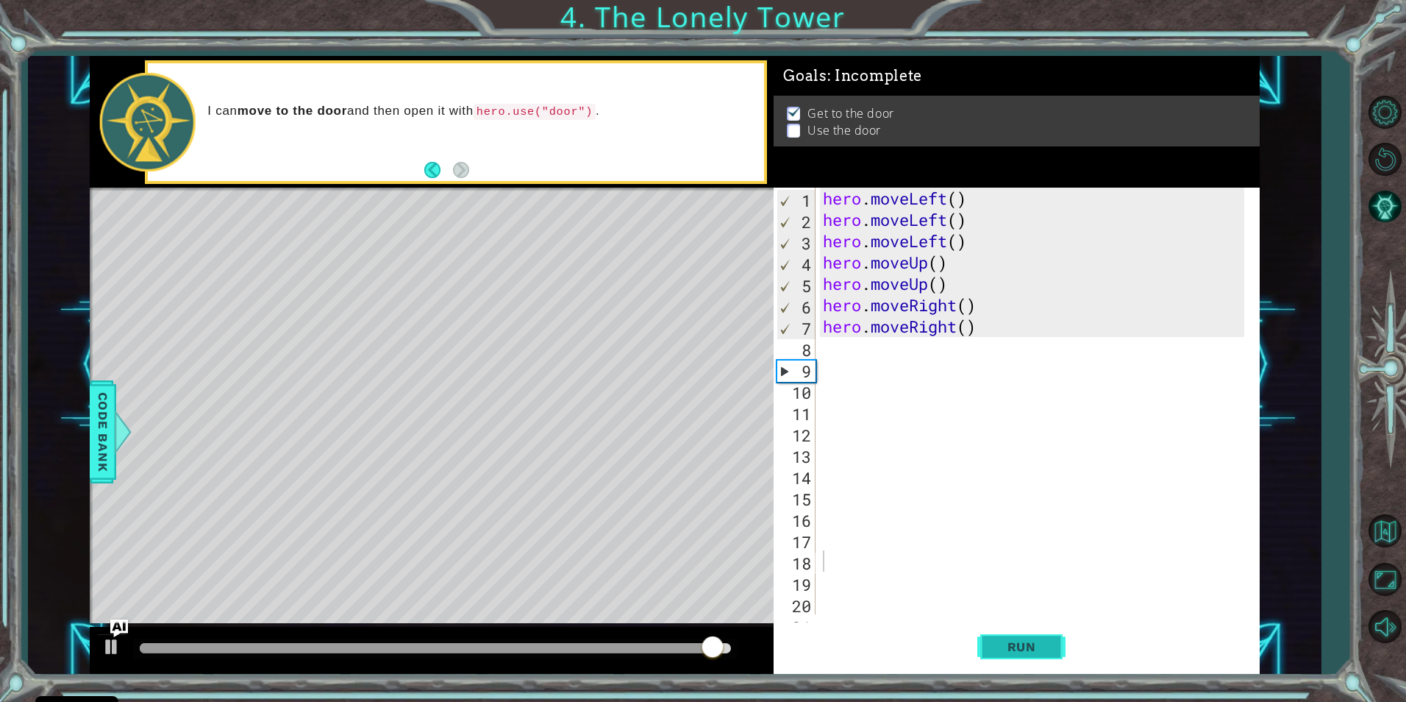
click at [1004, 636] on button "Run" at bounding box center [1021, 646] width 88 height 49
drag, startPoint x: 455, startPoint y: 646, endPoint x: 699, endPoint y: 671, distance: 245.4
click at [699, 671] on div at bounding box center [432, 650] width 684 height 47
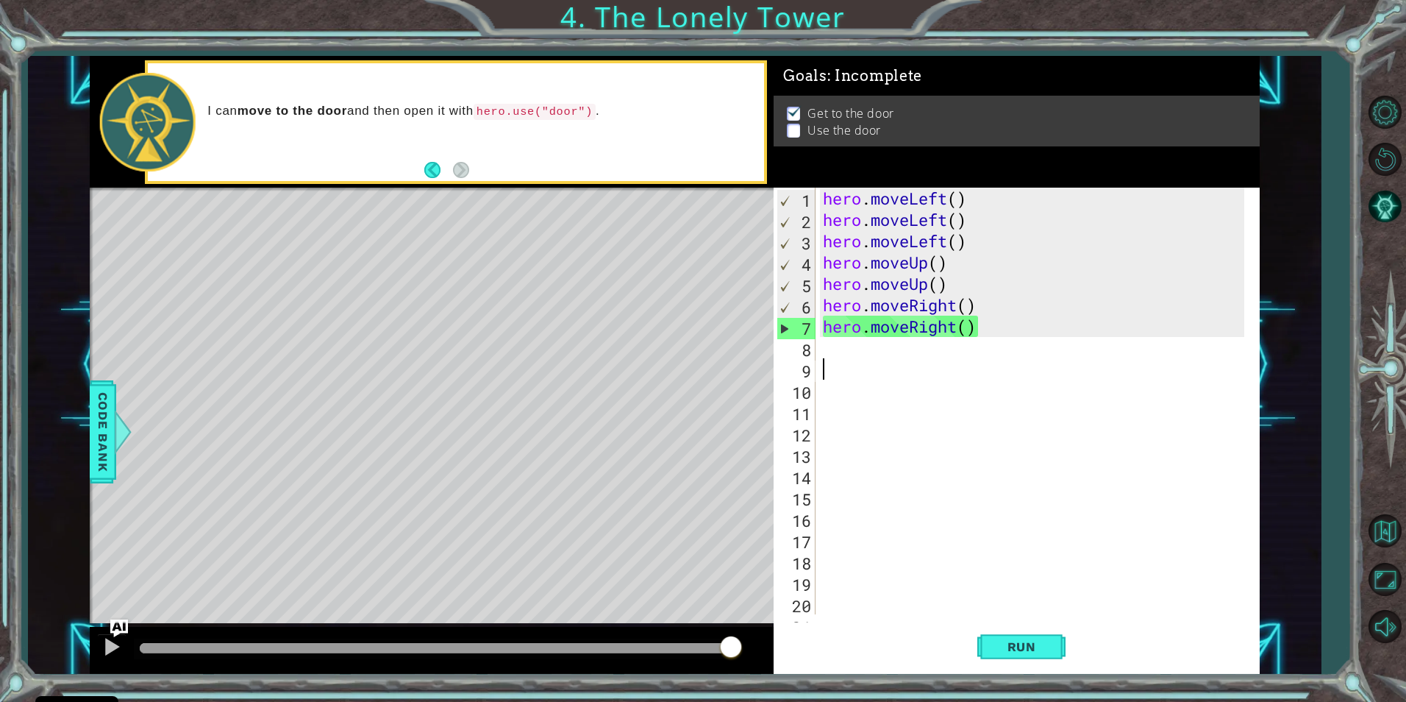
drag, startPoint x: 848, startPoint y: 364, endPoint x: 840, endPoint y: 363, distance: 8.1
click at [846, 364] on div "hero . moveLeft ( ) hero . moveLeft ( ) hero . moveLeft ( ) hero . moveUp ( ) h…" at bounding box center [1035, 422] width 431 height 469
click at [830, 341] on div "hero . moveLeft ( ) hero . moveLeft ( ) hero . moveLeft ( ) hero . moveUp ( ) h…" at bounding box center [1035, 422] width 431 height 469
click at [97, 418] on span "Code Bank" at bounding box center [105, 432] width 24 height 90
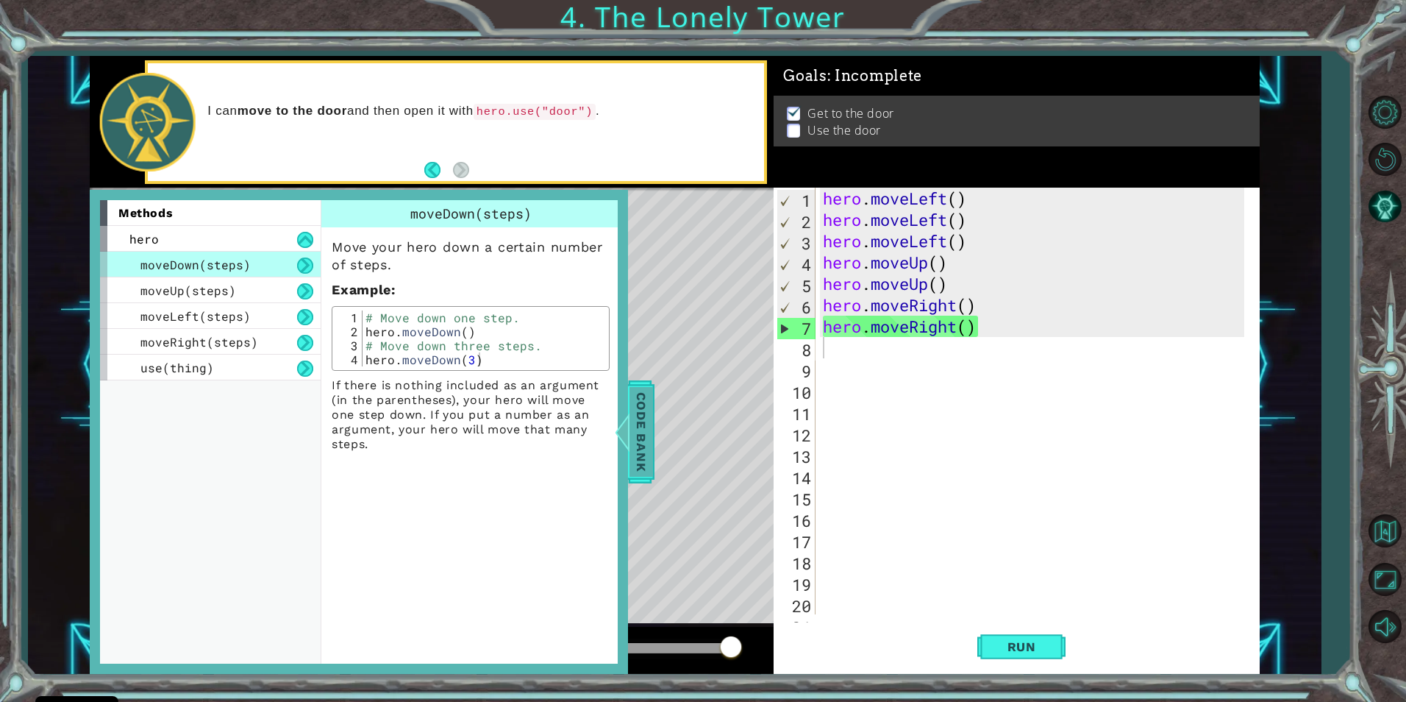
click at [639, 432] on span "Code Bank" at bounding box center [642, 432] width 24 height 90
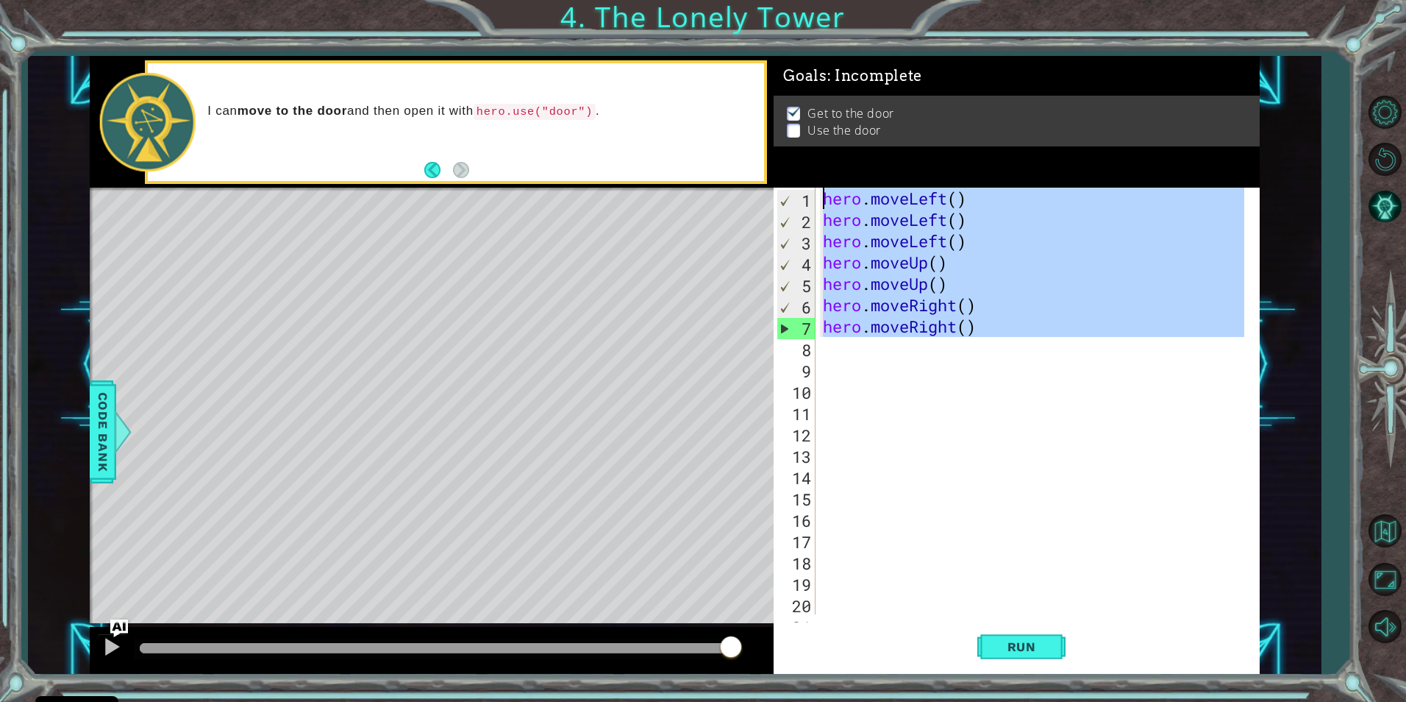
drag, startPoint x: 1003, startPoint y: 341, endPoint x: 863, endPoint y: 138, distance: 247.4
click at [863, 138] on div "Goals : Incomplete Get to the door Use the door 1 2 3 4 5 6 7 8 9 10 11 12 13 1…" at bounding box center [1017, 365] width 486 height 618
type textarea "hero.moveLeft() hero.moveLeft()"
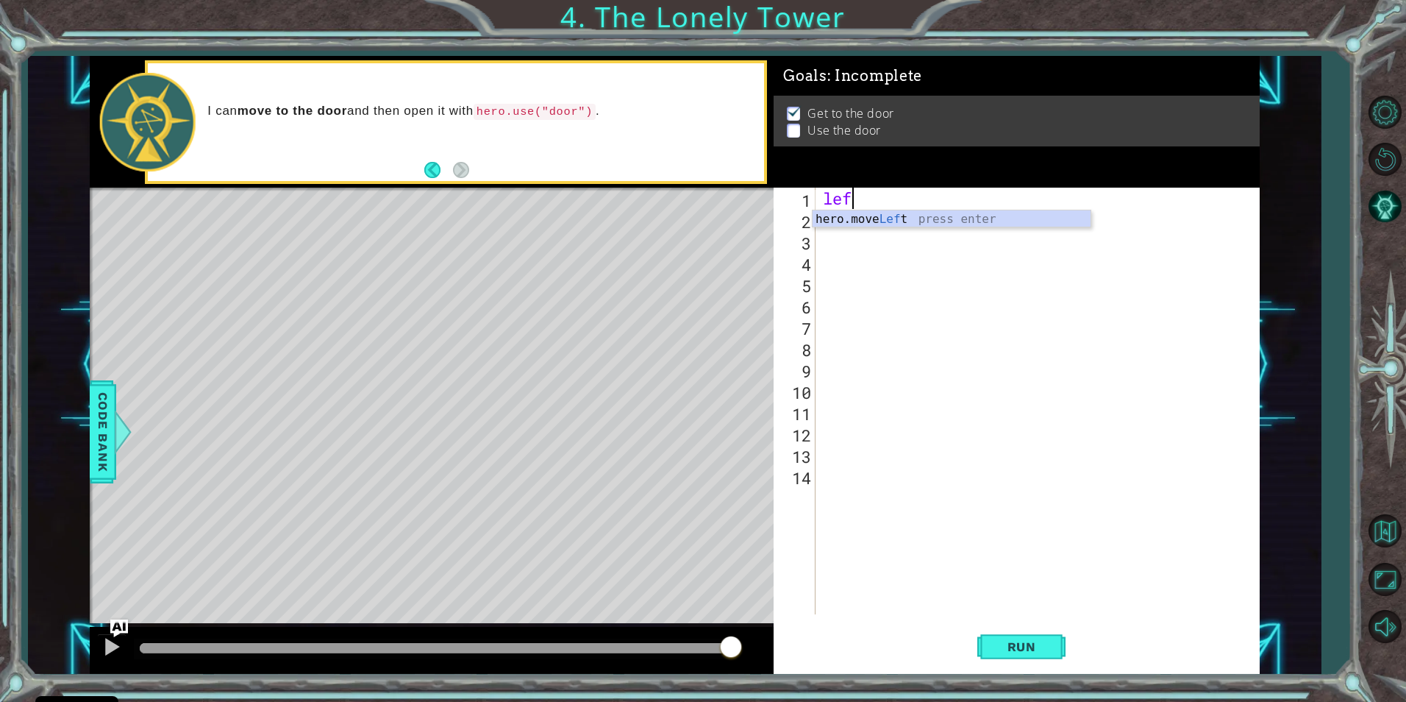
scroll to position [0, 1]
type textarea "left3"
drag, startPoint x: 891, startPoint y: 215, endPoint x: 853, endPoint y: 219, distance: 37.8
click at [853, 219] on div "left3" at bounding box center [1041, 422] width 442 height 469
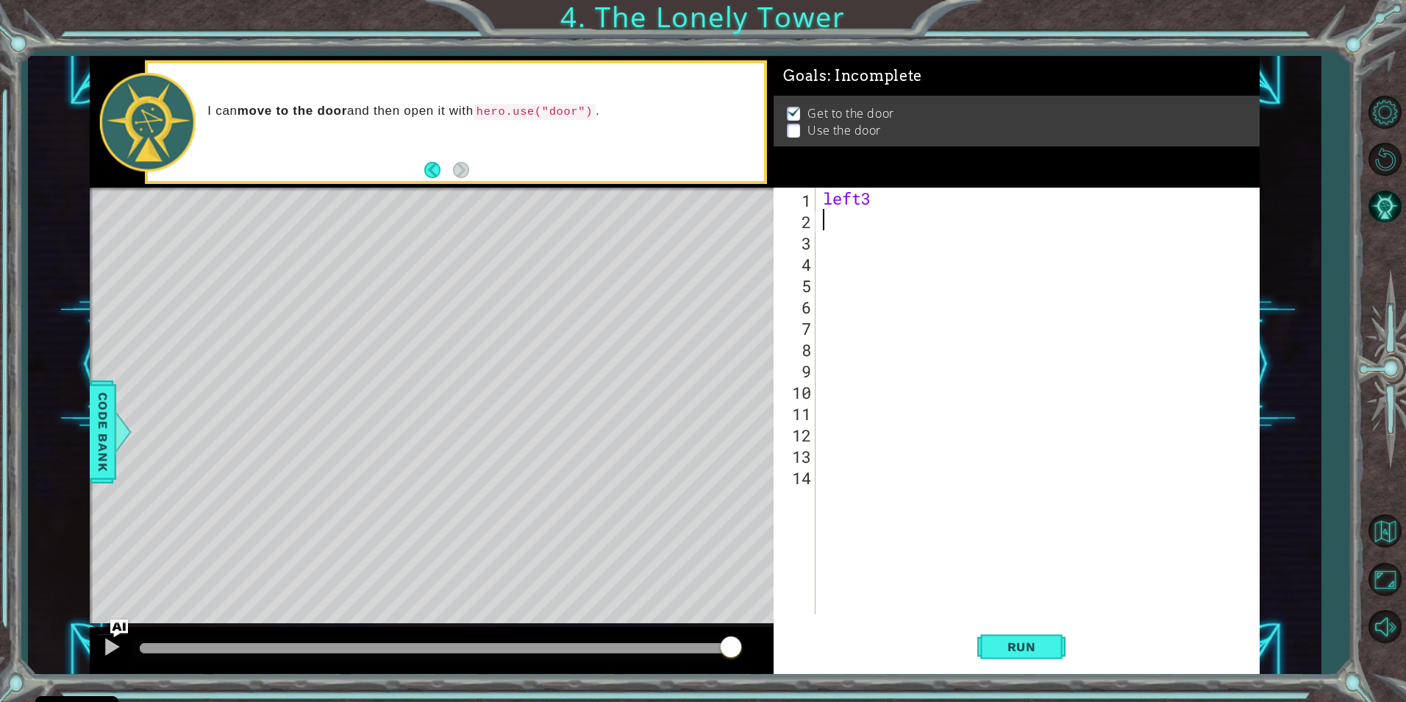
scroll to position [0, 0]
type textarea "up2"
click at [844, 239] on div "left3 up2" at bounding box center [1041, 422] width 442 height 469
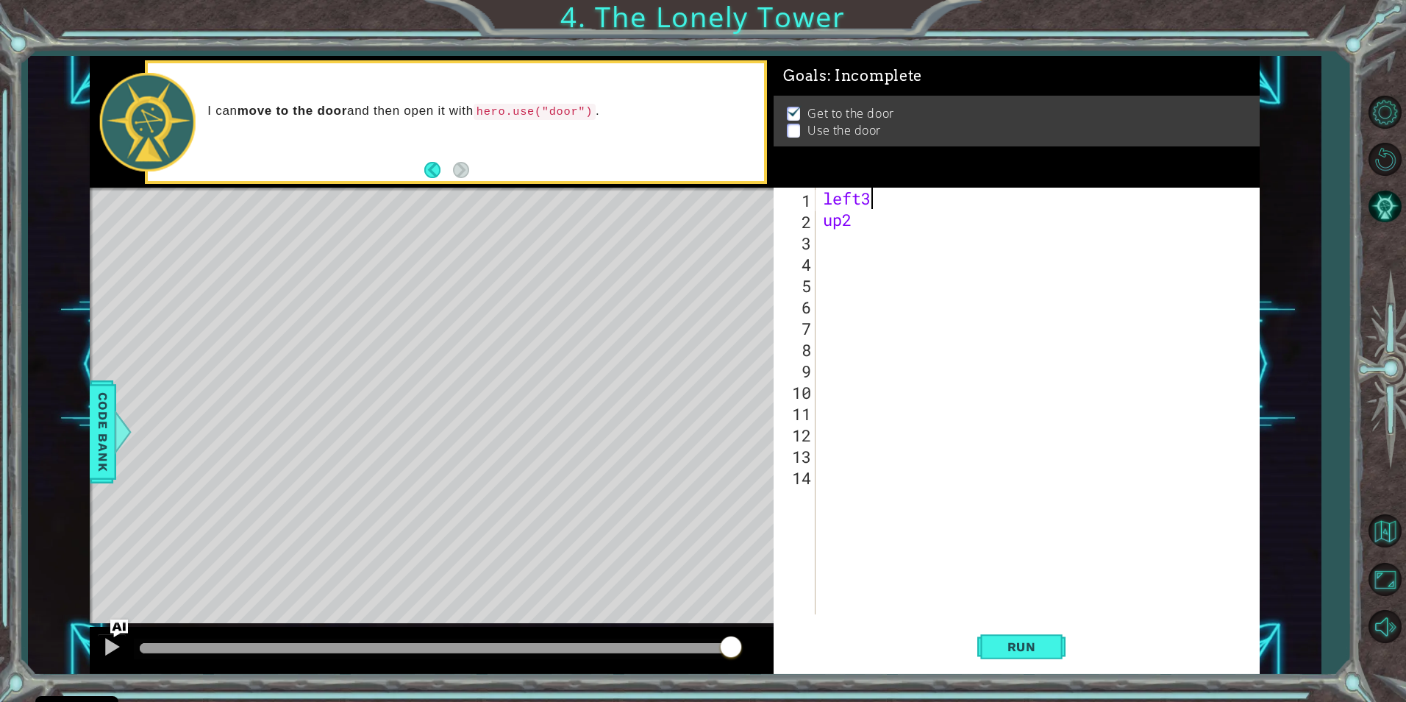
drag, startPoint x: 910, startPoint y: 191, endPoint x: 888, endPoint y: 189, distance: 22.9
click at [891, 189] on div "left3 up2" at bounding box center [1041, 422] width 442 height 469
click at [875, 214] on div "left3 ( ) up2" at bounding box center [1041, 422] width 442 height 469
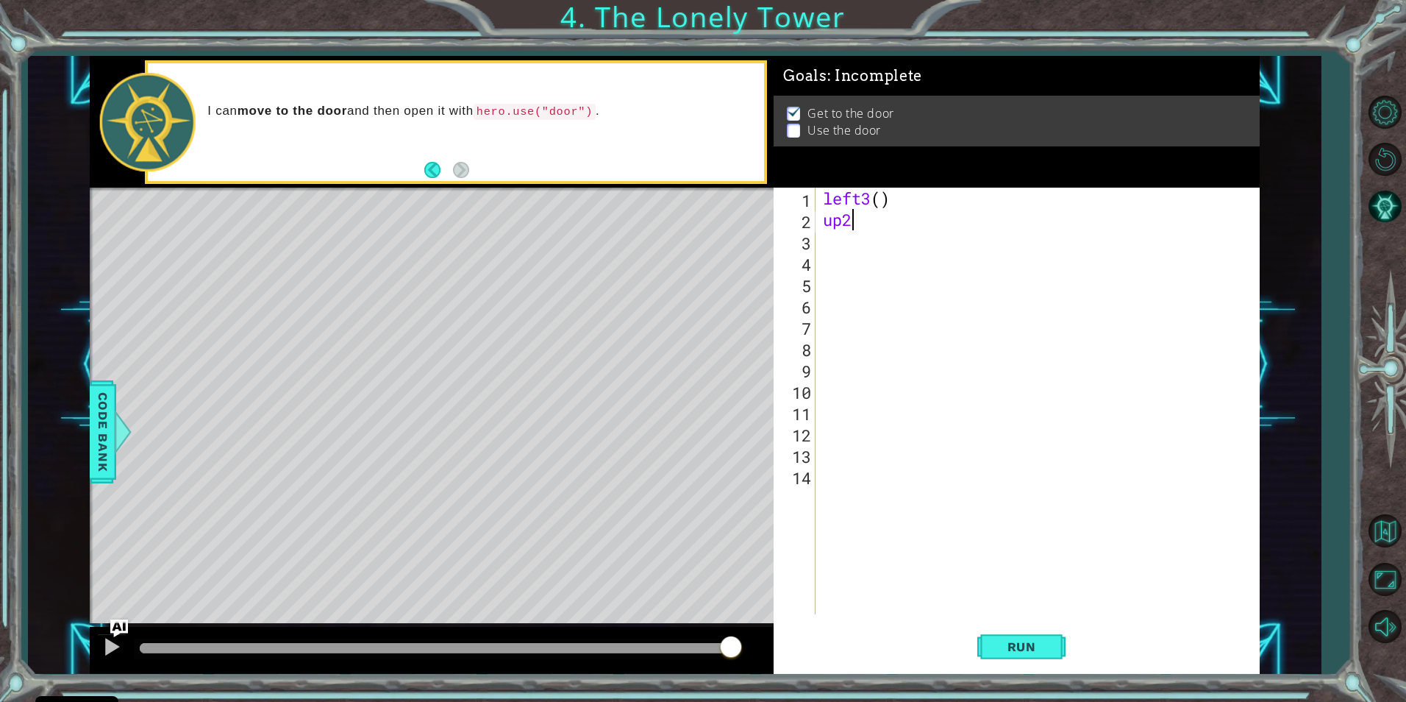
type textarea "up2()"
click at [827, 244] on div "left3 ( ) up2 ( )" at bounding box center [1041, 422] width 442 height 469
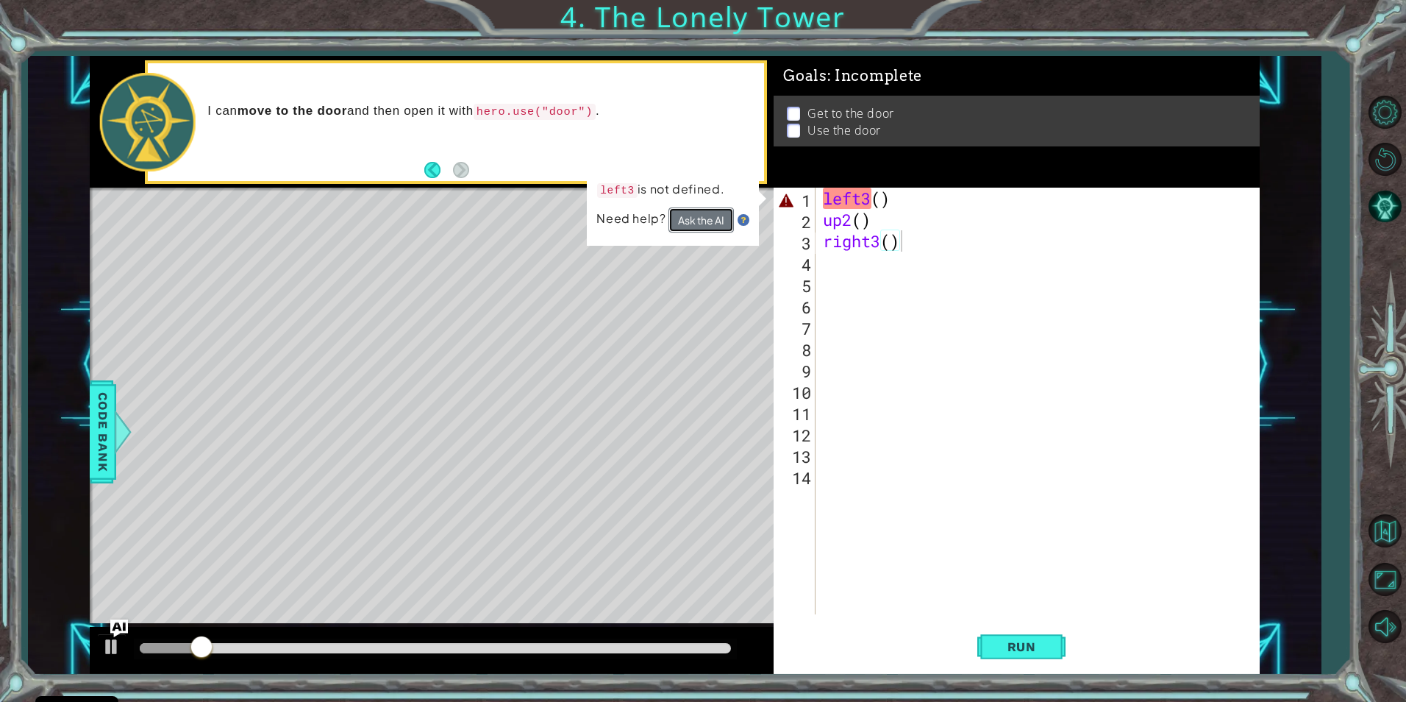
click at [707, 207] on button "Ask the AI" at bounding box center [702, 220] width 66 height 26
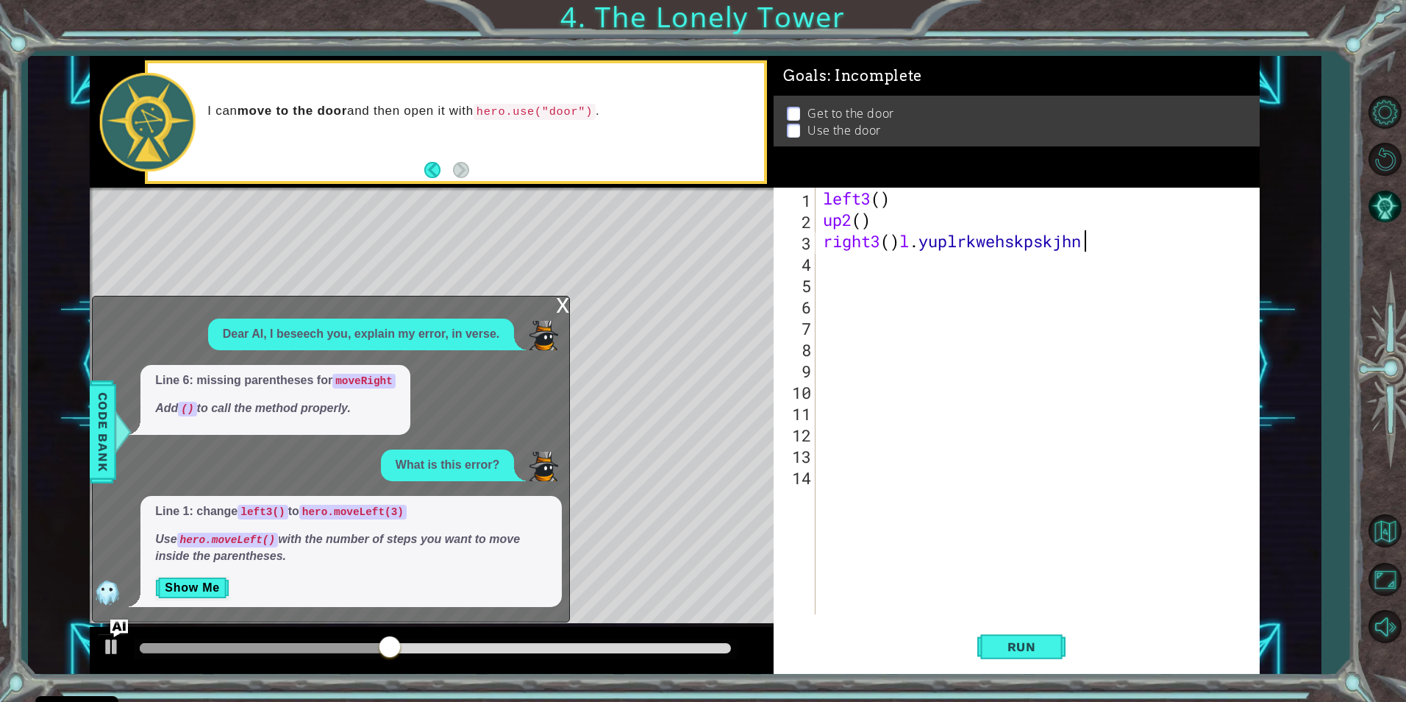
scroll to position [0, 11]
type textarea "right3()l.yuplrkwehskpskjhn"
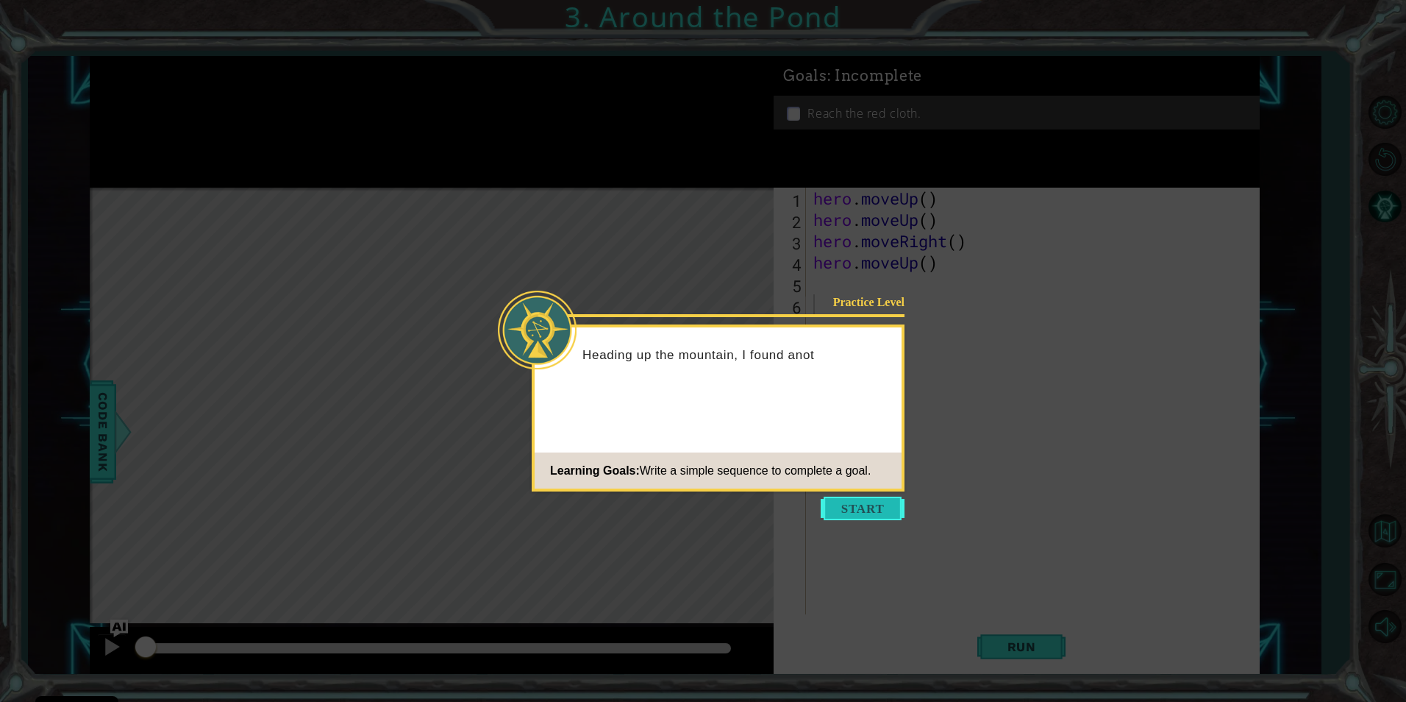
click at [878, 499] on button "Start" at bounding box center [863, 508] width 84 height 24
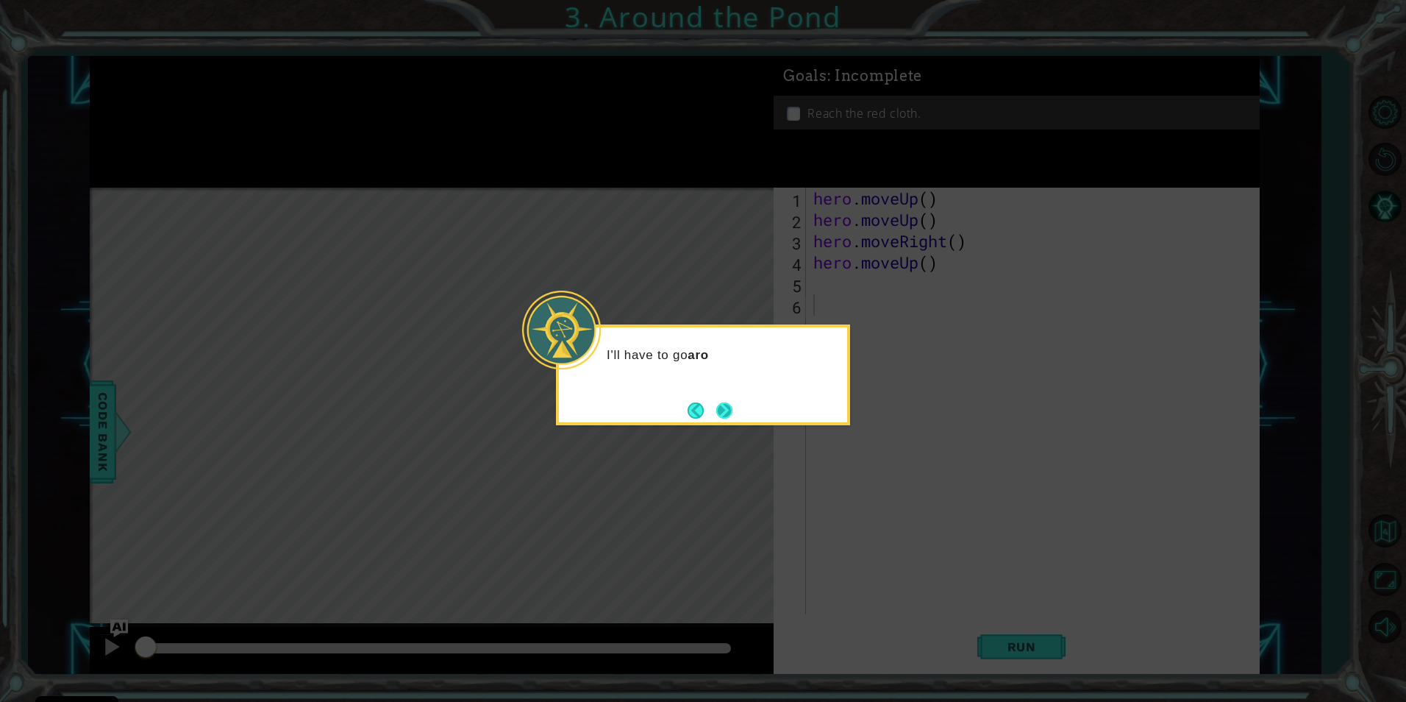
click at [733, 402] on button "Next" at bounding box center [724, 409] width 21 height 21
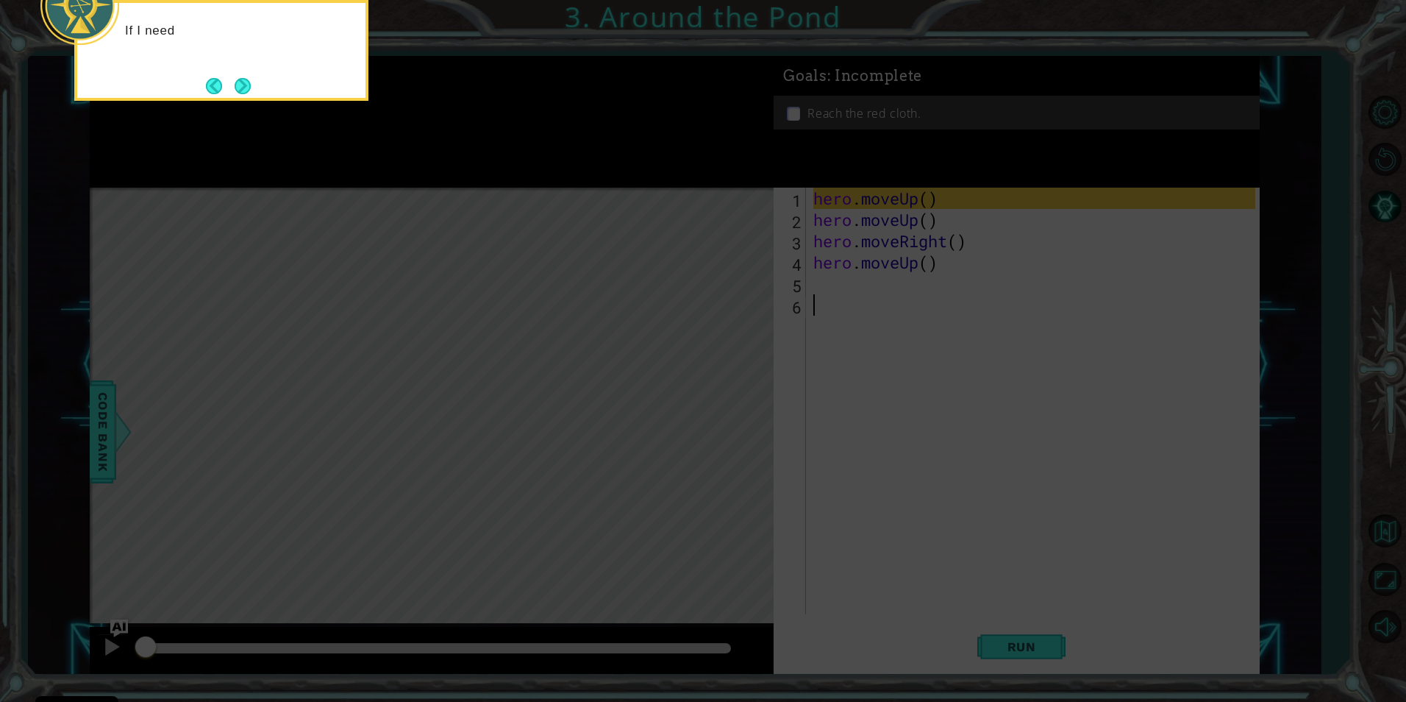
click at [754, 395] on icon at bounding box center [703, 105] width 1406 height 1193
drag, startPoint x: 887, startPoint y: 568, endPoint x: 1048, endPoint y: 674, distance: 192.4
click at [1047, 674] on icon at bounding box center [703, 105] width 1406 height 1193
click at [1044, 655] on icon at bounding box center [703, 105] width 1406 height 1193
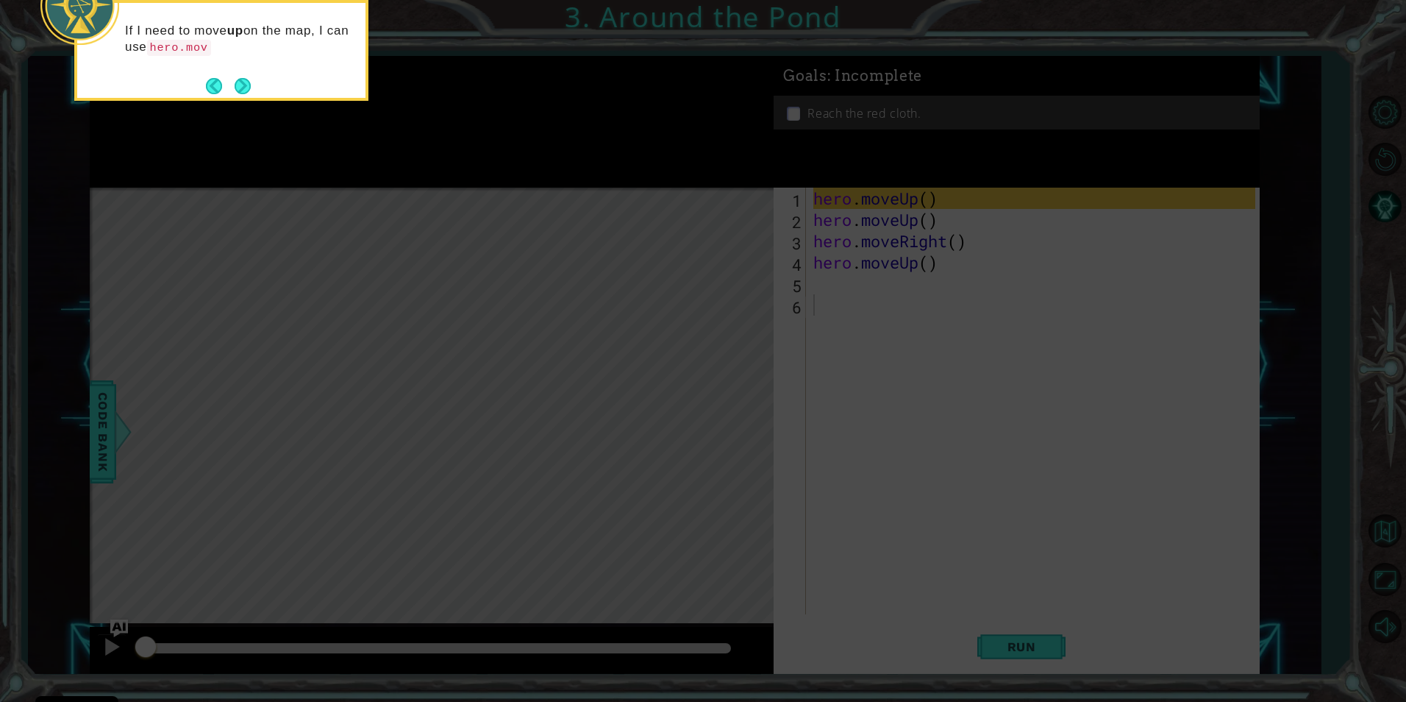
click at [1044, 655] on icon at bounding box center [703, 105] width 1406 height 1193
click at [1035, 647] on icon at bounding box center [703, 105] width 1406 height 1193
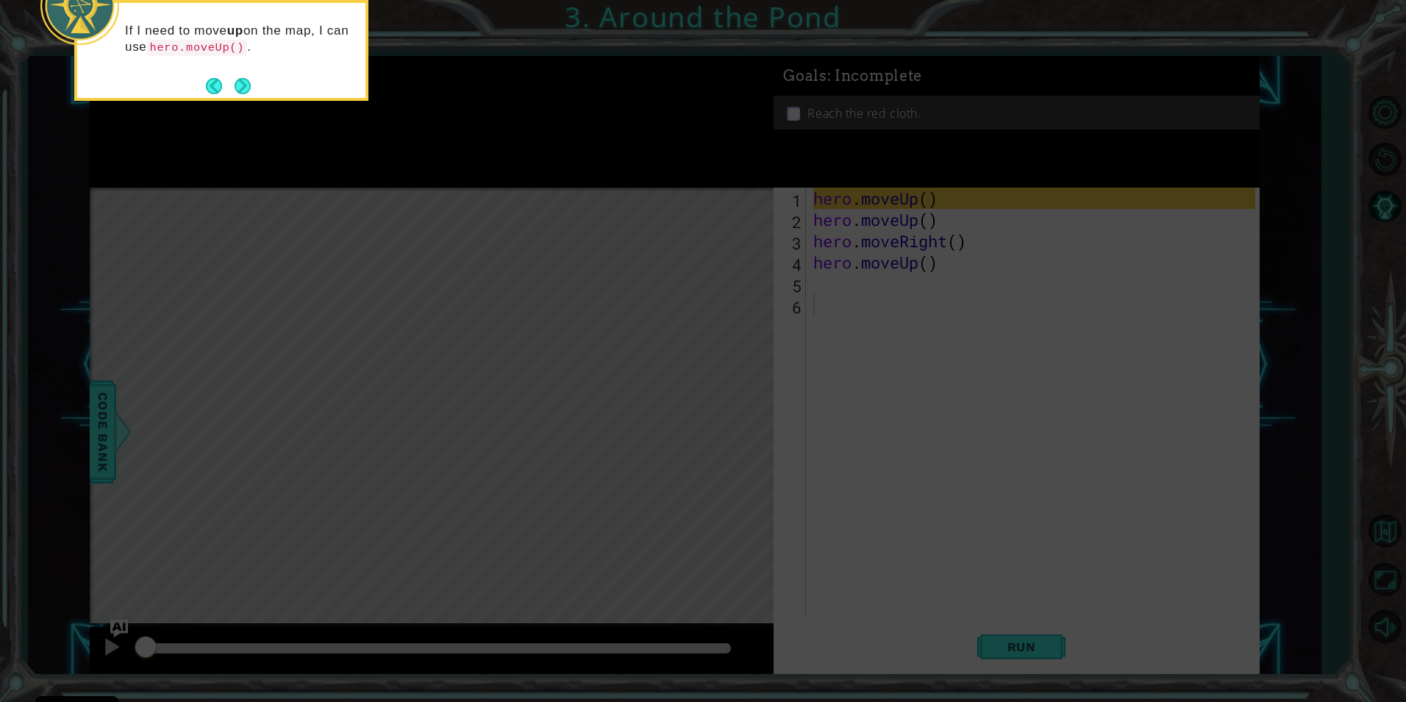
click at [1036, 647] on icon at bounding box center [703, 105] width 1406 height 1193
click at [235, 90] on button "Next" at bounding box center [242, 86] width 26 height 26
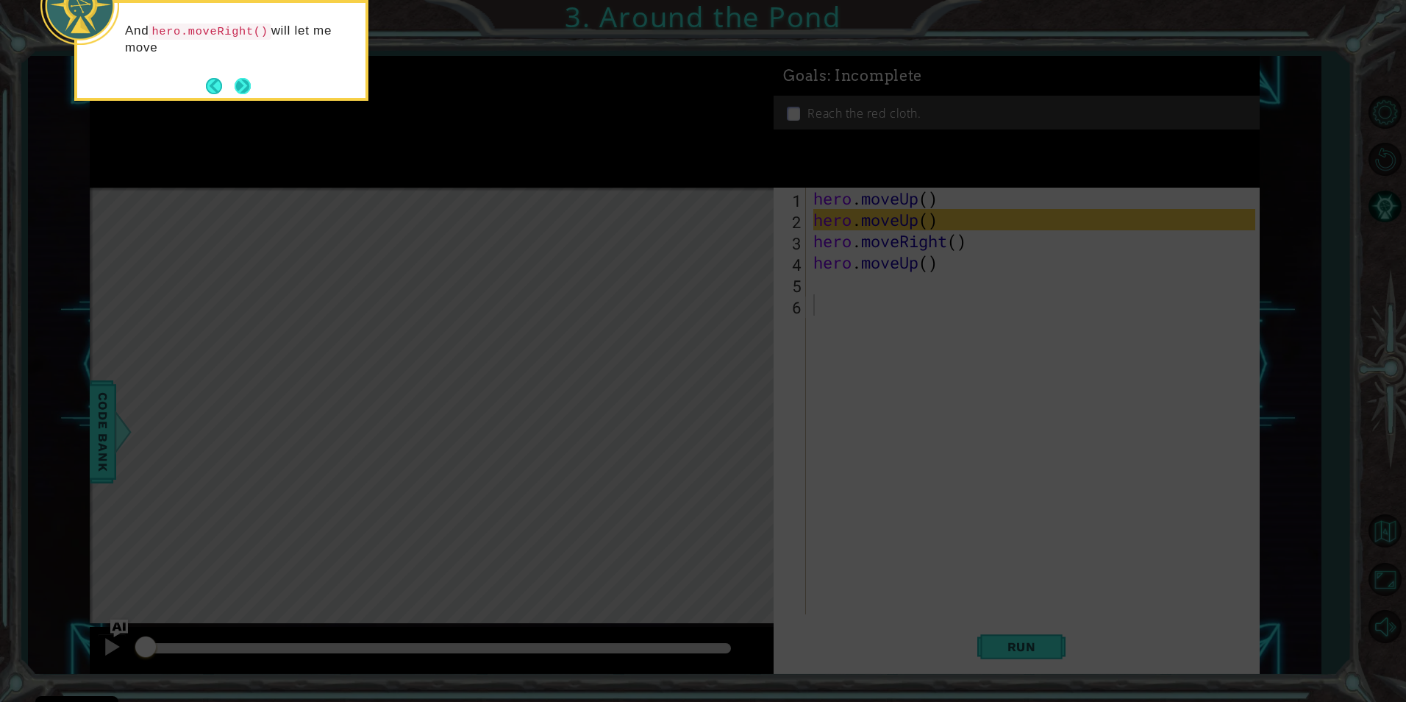
click at [233, 76] on button "Next" at bounding box center [242, 85] width 19 height 19
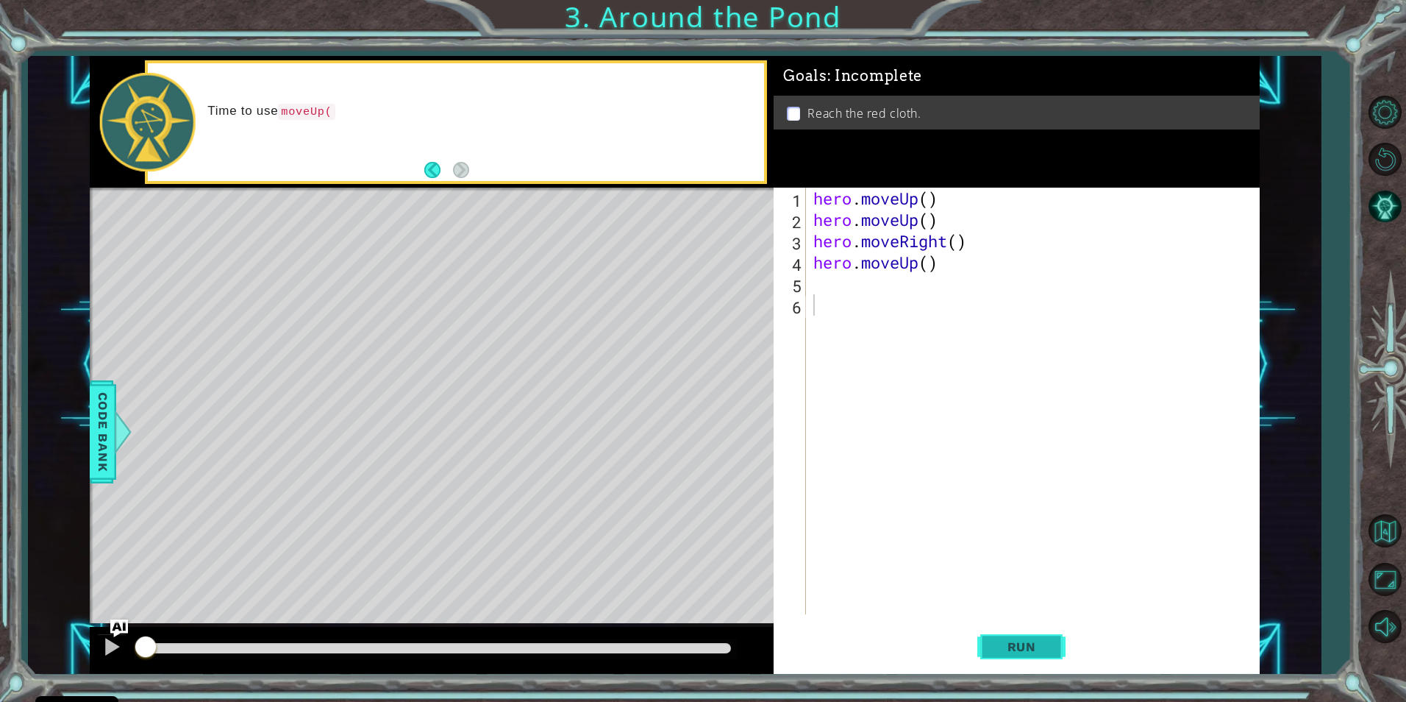
click at [1019, 649] on span "Run" at bounding box center [1022, 646] width 58 height 15
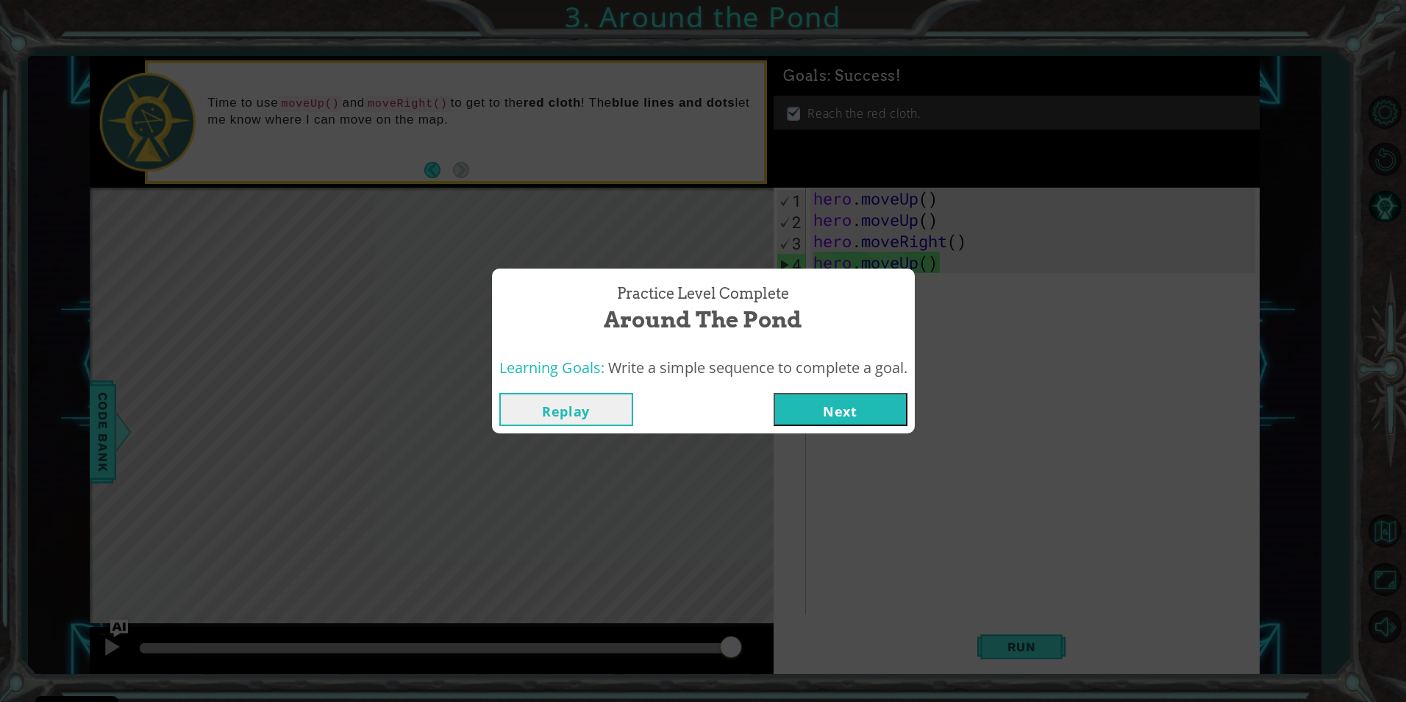
click at [838, 414] on button "Next" at bounding box center [841, 409] width 134 height 33
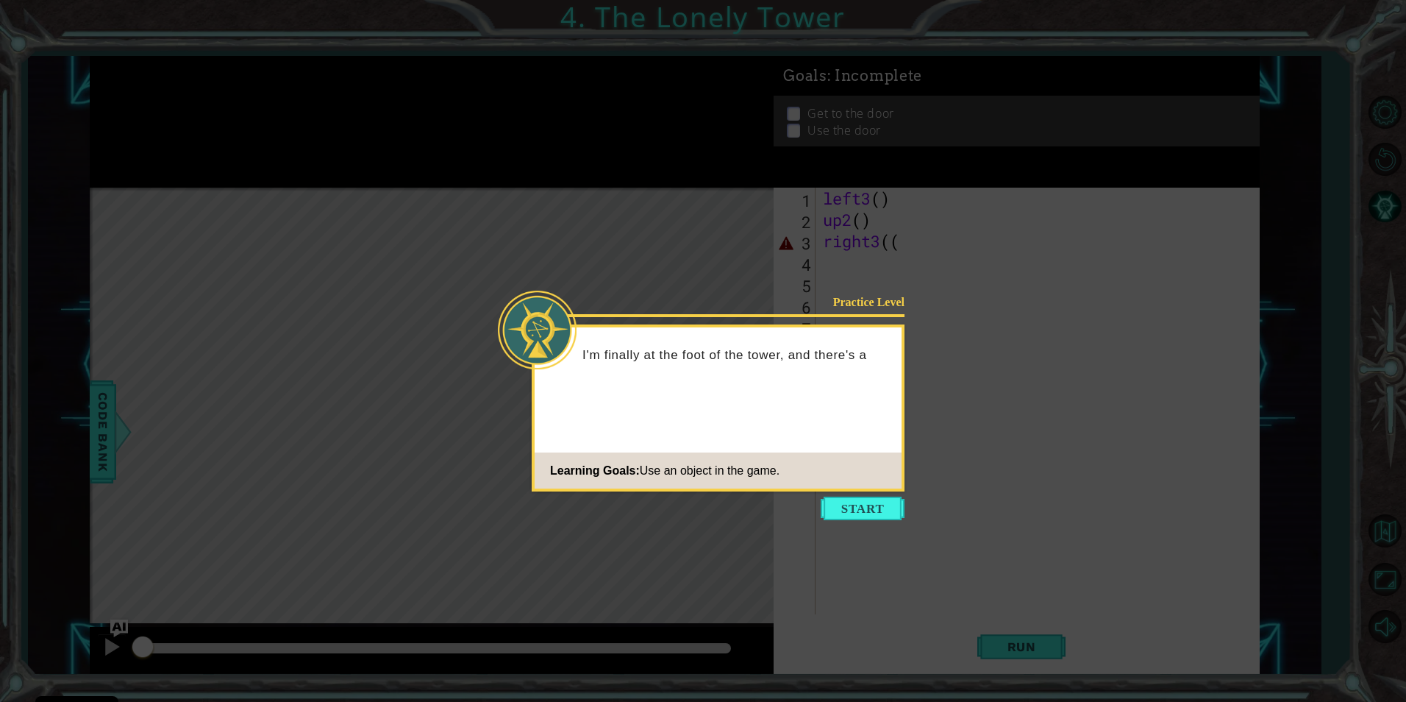
drag, startPoint x: 863, startPoint y: 516, endPoint x: 860, endPoint y: 504, distance: 12.8
click at [863, 508] on button "Start" at bounding box center [863, 508] width 84 height 24
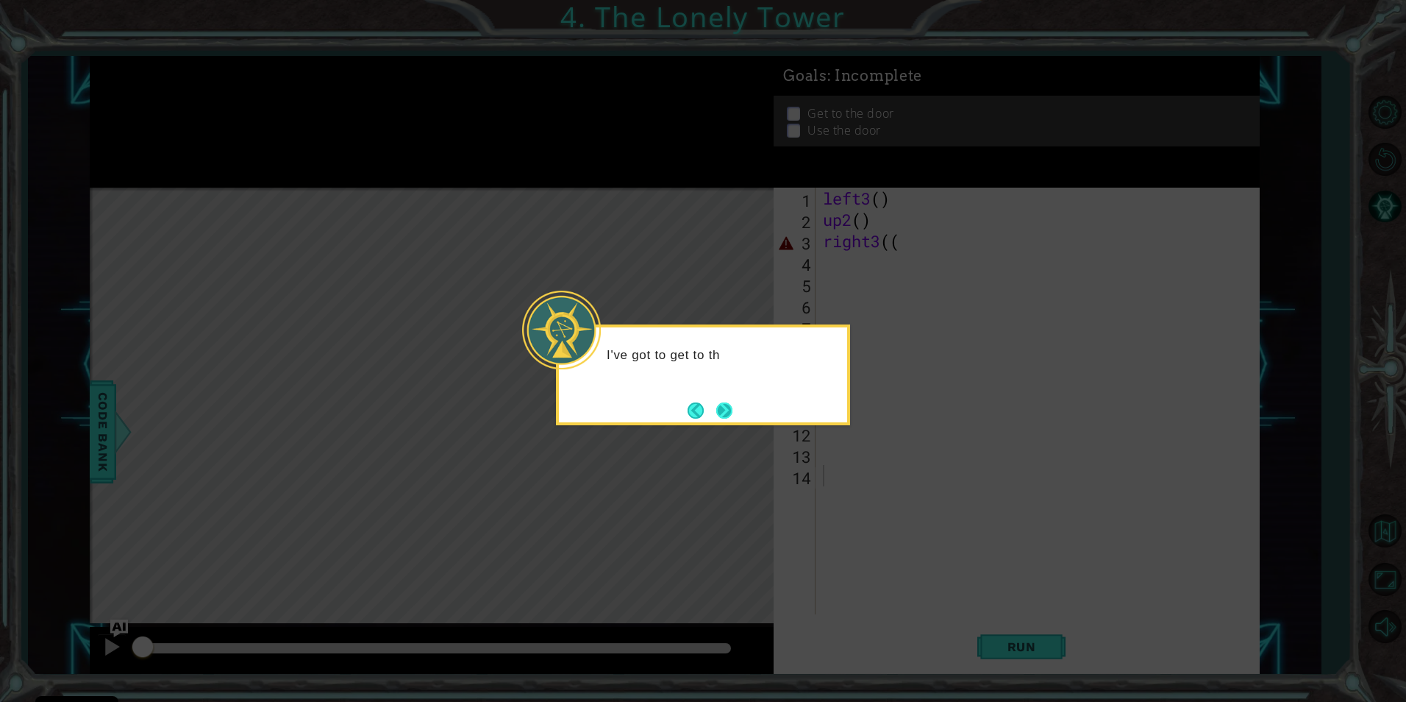
click at [718, 410] on button "Next" at bounding box center [725, 411] width 18 height 18
click at [727, 410] on button "Next" at bounding box center [725, 410] width 20 height 20
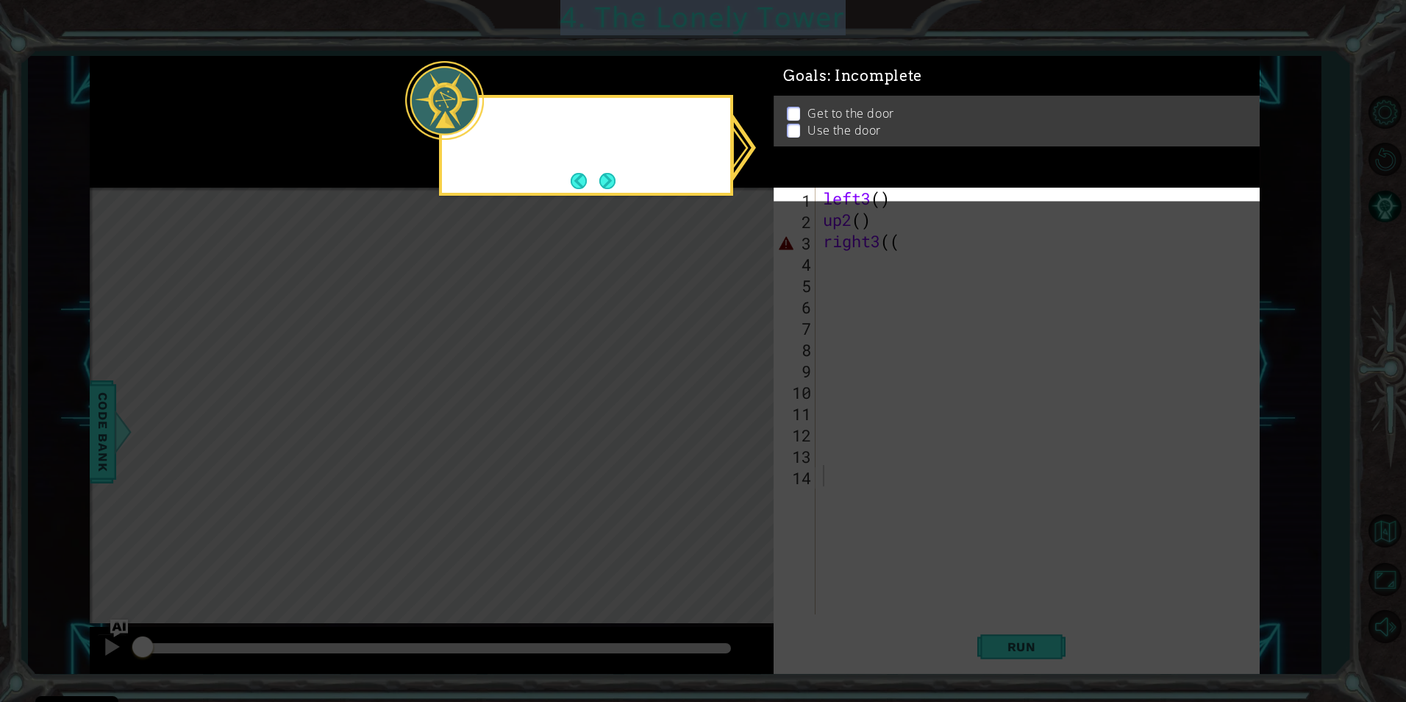
click at [727, 410] on icon at bounding box center [703, 351] width 1406 height 702
click at [602, 171] on button "Next" at bounding box center [608, 181] width 26 height 26
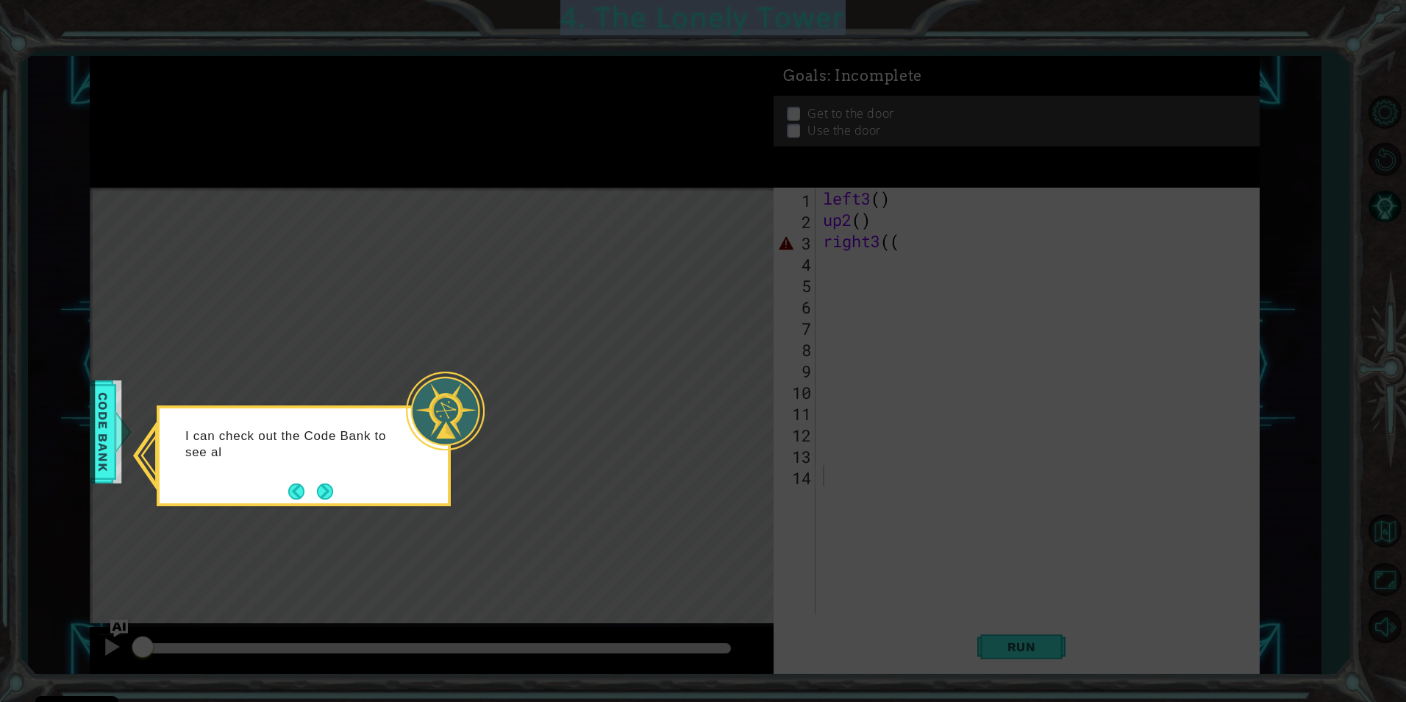
click at [330, 485] on button "Next" at bounding box center [325, 491] width 18 height 18
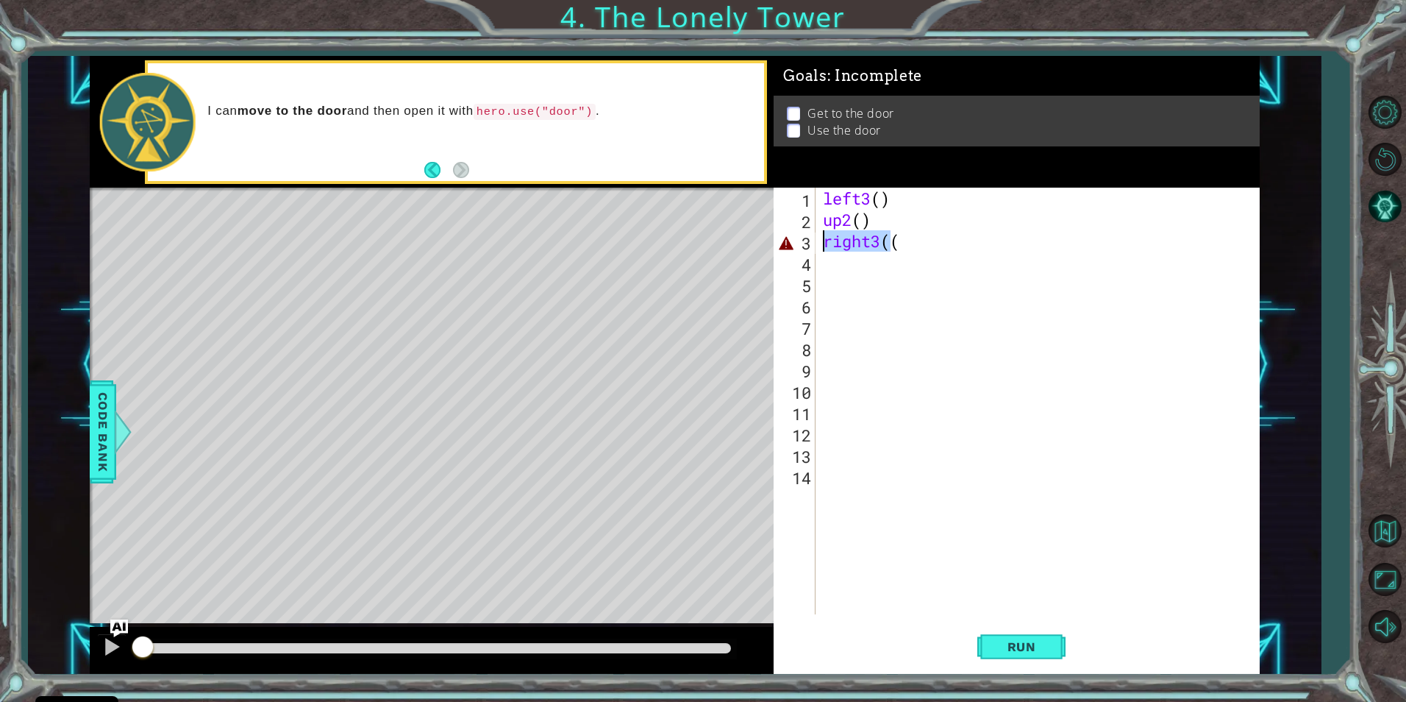
drag, startPoint x: 894, startPoint y: 234, endPoint x: 785, endPoint y: 243, distance: 108.5
click at [785, 243] on div "1 2 3 4 5 6 7 8 9 10 11 12 13 14 left3 ( ) up2 ( ) right3 (( הההההההההההההההההה…" at bounding box center [1014, 401] width 481 height 427
drag, startPoint x: 883, startPoint y: 218, endPoint x: 786, endPoint y: 218, distance: 97.1
click at [786, 218] on div "( 1 2 3 4 5 6 7 8 9 10 11 12 13 14 left3 ( ) up2 ( ) ( הההההההההההההההההההההההה…" at bounding box center [1014, 401] width 481 height 427
type textarea "up2()"
